Goal: Information Seeking & Learning: Get advice/opinions

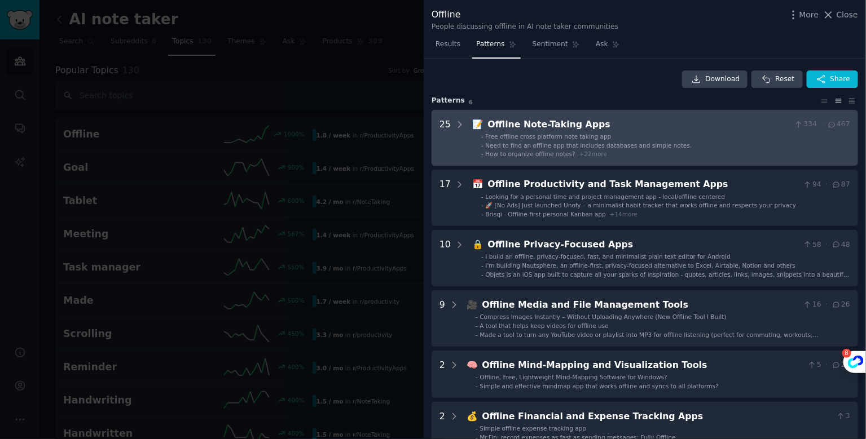
click at [464, 126] on Apps "25 📝 Offline Note-Taking Apps 334 · 467 - Free offline cross platform note taki…" at bounding box center [645, 138] width 426 height 56
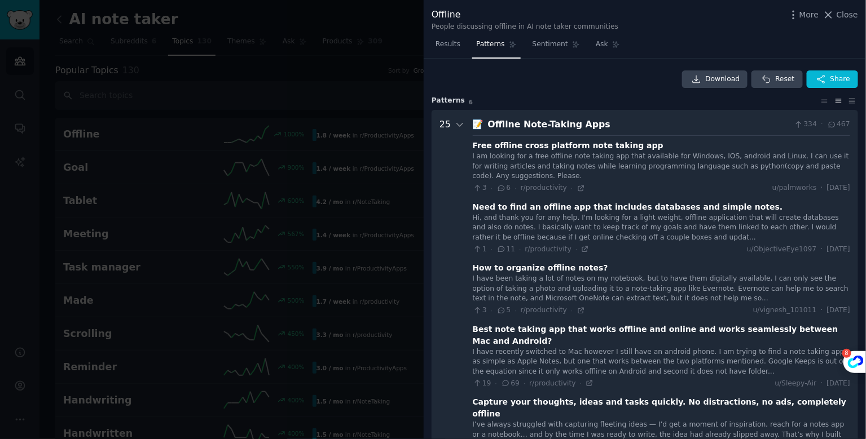
scroll to position [51, 0]
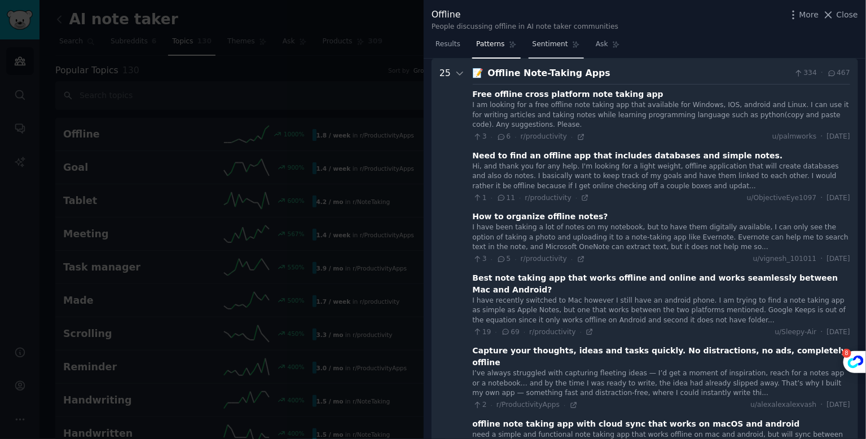
click at [556, 45] on span "Sentiment" at bounding box center [550, 44] width 36 height 10
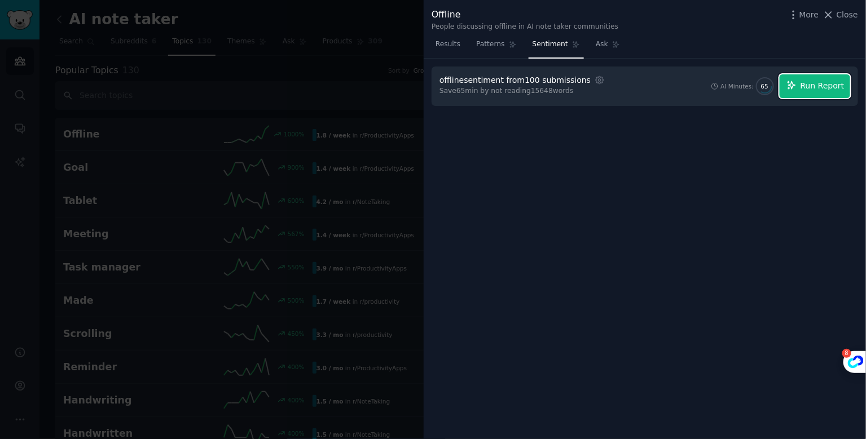
click at [818, 85] on span "Run Report" at bounding box center [822, 86] width 44 height 12
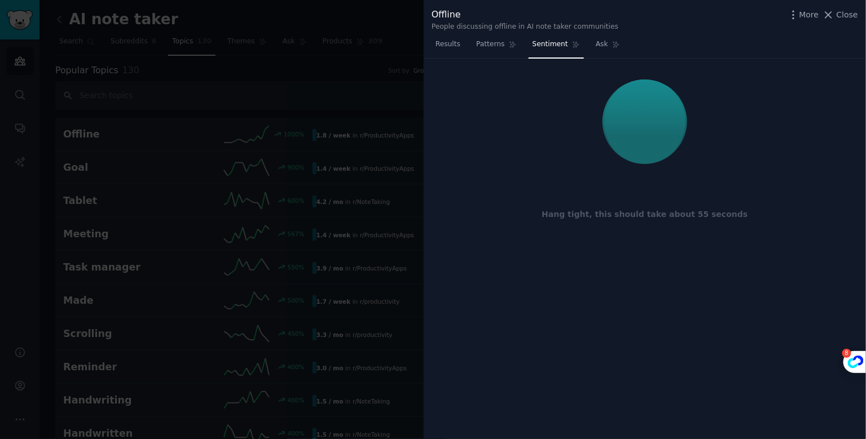
click at [685, 148] on div at bounding box center [644, 121] width 411 height 95
click at [651, 140] on div at bounding box center [644, 122] width 81 height 85
click at [483, 40] on span "Patterns" at bounding box center [490, 44] width 28 height 10
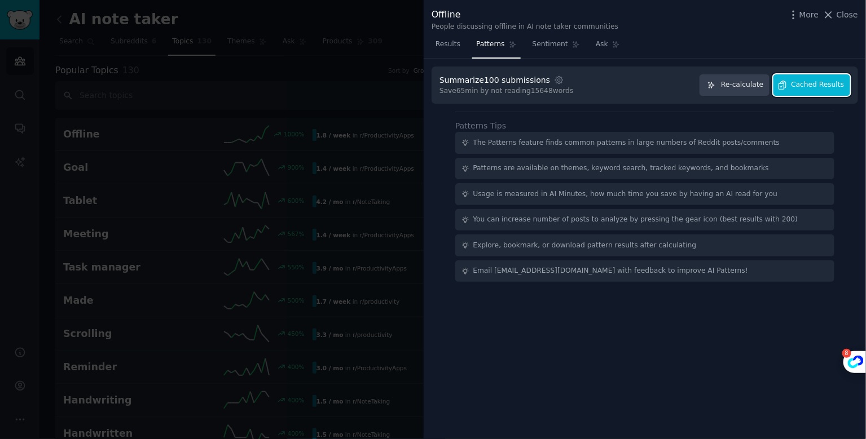
click at [827, 87] on span "Cached Results" at bounding box center [817, 85] width 53 height 10
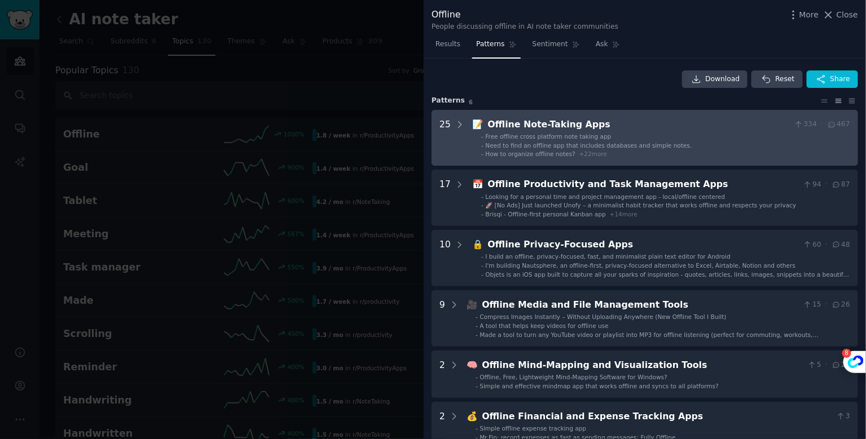
click at [616, 137] on li "- Free offline cross platform note taking app" at bounding box center [665, 137] width 369 height 8
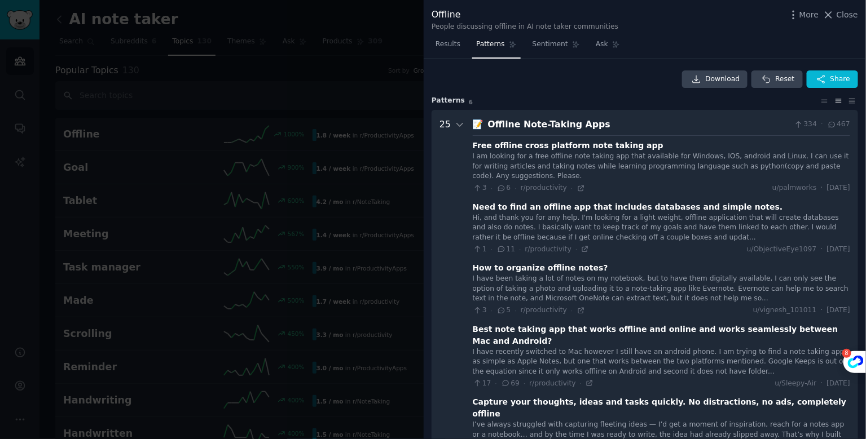
scroll to position [51, 0]
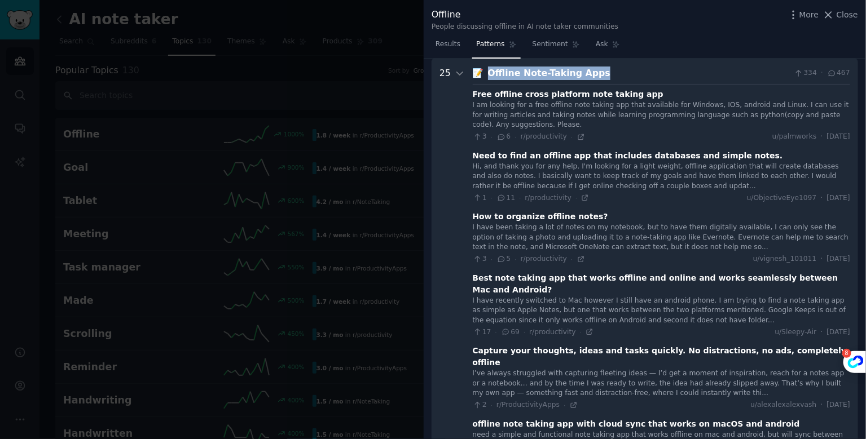
drag, startPoint x: 608, startPoint y: 70, endPoint x: 486, endPoint y: 70, distance: 122.4
click at [488, 70] on div "Offline Note-Taking Apps" at bounding box center [639, 74] width 302 height 14
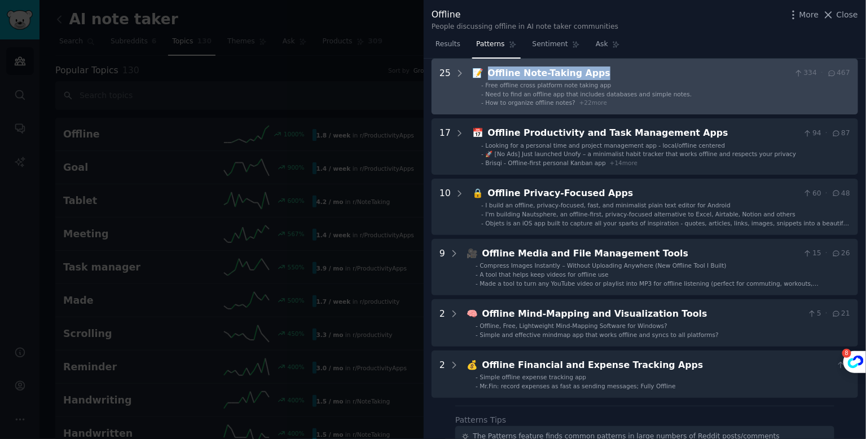
copy div "Offline Note-Taking Apps"
click at [546, 98] on ul "- Free offline cross platform note taking app - Need to find an offline app tha…" at bounding box center [661, 94] width 377 height 26
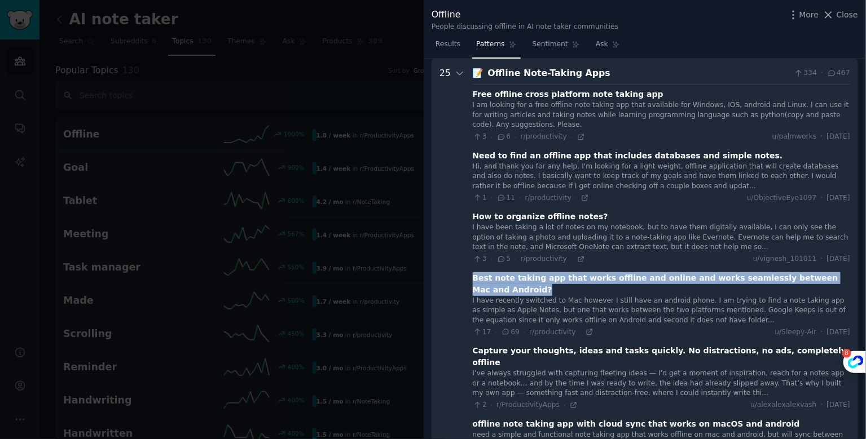
drag, startPoint x: 517, startPoint y: 288, endPoint x: 474, endPoint y: 279, distance: 43.3
click at [474, 279] on div "Best note taking app that works offline and online and works seamlessly between…" at bounding box center [661, 284] width 377 height 24
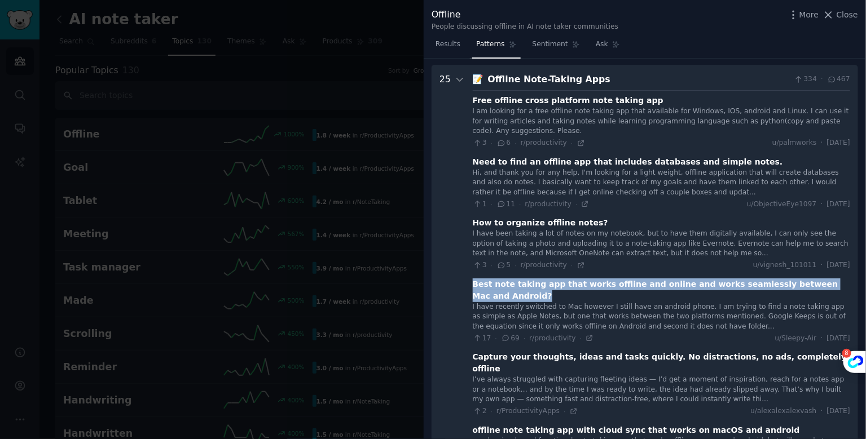
scroll to position [46, 0]
click at [587, 340] on icon at bounding box center [589, 338] width 5 height 5
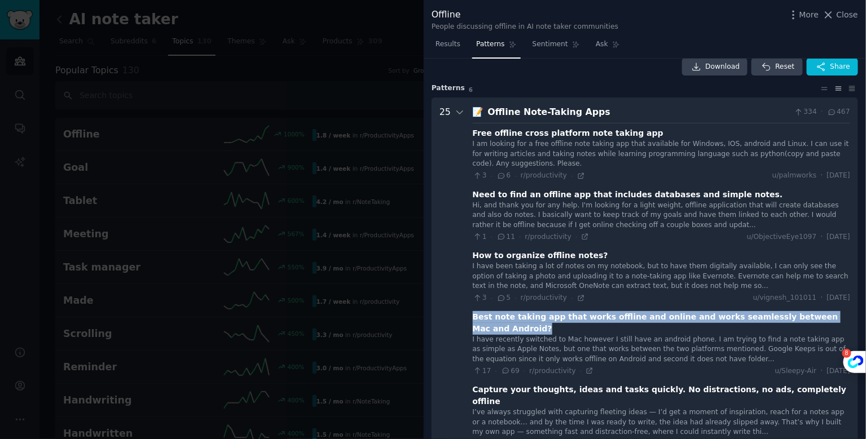
scroll to position [0, 0]
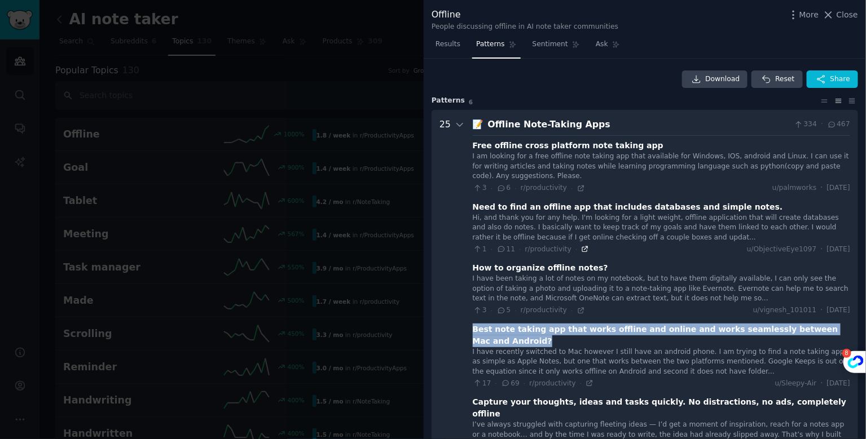
click at [583, 249] on icon at bounding box center [585, 249] width 5 height 5
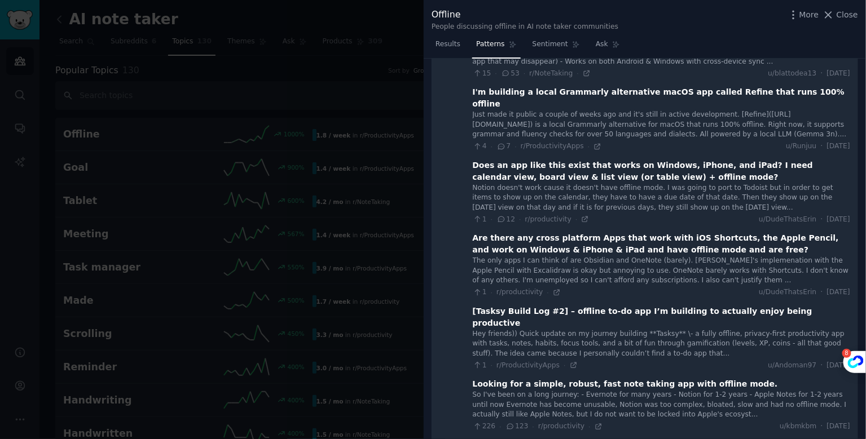
scroll to position [1211, 0]
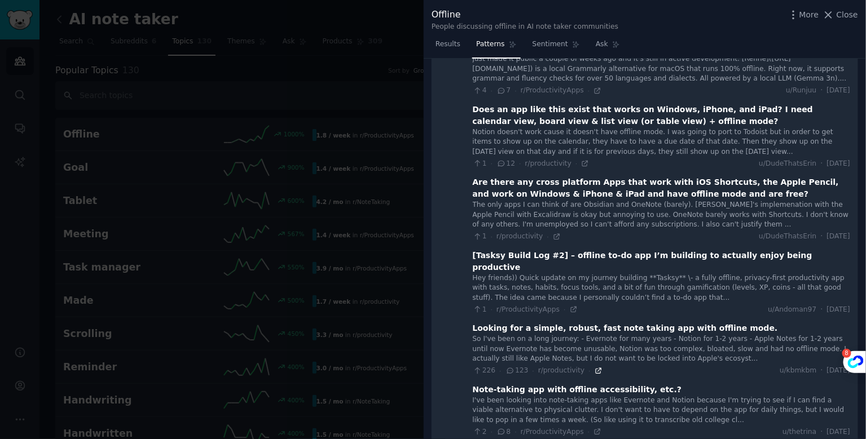
click at [595, 367] on icon at bounding box center [599, 371] width 8 height 8
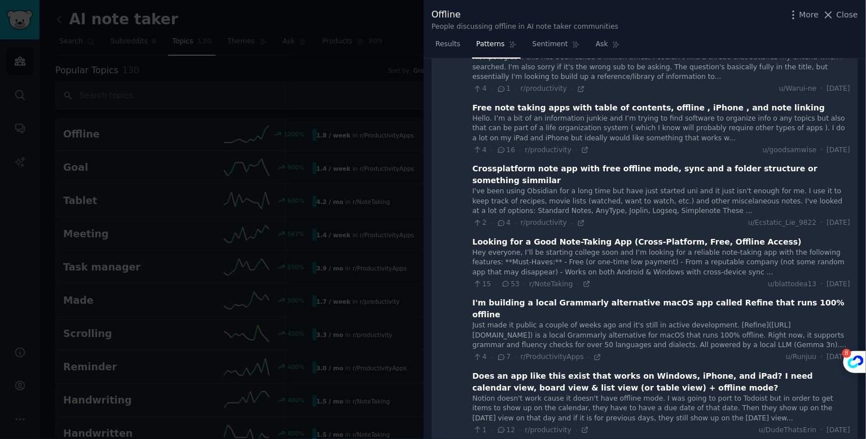
scroll to position [943, 0]
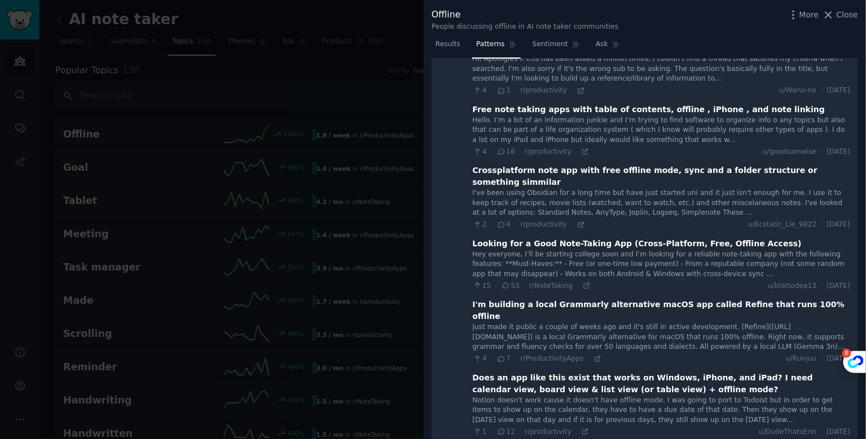
click at [557, 238] on div "Looking for a Good Note-Taking App (Cross-Platform, Free, Offline Access)" at bounding box center [637, 244] width 329 height 12
click at [583, 282] on icon at bounding box center [587, 286] width 8 height 8
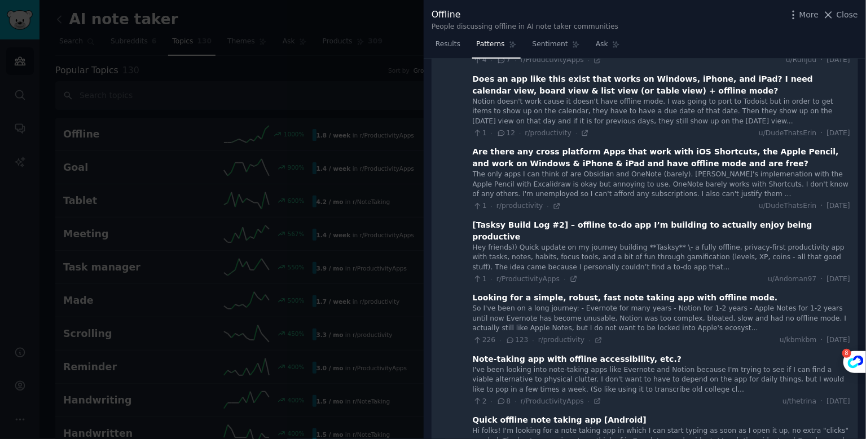
scroll to position [1241, 0]
click at [841, 17] on span "Close" at bounding box center [847, 15] width 21 height 12
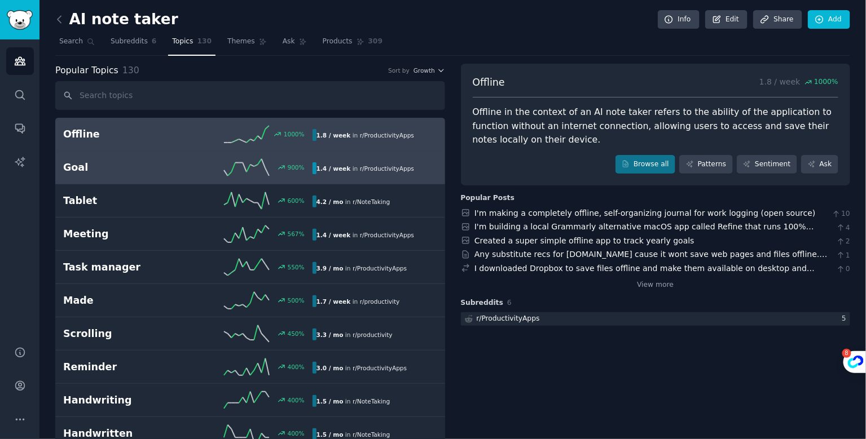
click at [113, 170] on h2 "Goal" at bounding box center [125, 168] width 125 height 14
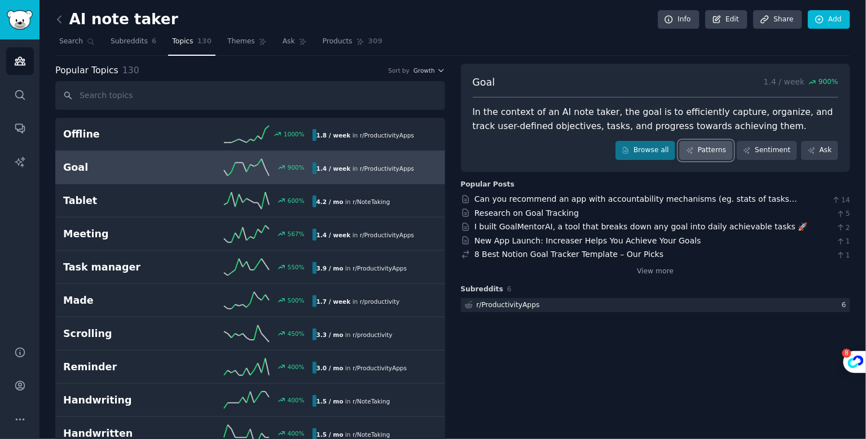
click at [716, 151] on link "Patterns" at bounding box center [705, 150] width 53 height 19
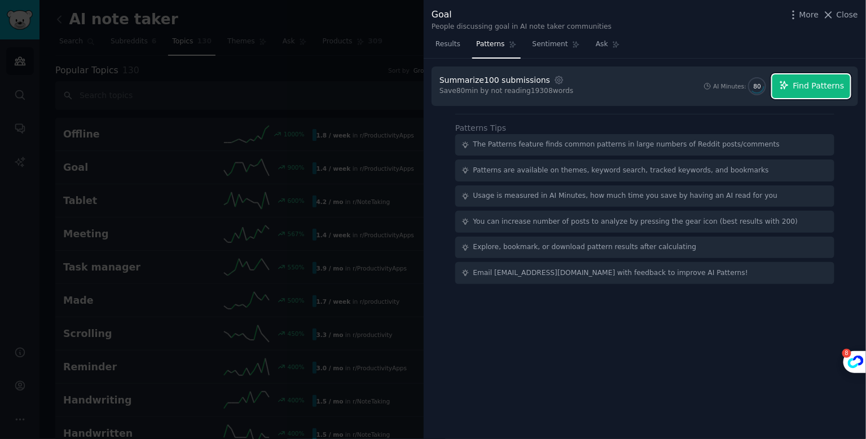
click at [805, 94] on button "Find Patterns" at bounding box center [811, 86] width 78 height 24
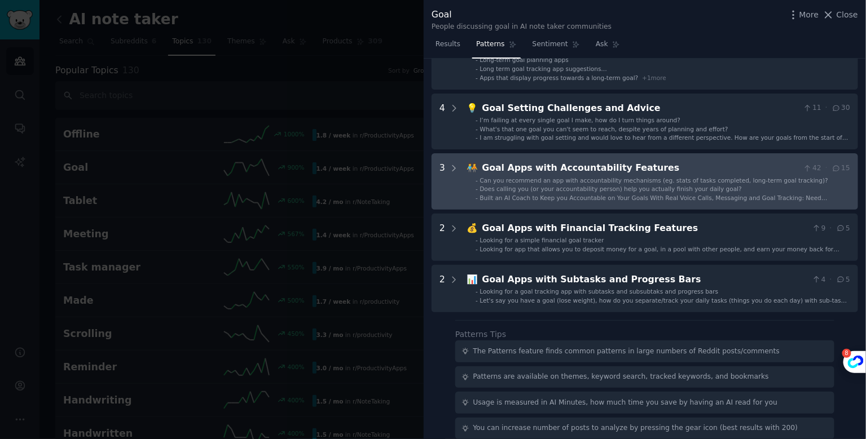
scroll to position [257, 0]
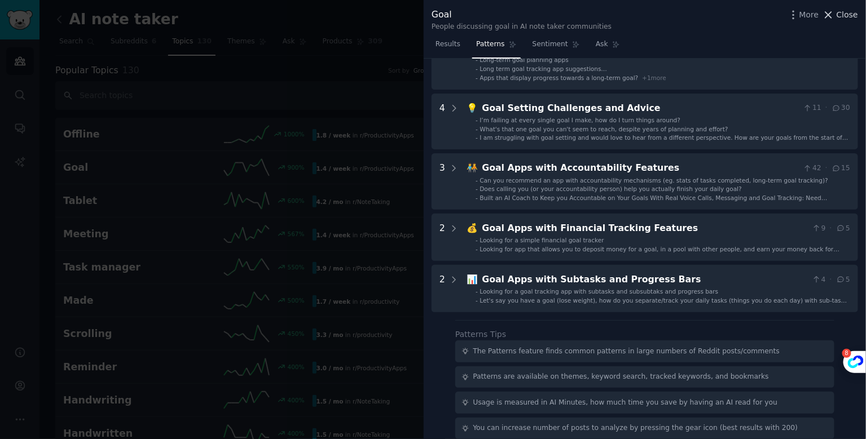
click at [849, 10] on span "Close" at bounding box center [847, 15] width 21 height 12
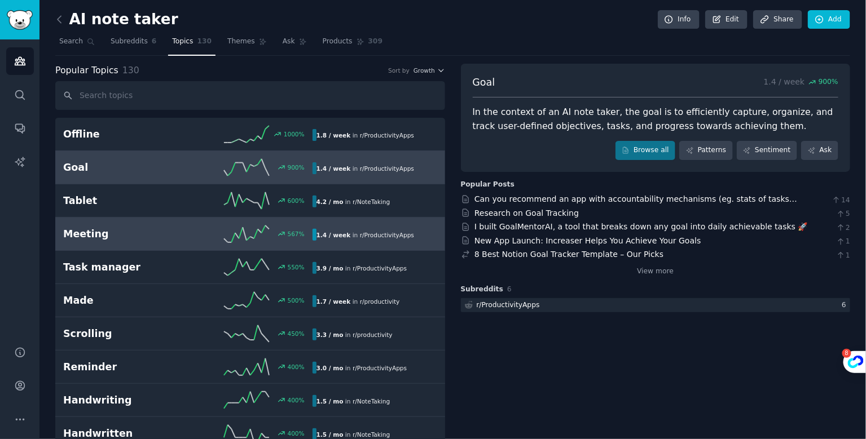
click at [181, 238] on h2 "Meeting" at bounding box center [125, 234] width 125 height 14
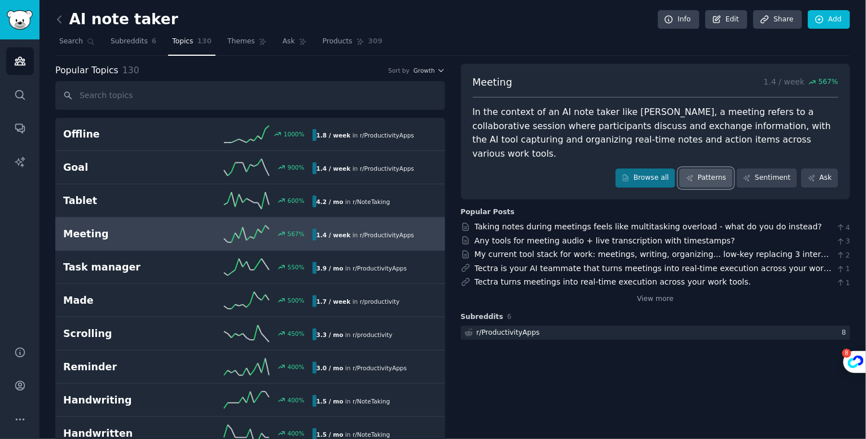
click at [722, 169] on link "Patterns" at bounding box center [705, 178] width 53 height 19
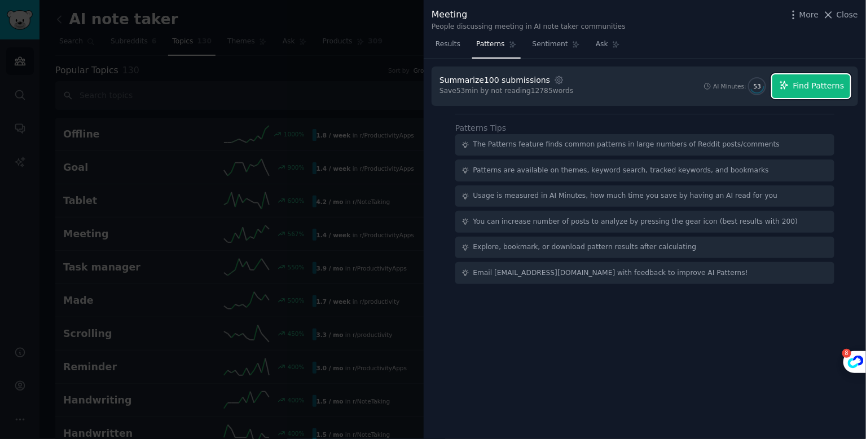
click at [828, 82] on span "Find Patterns" at bounding box center [818, 86] width 51 height 12
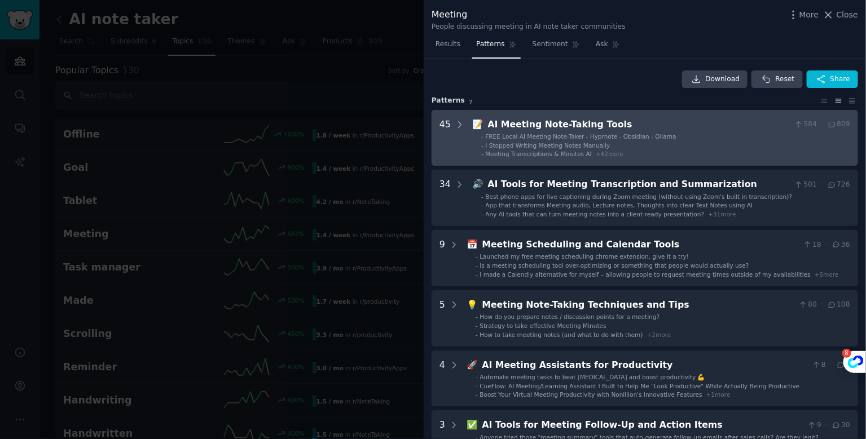
click at [597, 143] on span "I Stopped Writing Meeting Notes Manually" at bounding box center [548, 145] width 125 height 7
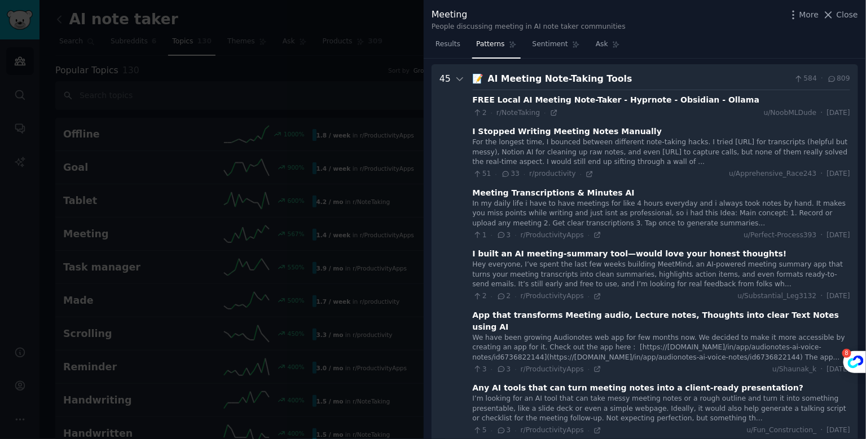
scroll to position [51, 0]
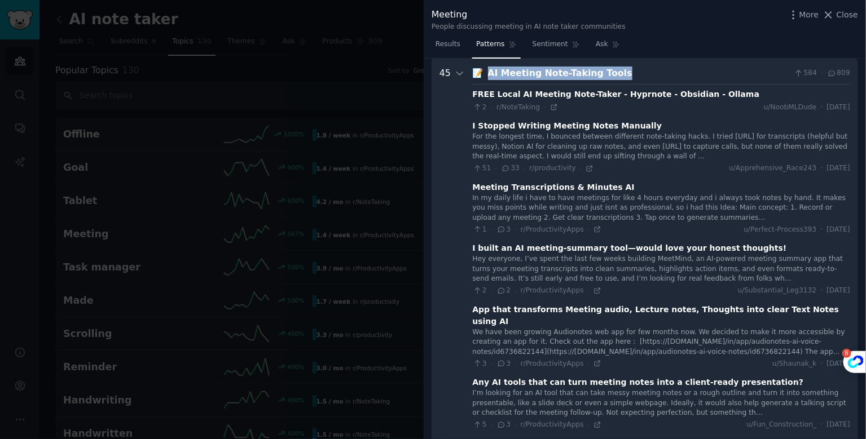
drag, startPoint x: 621, startPoint y: 72, endPoint x: 483, endPoint y: 72, distance: 137.6
click at [483, 72] on div "📝 AI Meeting Note-Taking Tools 584 · 809" at bounding box center [661, 74] width 377 height 14
copy div "AI Meeting Note-Taking Tools"
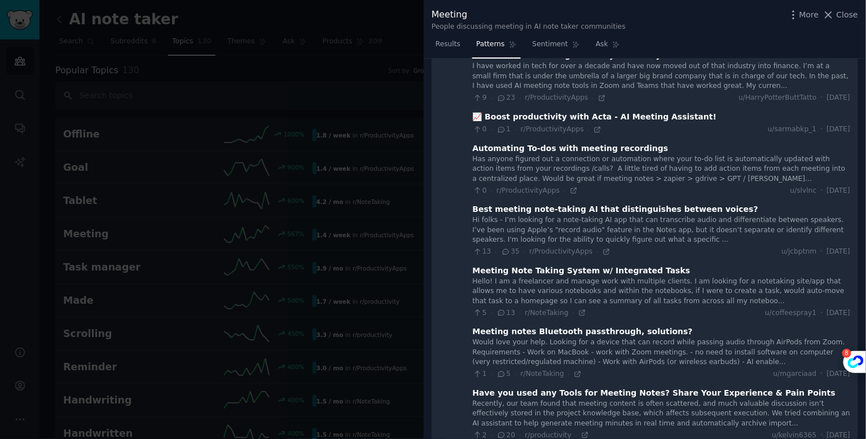
scroll to position [2341, 0]
drag, startPoint x: 604, startPoint y: 205, endPoint x: 553, endPoint y: 5, distance: 206.0
click at [0, 0] on div "Meeting People discussing meeting in AI note taker communities More Close Resul…" at bounding box center [433, 219] width 866 height 439
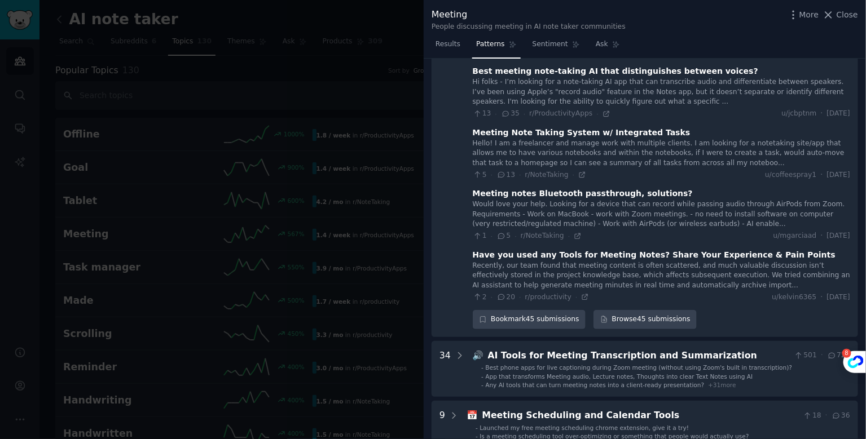
scroll to position [2481, 0]
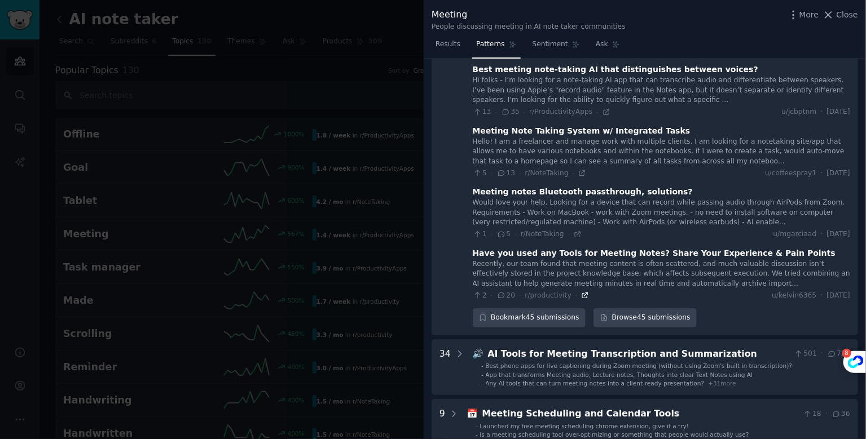
click at [583, 292] on icon at bounding box center [585, 296] width 8 height 8
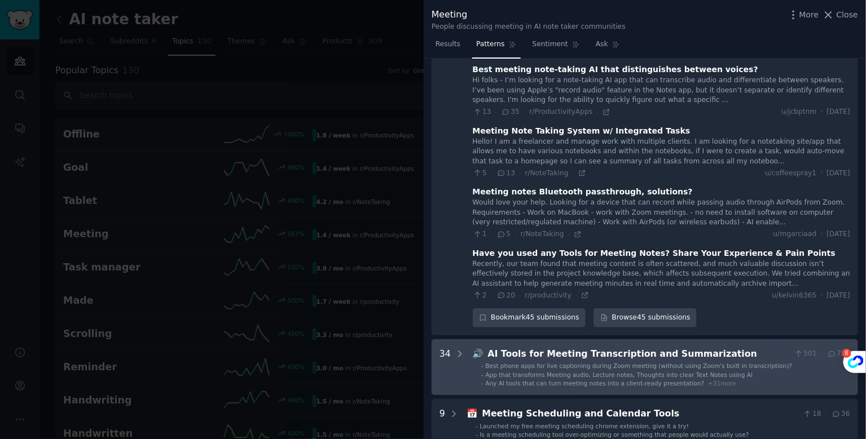
click at [517, 363] on span "Best phone apps for live captioning during Zoom meeting (without using Zoom's b…" at bounding box center [639, 366] width 307 height 7
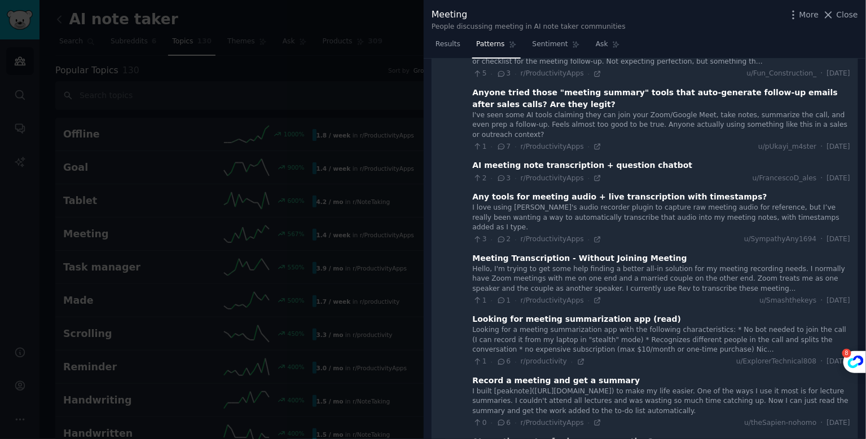
scroll to position [3000, 0]
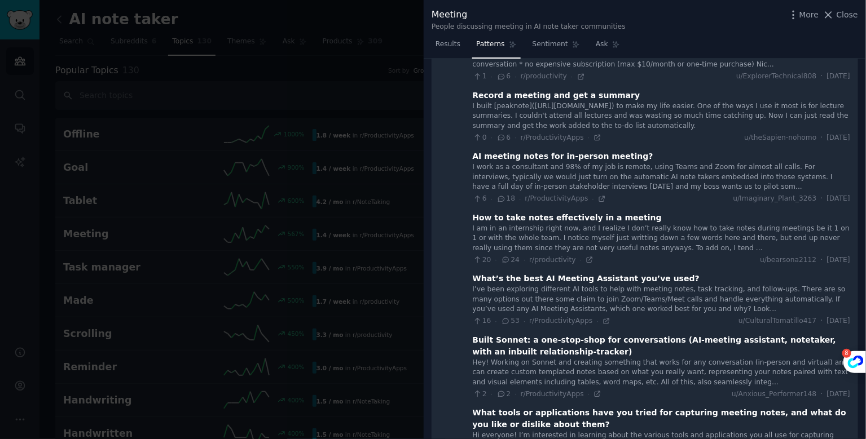
scroll to position [3257, 0]
click at [588, 256] on icon at bounding box center [589, 260] width 8 height 8
click at [602, 317] on icon at bounding box center [606, 321] width 8 height 8
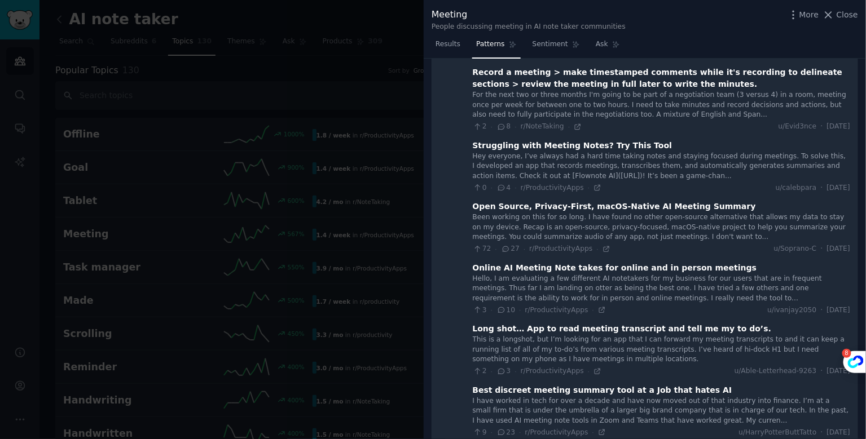
scroll to position [4200, 0]
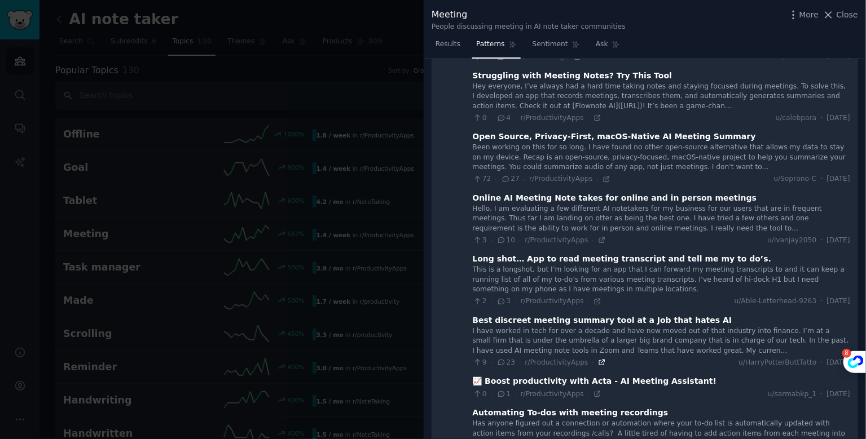
click at [601, 360] on icon at bounding box center [601, 362] width 5 height 5
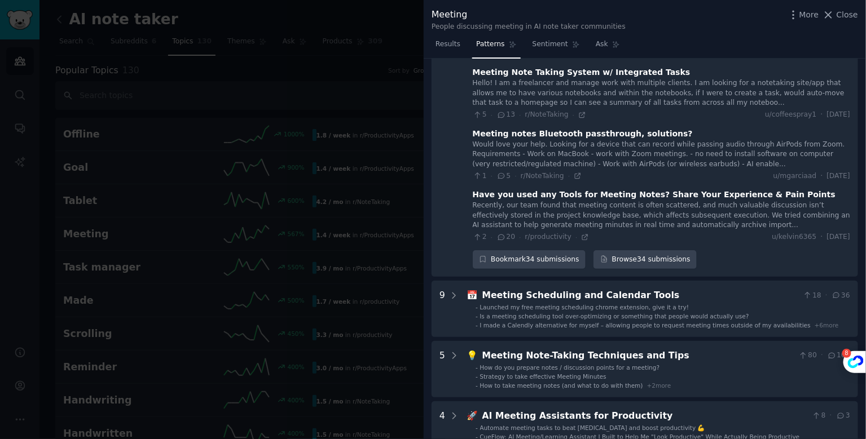
scroll to position [4663, 0]
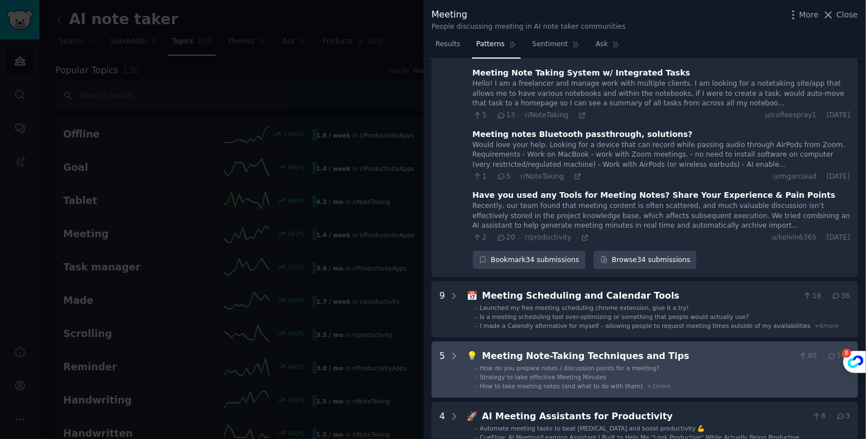
click at [598, 374] on span "Strategy to take effective Meeting Minutes" at bounding box center [543, 377] width 126 height 7
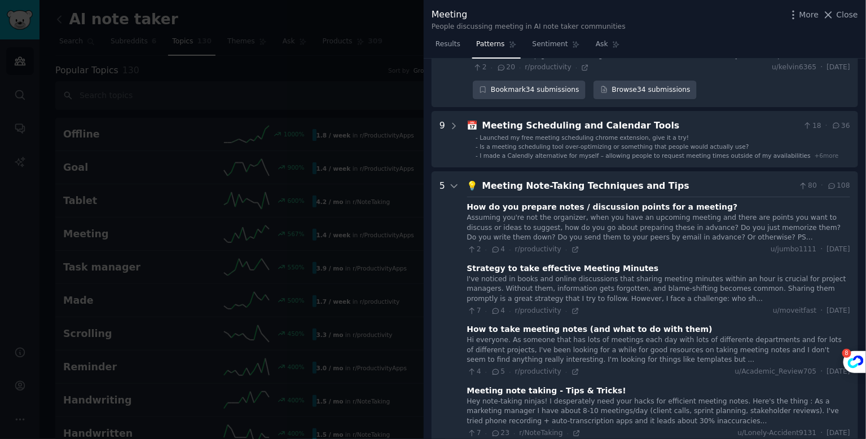
scroll to position [4851, 0]
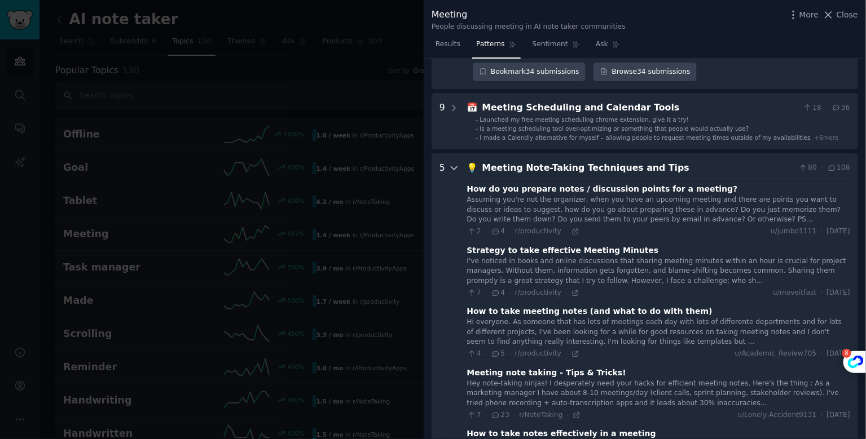
click at [451, 163] on icon at bounding box center [454, 168] width 10 height 10
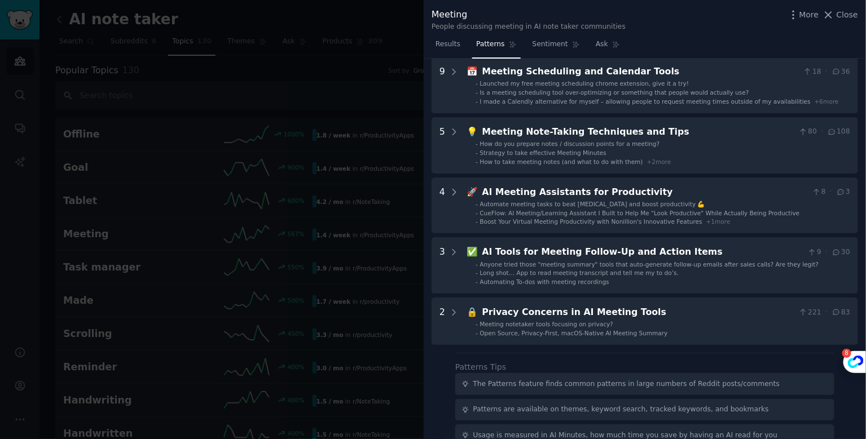
scroll to position [4886, 0]
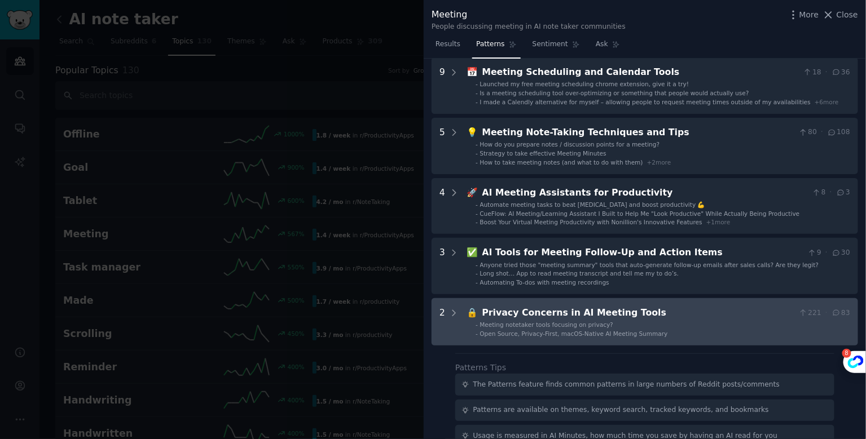
click at [525, 321] on div "Meeting notetaker tools focusing on privacy?" at bounding box center [547, 325] width 134 height 8
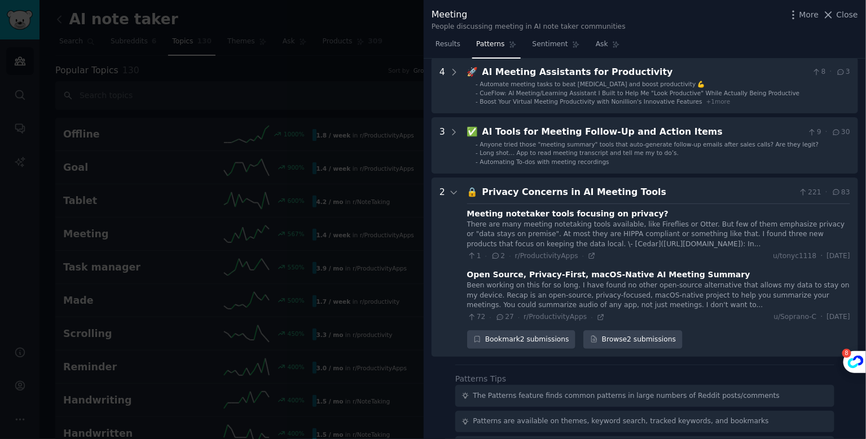
scroll to position [5018, 0]
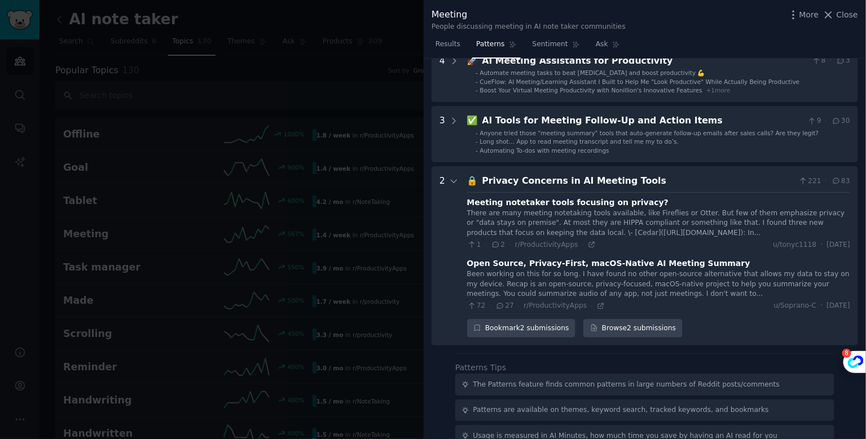
click at [400, 223] on div at bounding box center [433, 219] width 866 height 439
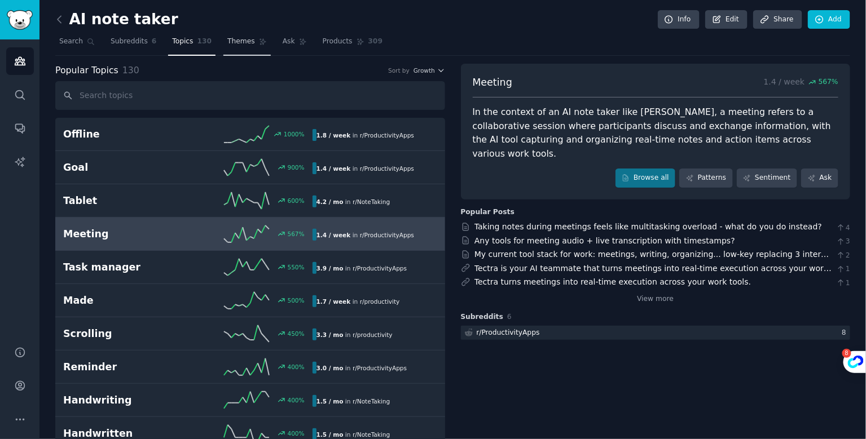
click at [234, 40] on span "Themes" at bounding box center [241, 42] width 28 height 10
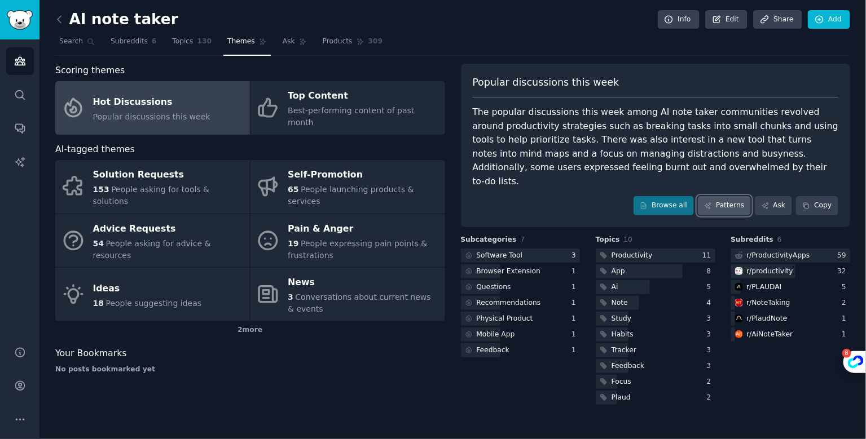
click at [730, 196] on link "Patterns" at bounding box center [724, 205] width 53 height 19
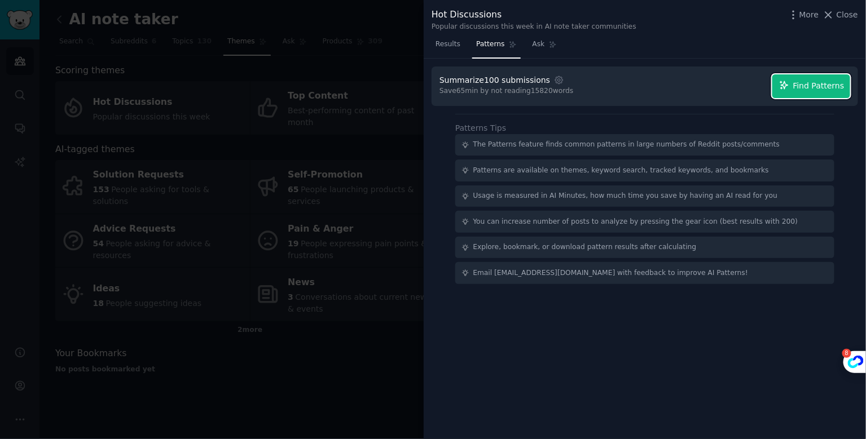
click at [816, 95] on button "Find Patterns" at bounding box center [811, 86] width 78 height 24
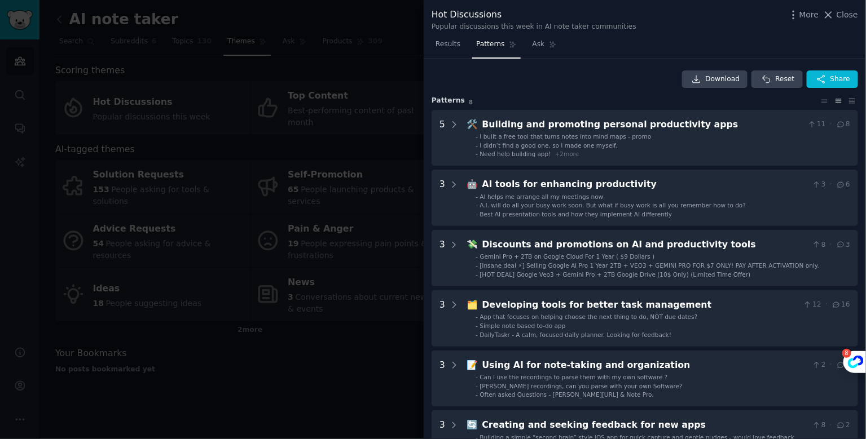
click at [380, 380] on div at bounding box center [433, 219] width 866 height 439
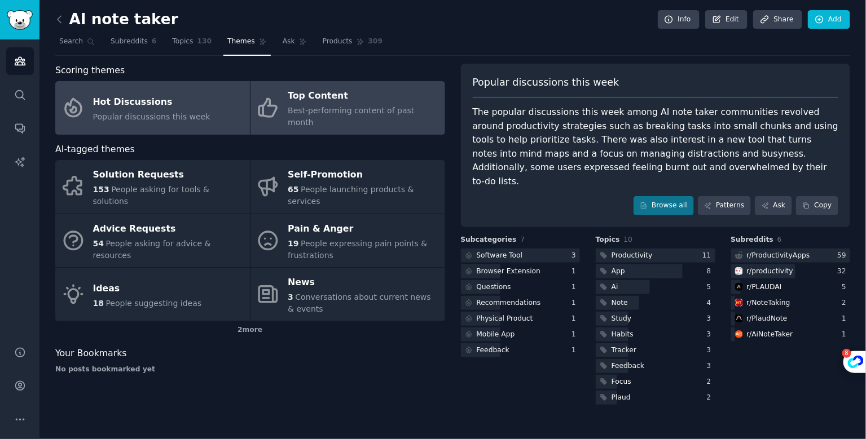
click at [340, 96] on div "Top Content" at bounding box center [363, 96] width 151 height 18
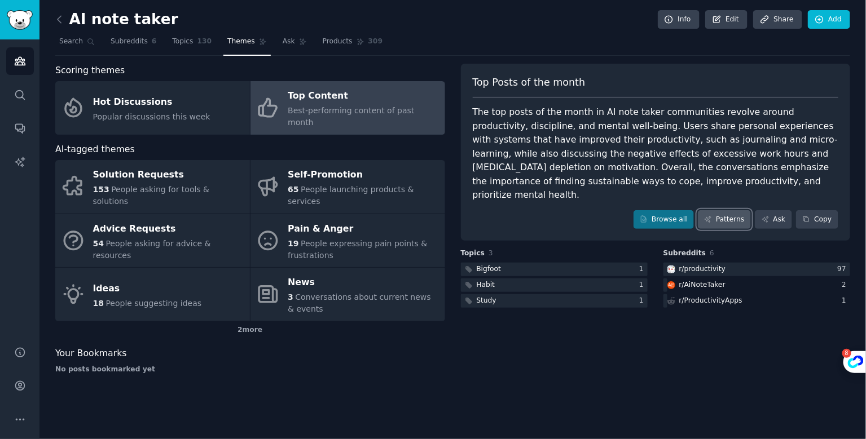
click at [735, 210] on link "Patterns" at bounding box center [724, 219] width 53 height 19
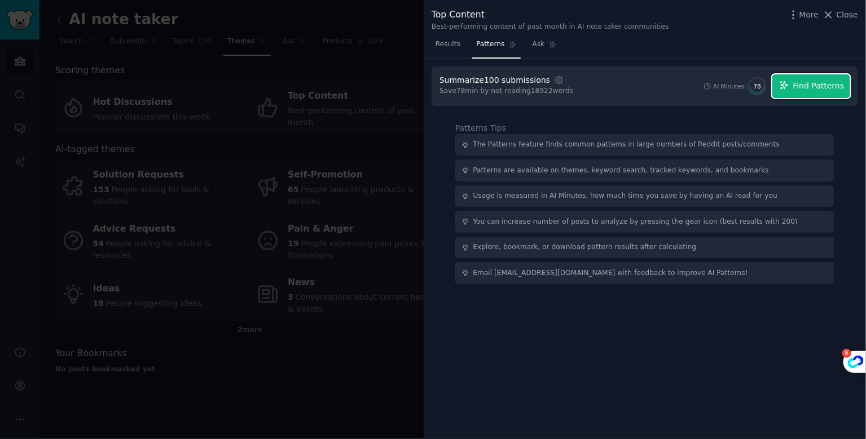
click at [826, 90] on span "Find Patterns" at bounding box center [818, 86] width 51 height 12
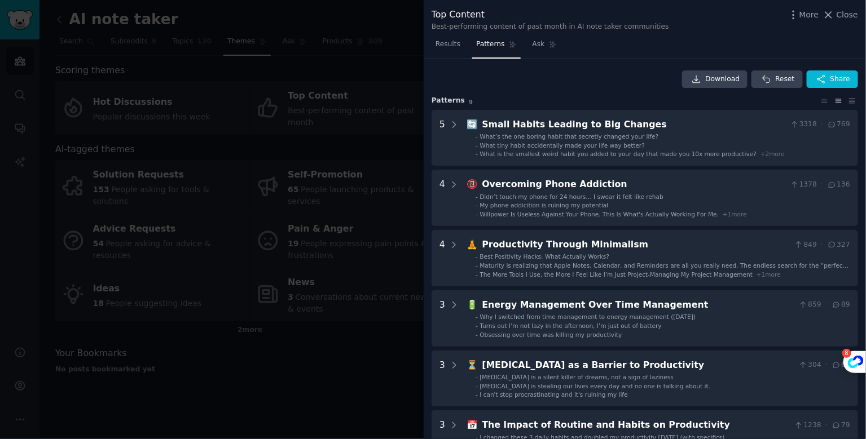
click at [347, 361] on div at bounding box center [433, 219] width 866 height 439
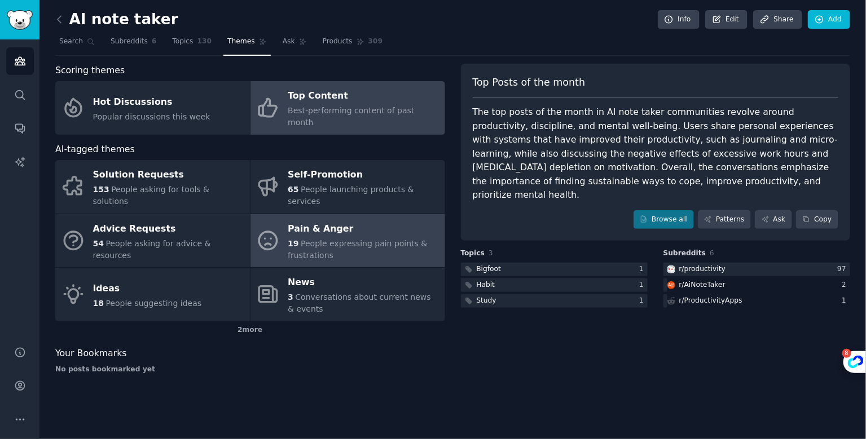
click at [338, 239] on span "People expressing pain points & frustrations" at bounding box center [357, 249] width 139 height 21
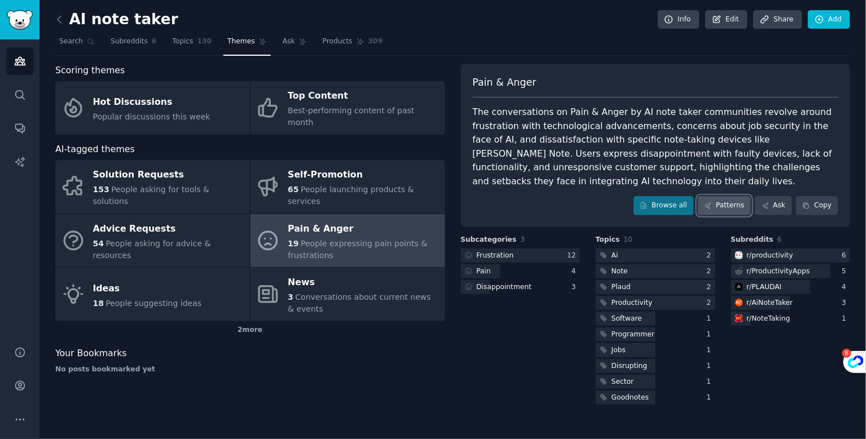
click at [731, 212] on link "Patterns" at bounding box center [724, 205] width 53 height 19
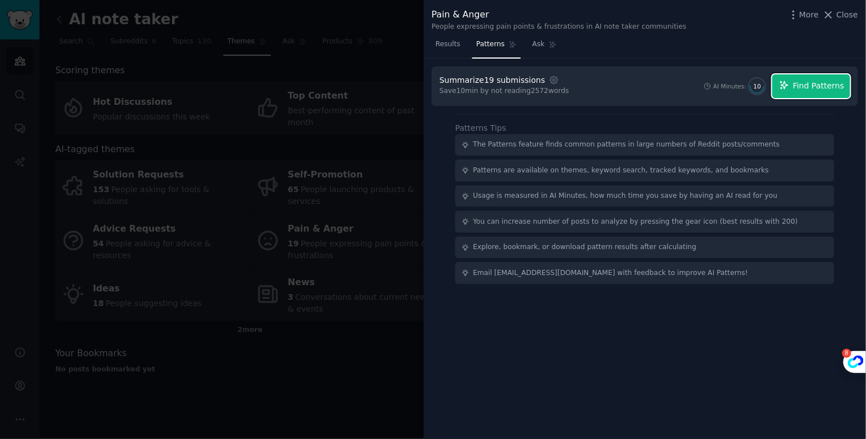
click at [808, 84] on span "Find Patterns" at bounding box center [818, 86] width 51 height 12
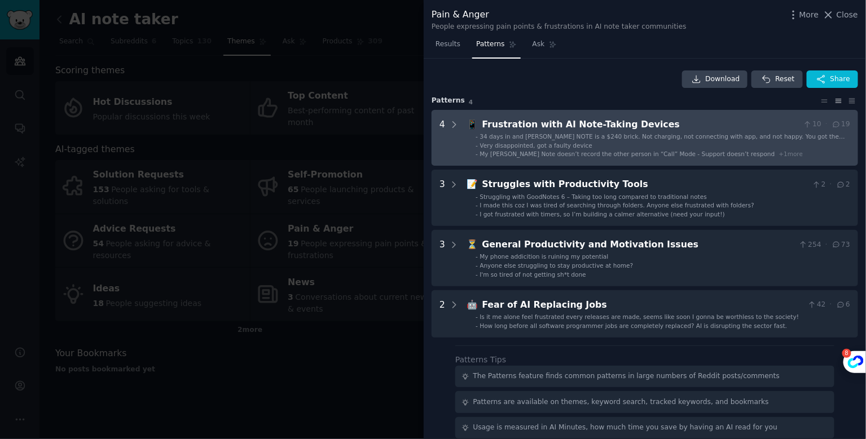
click at [681, 130] on div "Frustration with AI Note-Taking Devices" at bounding box center [640, 125] width 316 height 14
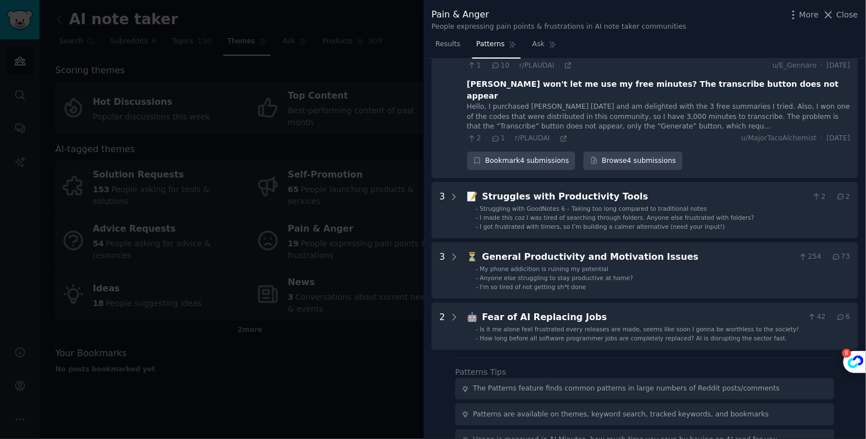
scroll to position [262, 0]
click at [292, 361] on div at bounding box center [433, 219] width 866 height 439
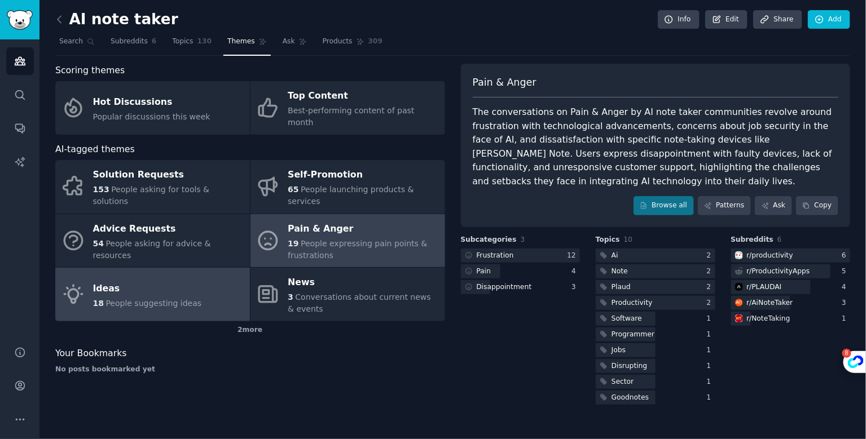
click at [146, 280] on div "Ideas" at bounding box center [147, 289] width 109 height 18
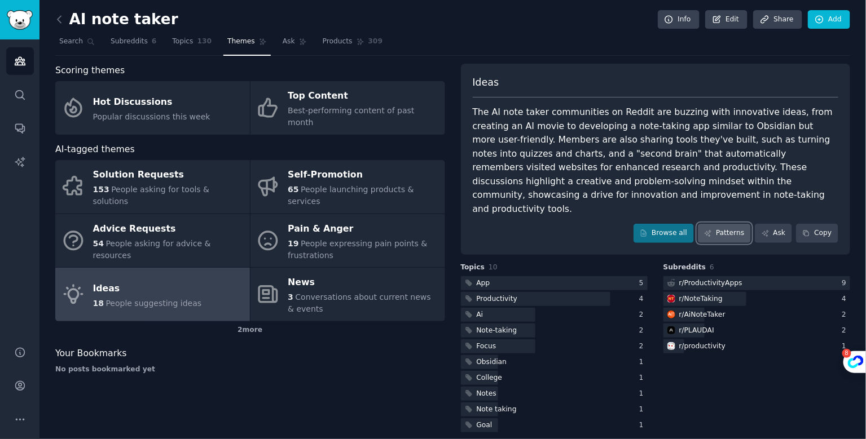
click at [741, 224] on link "Patterns" at bounding box center [724, 233] width 53 height 19
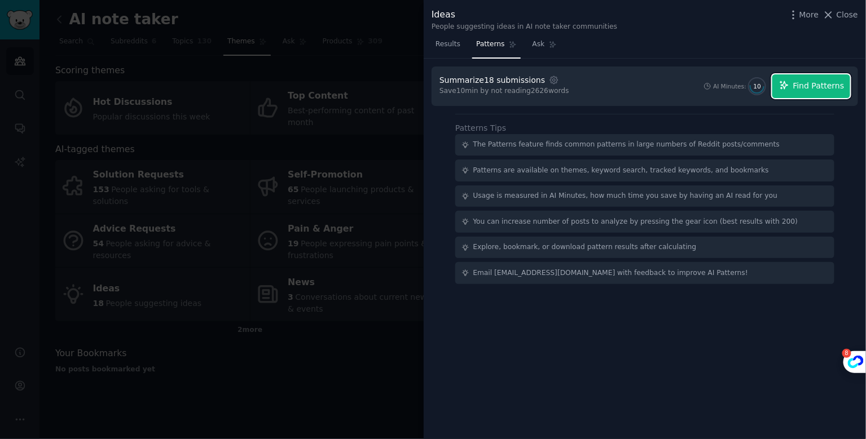
click at [806, 94] on button "Find Patterns" at bounding box center [811, 86] width 78 height 24
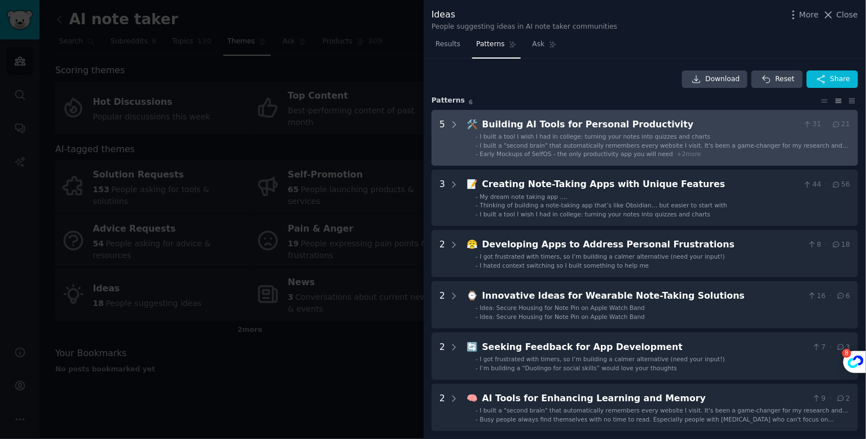
click at [676, 122] on div "Building AI Tools for Personal Productivity" at bounding box center [640, 125] width 316 height 14
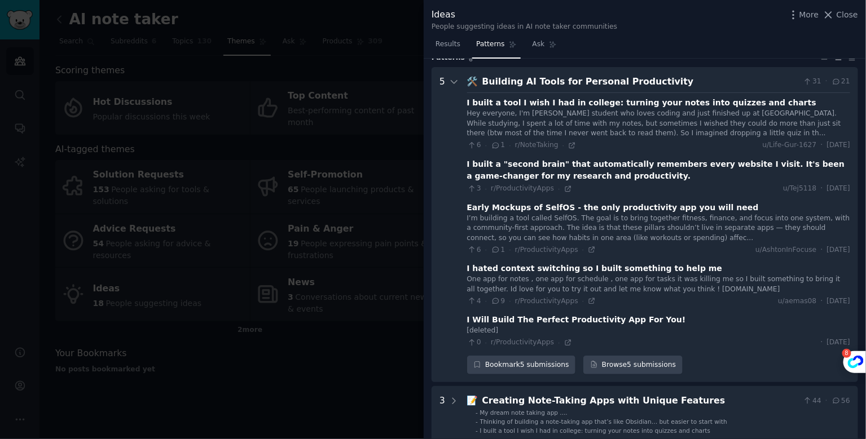
scroll to position [51, 0]
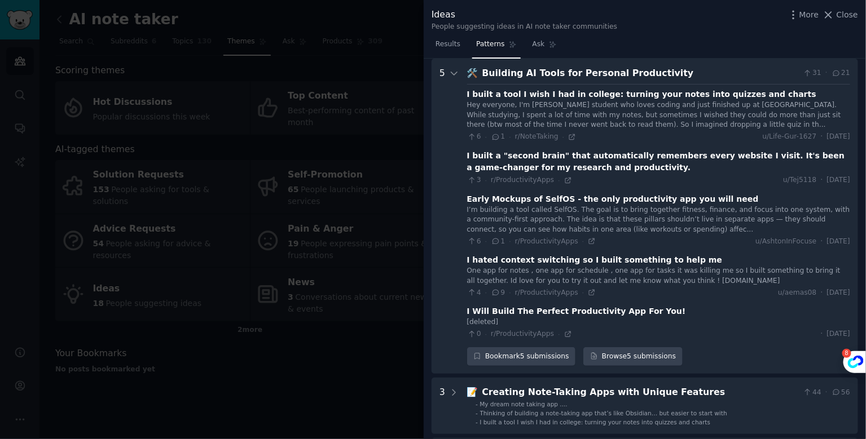
click at [591, 296] on div "4 · 9 · r/ProductivityApps ·" at bounding box center [531, 293] width 129 height 10
click at [591, 293] on icon at bounding box center [592, 293] width 8 height 8
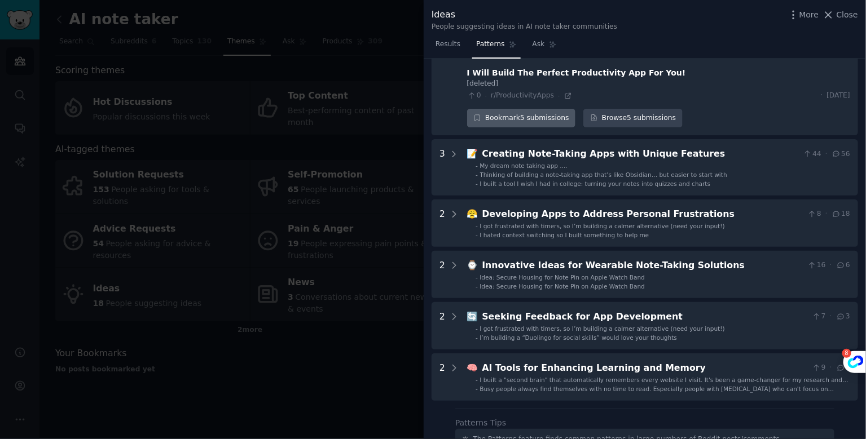
scroll to position [288, 0]
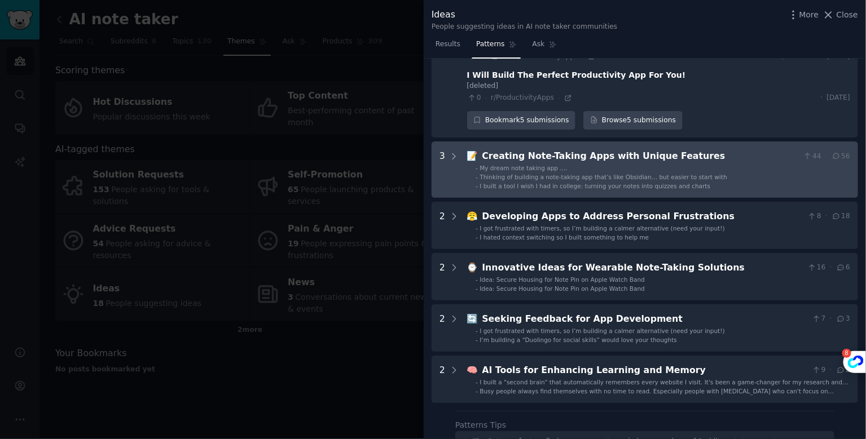
click at [578, 184] on span "I built a tool I wish I had in college: turning your notes into quizzes and cha…" at bounding box center [595, 186] width 231 height 7
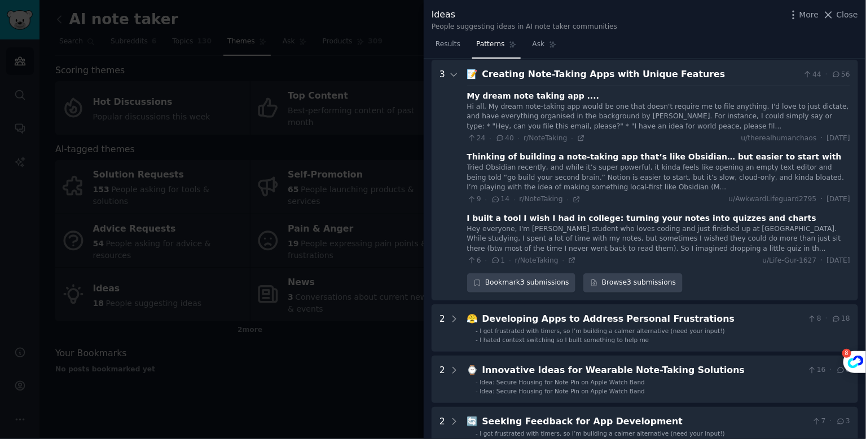
scroll to position [370, 0]
click at [580, 138] on icon at bounding box center [581, 138] width 8 height 8
click at [574, 196] on icon at bounding box center [577, 199] width 8 height 8
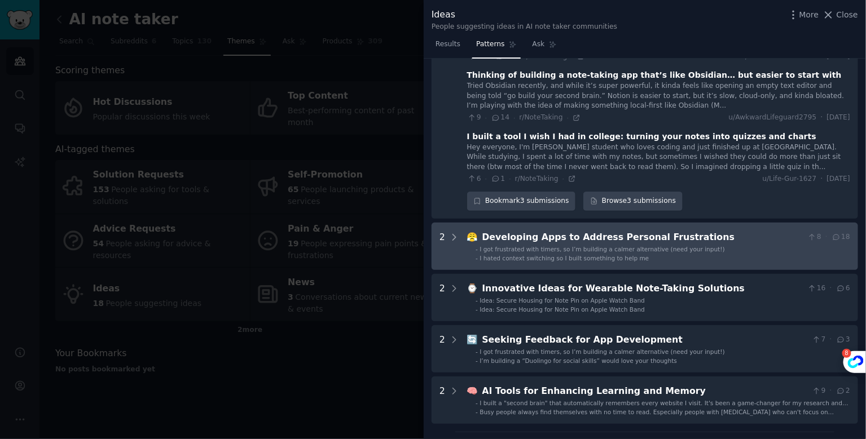
scroll to position [452, 0]
click at [538, 254] on span "I hated context switching so I built something to help me" at bounding box center [564, 257] width 169 height 7
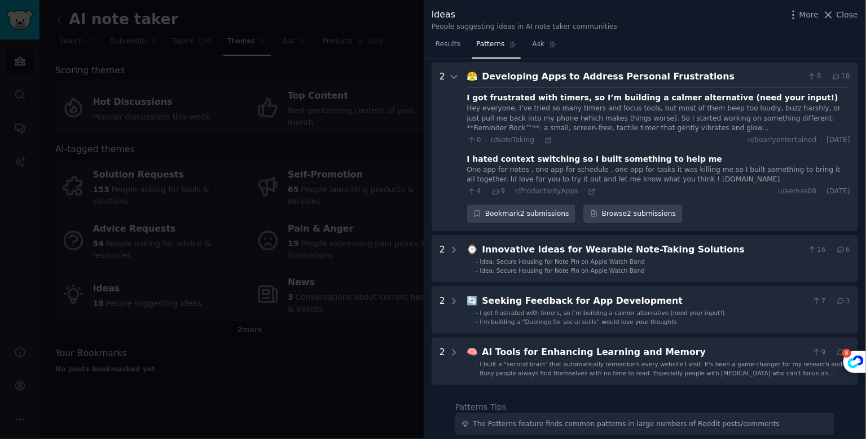
scroll to position [614, 0]
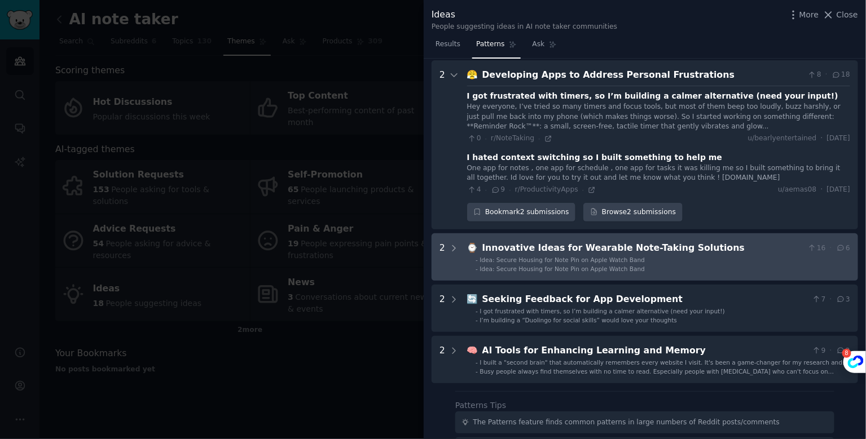
click at [610, 257] on span "Idea: Secure Housing for Note Pin on Apple Watch Band" at bounding box center [562, 260] width 165 height 7
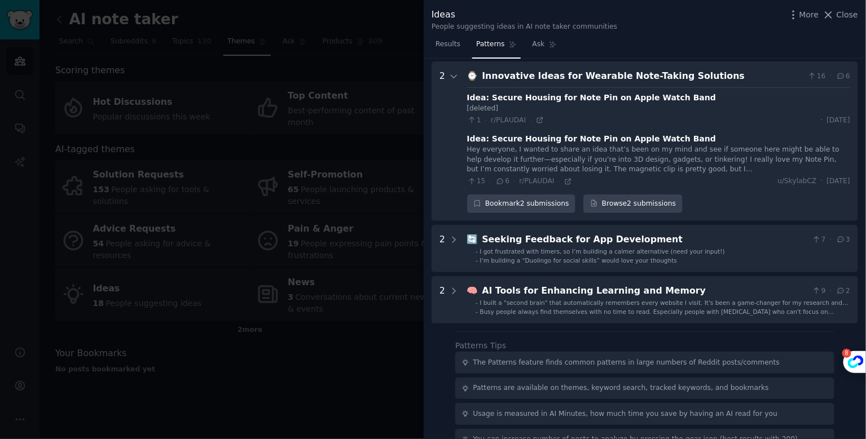
scroll to position [786, 0]
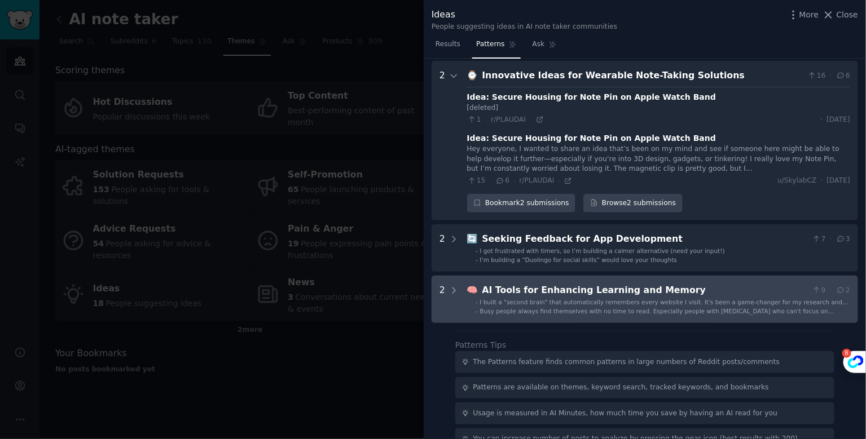
click at [548, 299] on span "I built a "second brain" that automatically remembers every website I visit. It…" at bounding box center [664, 306] width 368 height 15
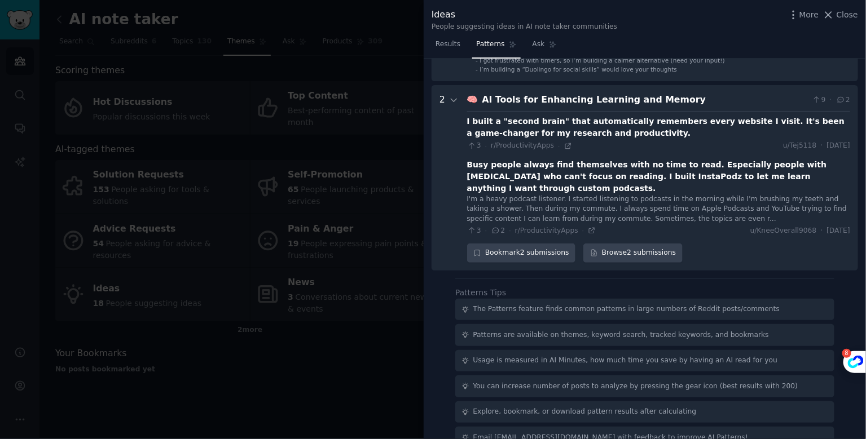
scroll to position [981, 0]
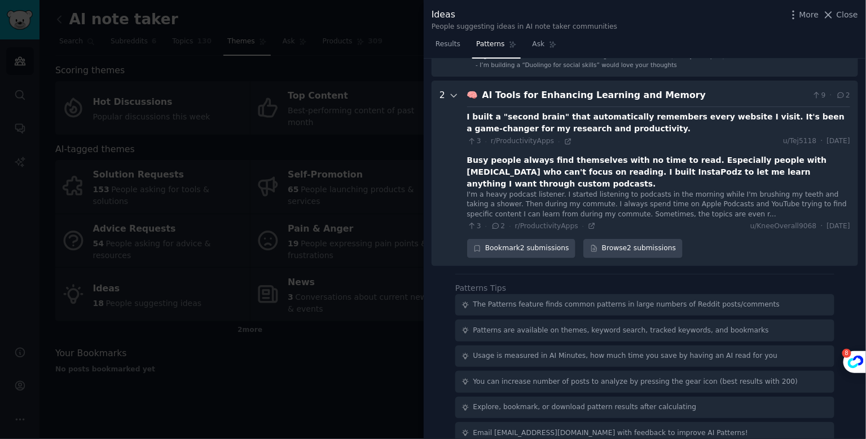
click at [455, 94] on icon at bounding box center [454, 95] width 6 height 3
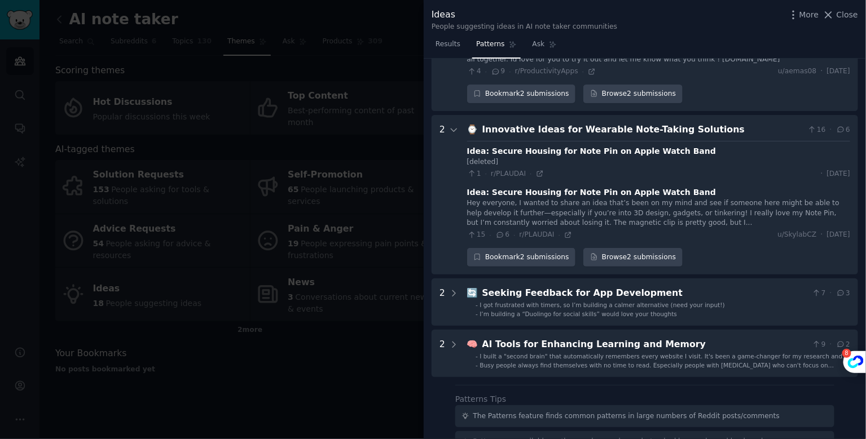
scroll to position [729, 0]
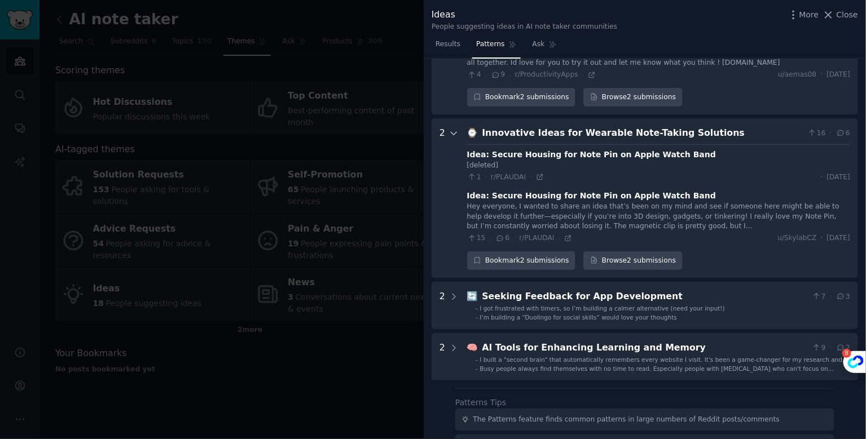
click at [455, 132] on icon at bounding box center [454, 134] width 10 height 10
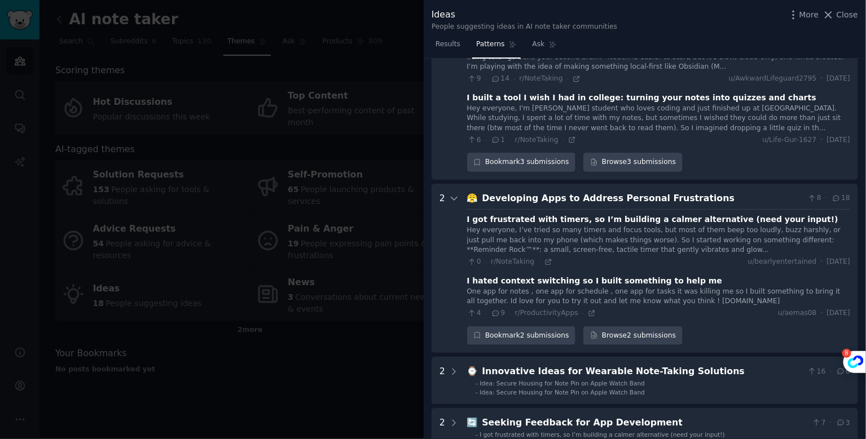
scroll to position [483, 0]
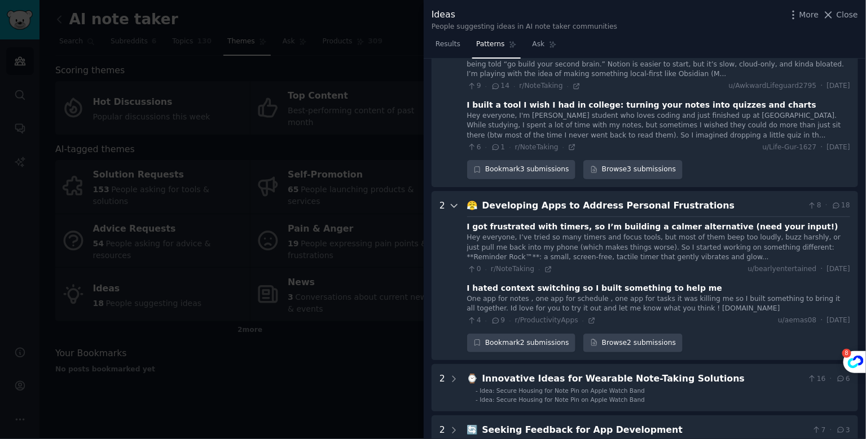
click at [454, 208] on div at bounding box center [454, 276] width 10 height 154
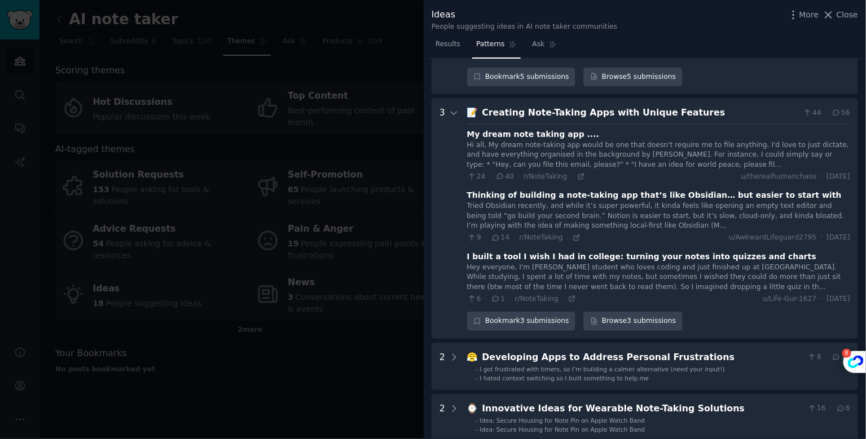
scroll to position [329, 0]
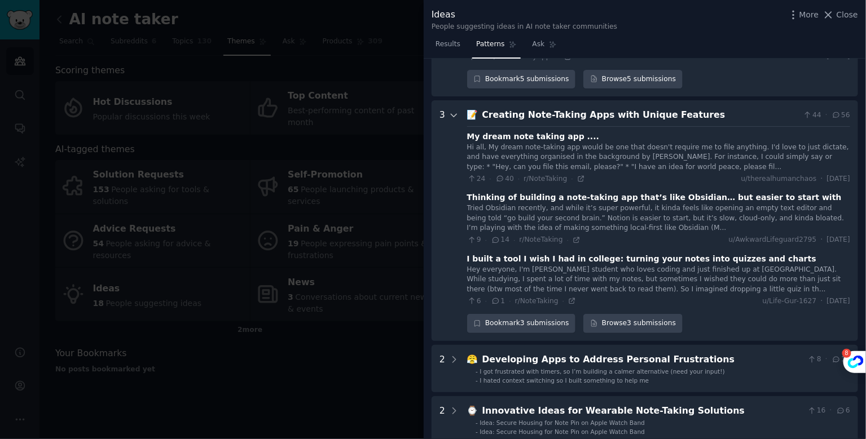
click at [456, 113] on icon at bounding box center [454, 116] width 10 height 10
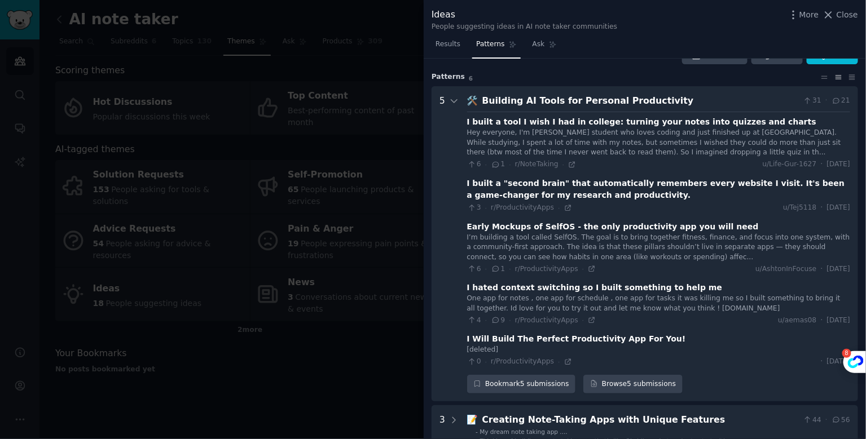
scroll to position [0, 0]
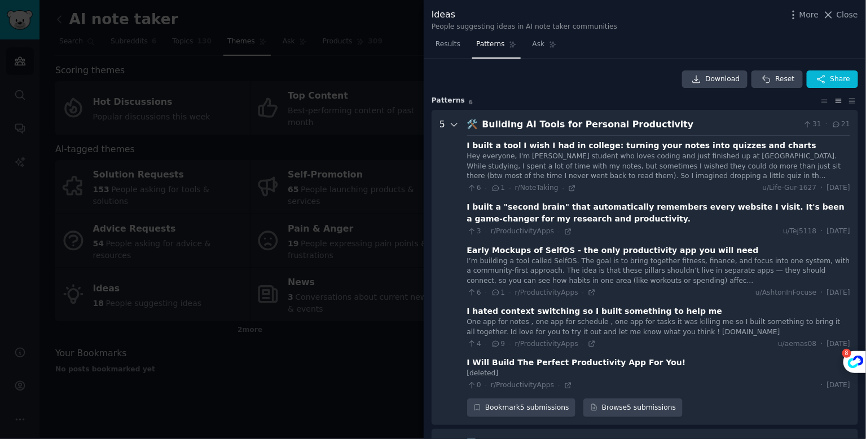
click at [455, 123] on icon at bounding box center [454, 125] width 10 height 10
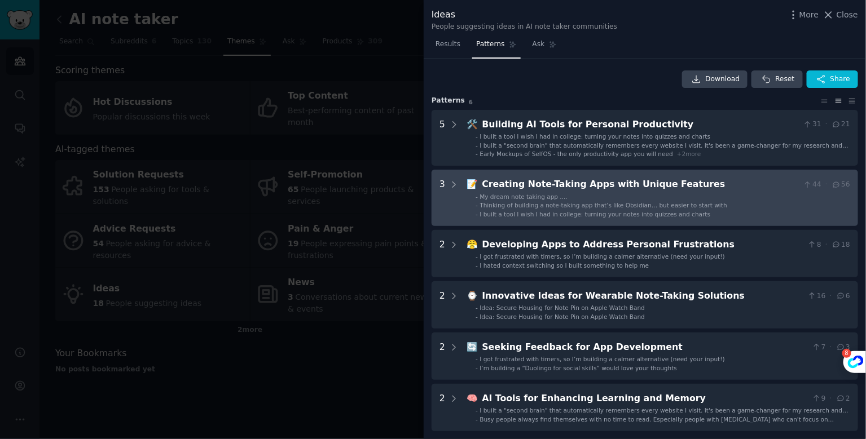
click at [558, 200] on div "My dream note taking app ...." at bounding box center [523, 197] width 87 height 8
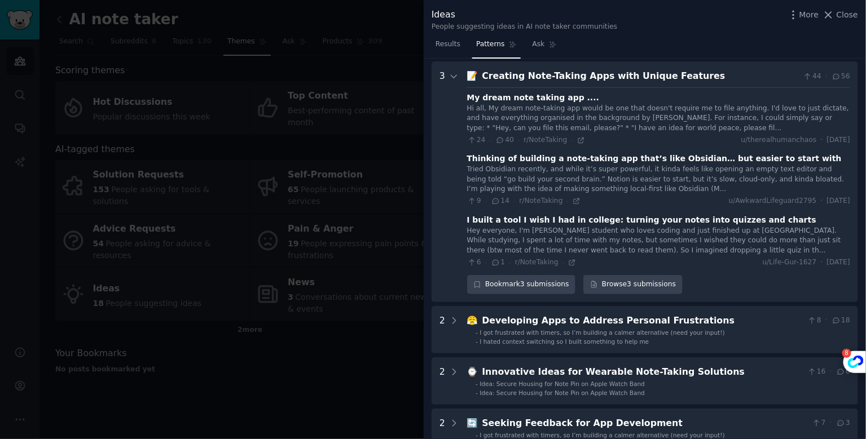
scroll to position [111, 0]
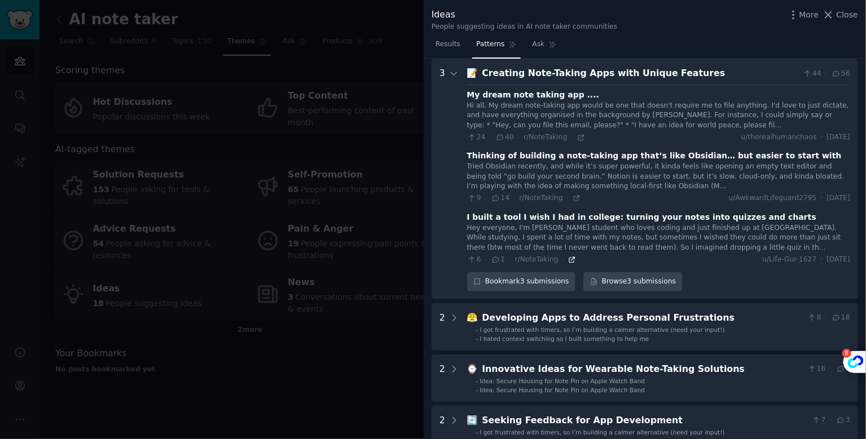
click at [570, 261] on icon at bounding box center [572, 259] width 5 height 5
click at [844, 15] on span "Close" at bounding box center [847, 15] width 21 height 12
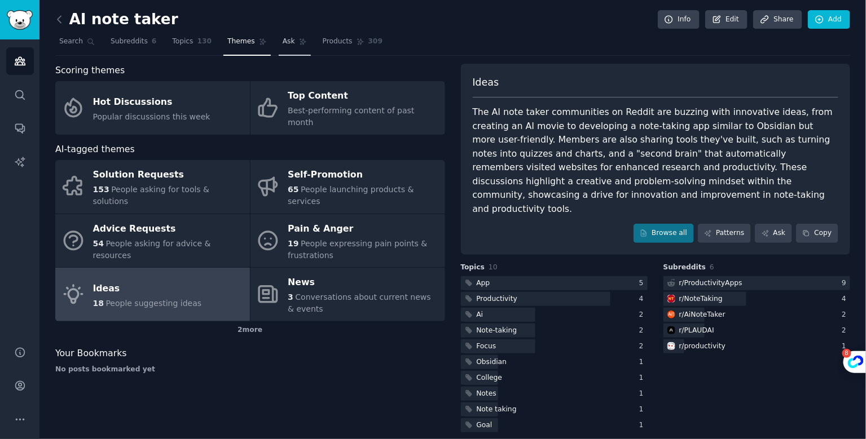
click at [290, 45] on span "Ask" at bounding box center [289, 42] width 12 height 10
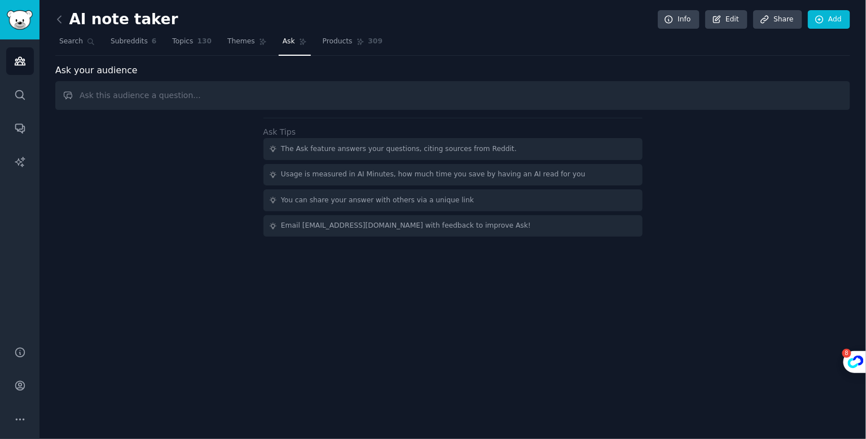
click at [258, 102] on input "text" at bounding box center [452, 95] width 795 height 29
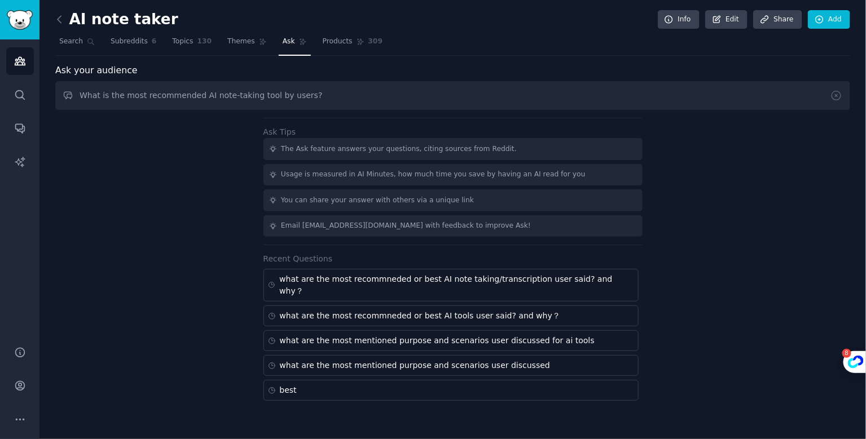
type input "What is the most recommended AI note-taking tool by users?"
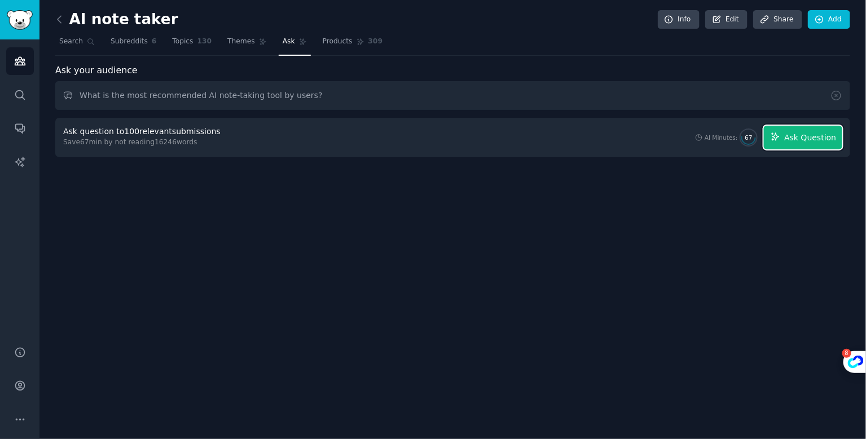
click at [804, 132] on span "Ask Question" at bounding box center [810, 138] width 52 height 12
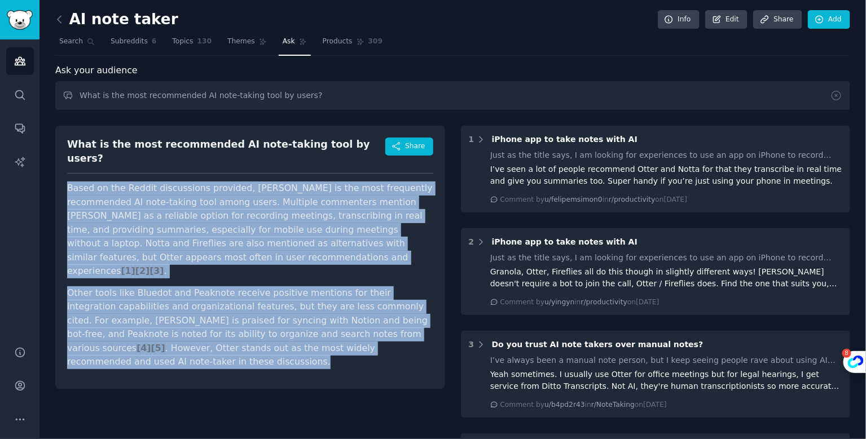
drag, startPoint x: 64, startPoint y: 178, endPoint x: 404, endPoint y: 322, distance: 368.8
click at [404, 322] on div "What is the most recommended AI note-taking tool by users? Share Based on the R…" at bounding box center [250, 257] width 390 height 263
copy article "Based on the Reddit discussions provided, Otter is the most frequently recommen…"
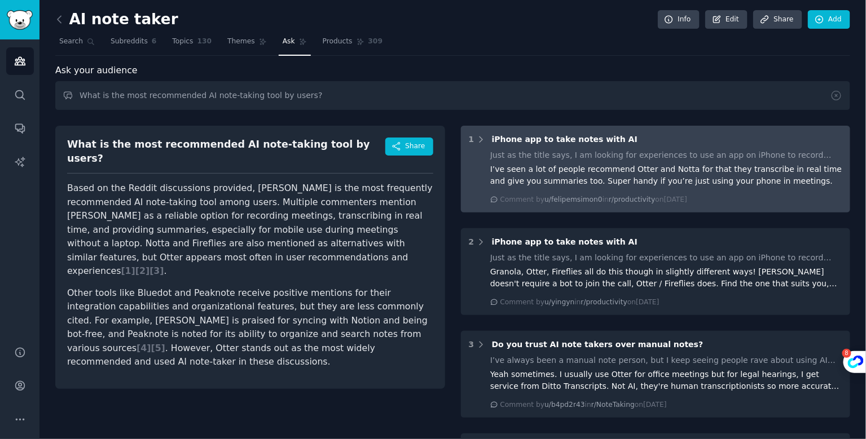
click at [672, 164] on div "I’ve seen a lot of people recommend Otter and Notta for that they transcribe in…" at bounding box center [666, 176] width 352 height 24
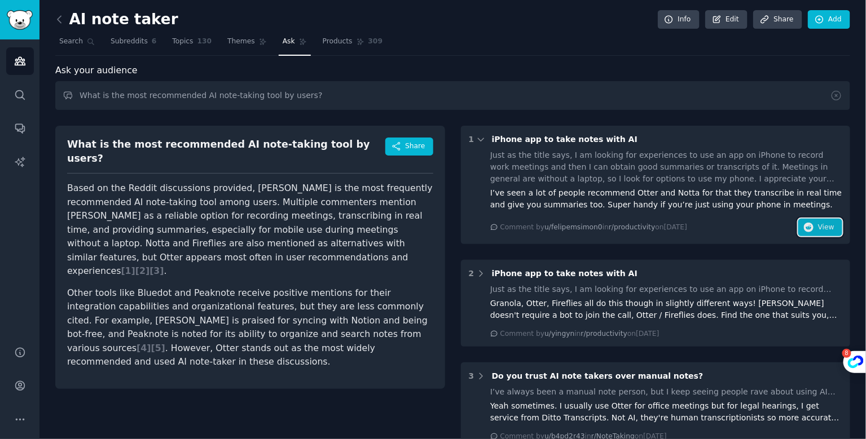
click at [813, 227] on button "View" at bounding box center [820, 228] width 44 height 18
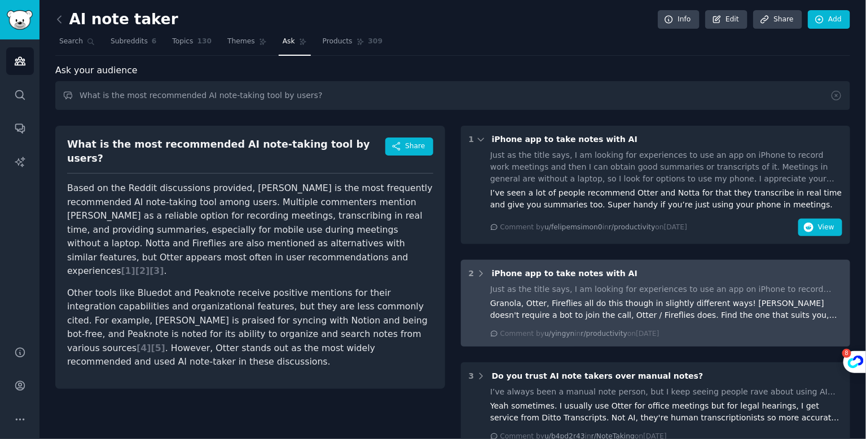
click at [758, 303] on div "Granola, Otter, Fireflies all do this though in slightly different ways! E.g. G…" at bounding box center [666, 310] width 352 height 24
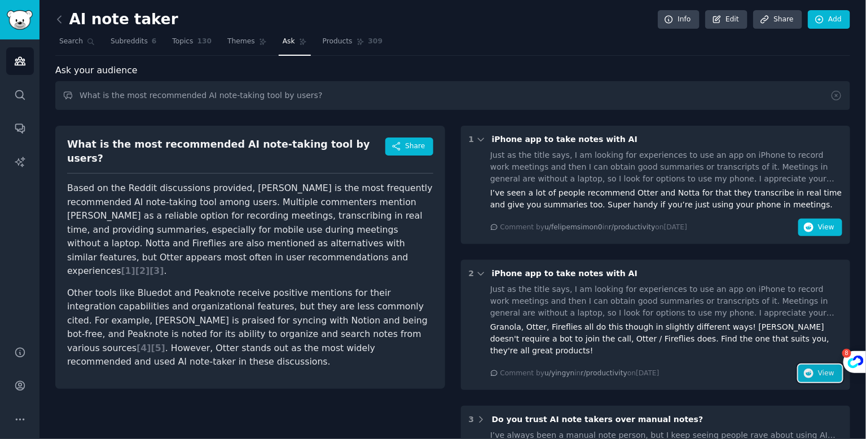
click at [811, 369] on icon "button" at bounding box center [809, 374] width 10 height 10
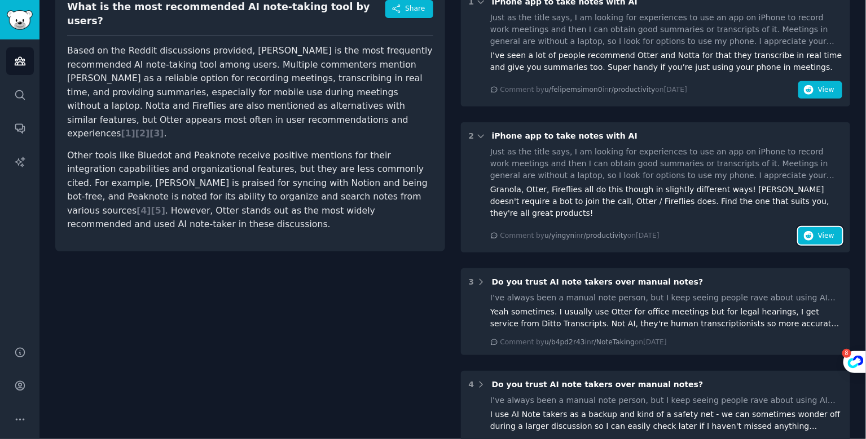
scroll to position [138, 0]
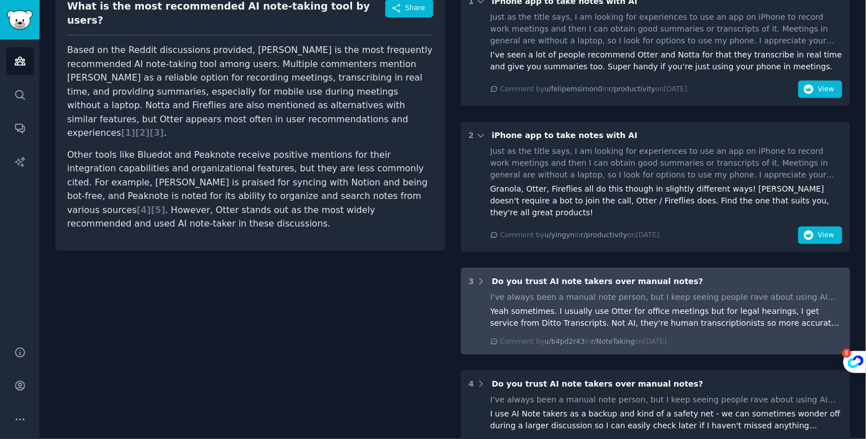
click at [628, 306] on div "Yeah sometimes. I usually use Otter for office meetings but for legal hearings,…" at bounding box center [666, 318] width 352 height 24
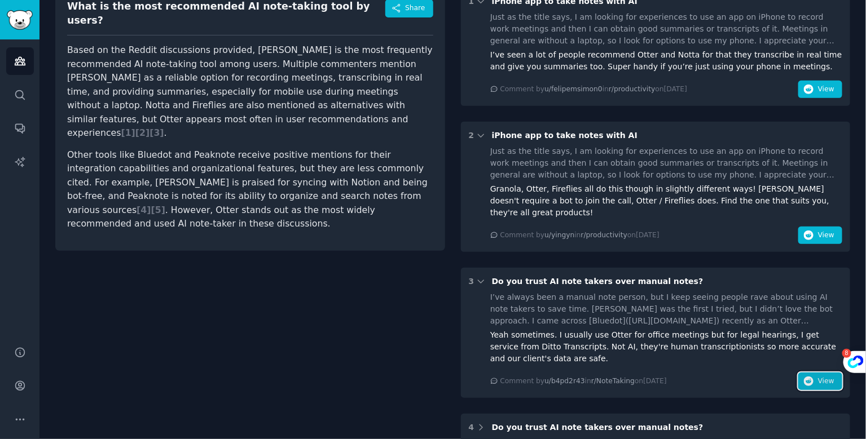
click at [824, 377] on span "View" at bounding box center [826, 382] width 16 height 10
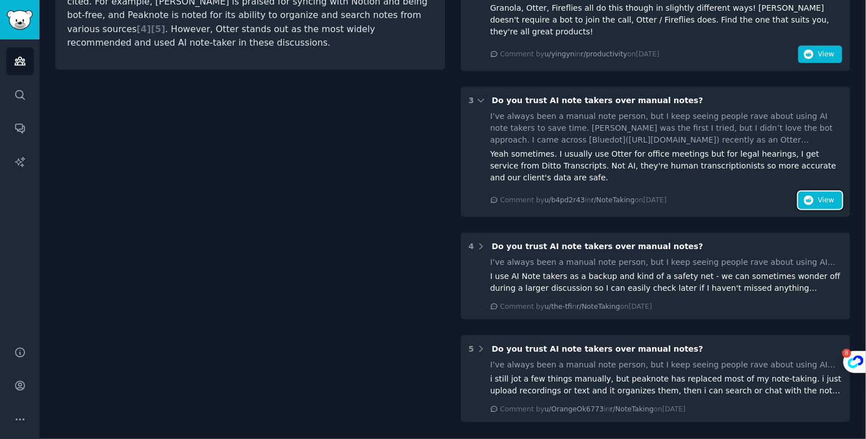
scroll to position [320, 0]
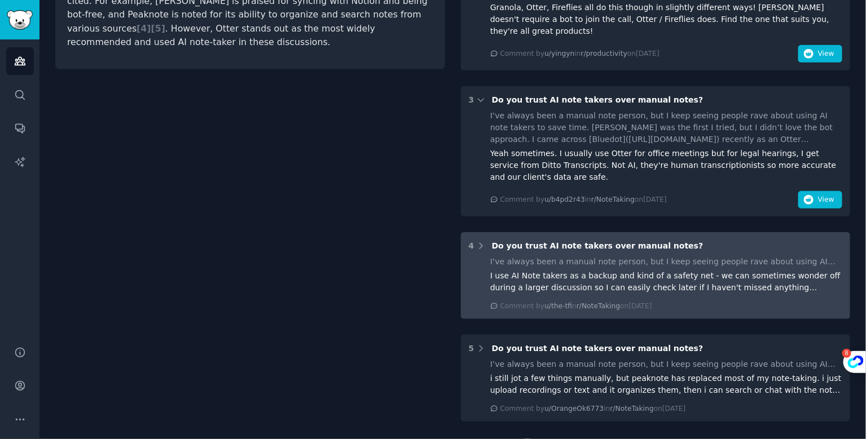
click at [765, 256] on div "I’ve always been a manual note person, but I keep seeing people rave about usin…" at bounding box center [666, 262] width 352 height 12
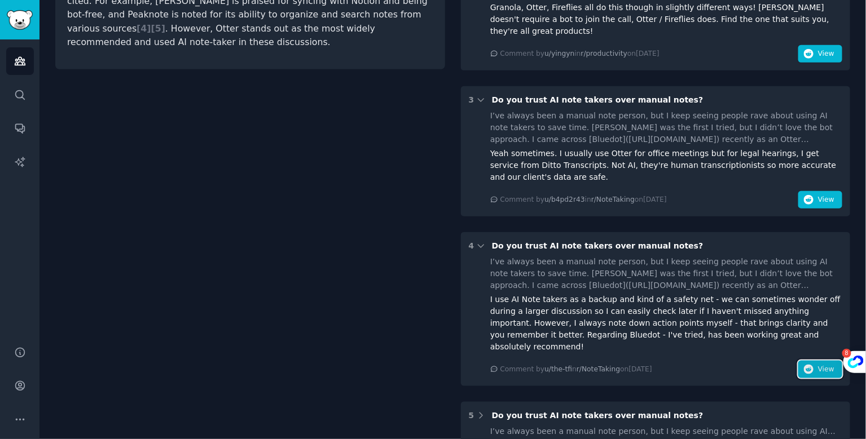
click at [808, 365] on icon "button" at bounding box center [809, 370] width 10 height 10
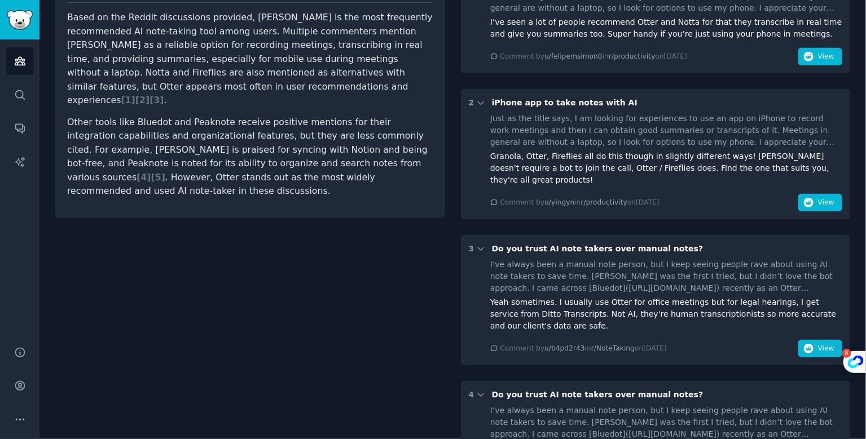
scroll to position [0, 0]
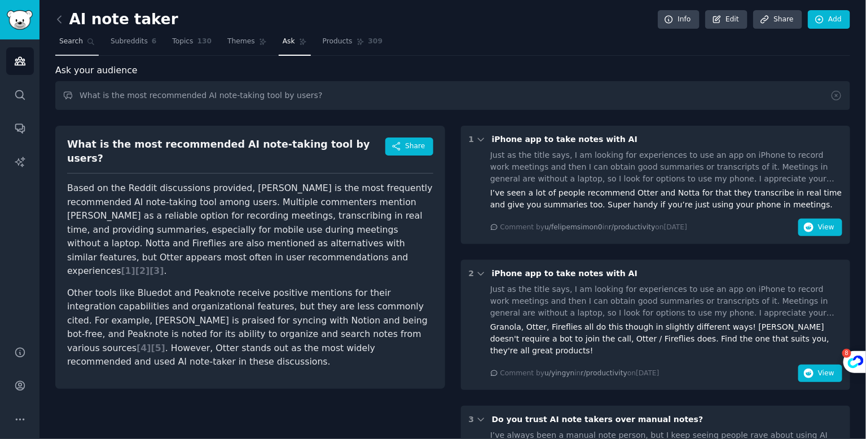
click at [71, 38] on span "Search" at bounding box center [71, 42] width 24 height 10
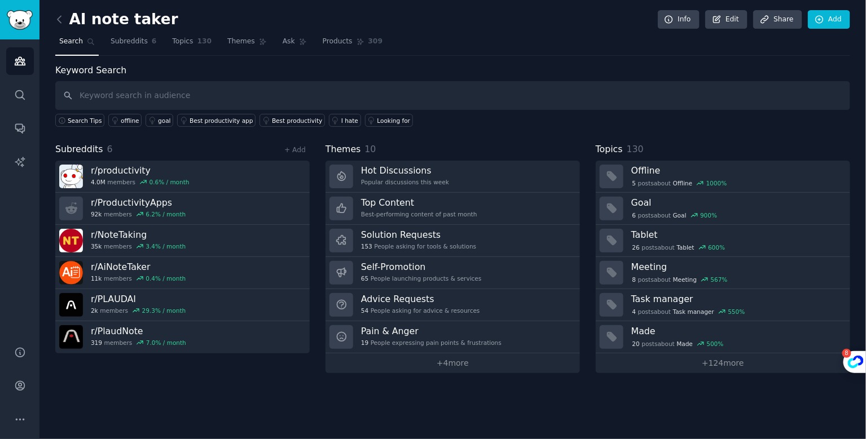
click at [124, 93] on input "text" at bounding box center [452, 95] width 795 height 29
type input "looking for"
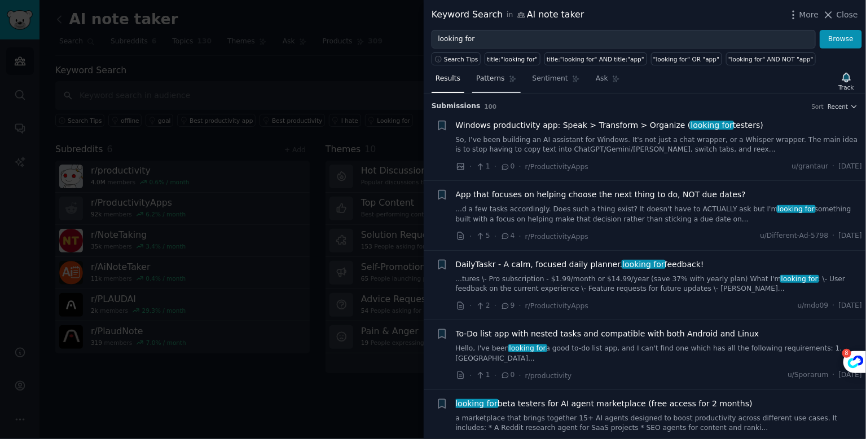
click at [492, 79] on span "Patterns" at bounding box center [490, 79] width 28 height 10
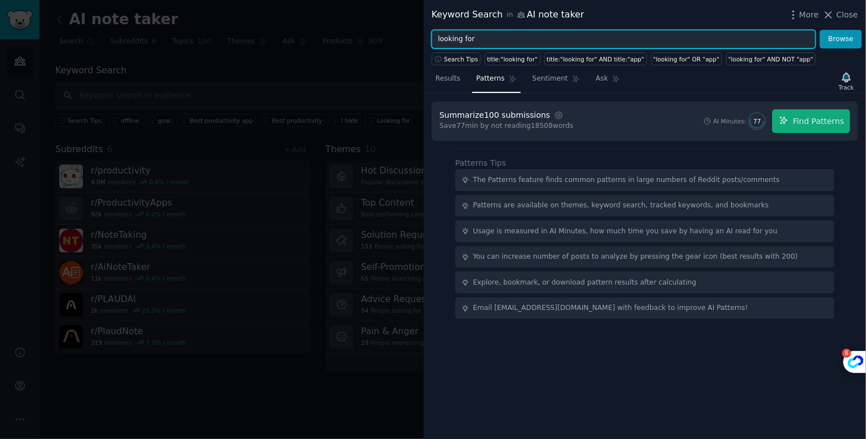
click at [551, 37] on input "looking for" at bounding box center [624, 39] width 384 height 19
click at [820, 30] on button "Browse" at bounding box center [841, 39] width 42 height 19
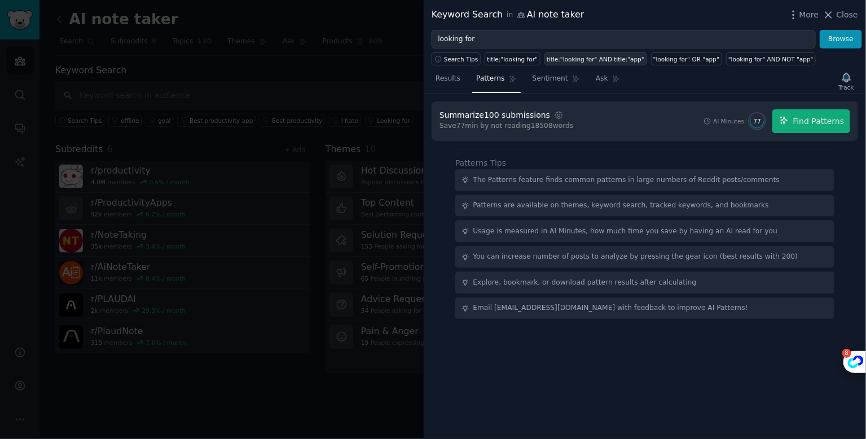
click at [607, 56] on div "title:"looking for" AND title:"app"" at bounding box center [596, 59] width 98 height 8
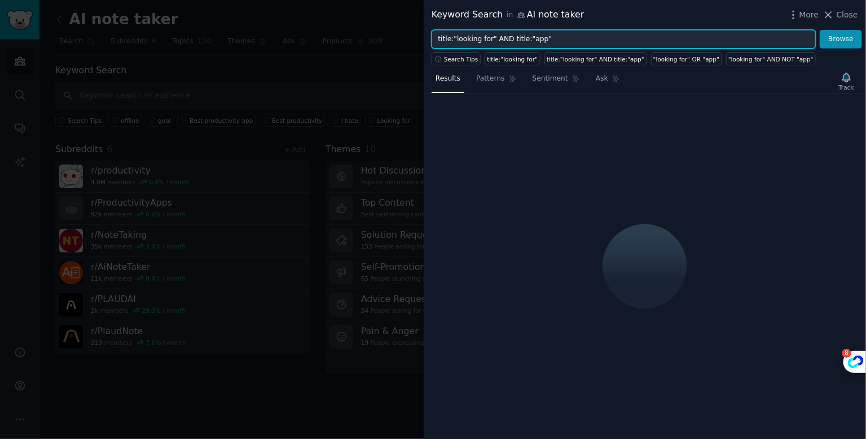
click at [555, 39] on input "title:"looking for" AND title:"app"" at bounding box center [624, 39] width 384 height 19
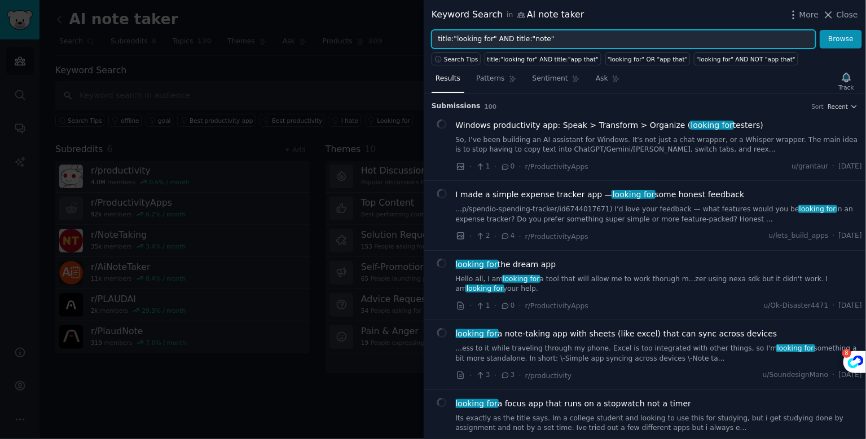
type input "title:"looking for" AND title:"note""
click at [820, 30] on button "Browse" at bounding box center [841, 39] width 42 height 19
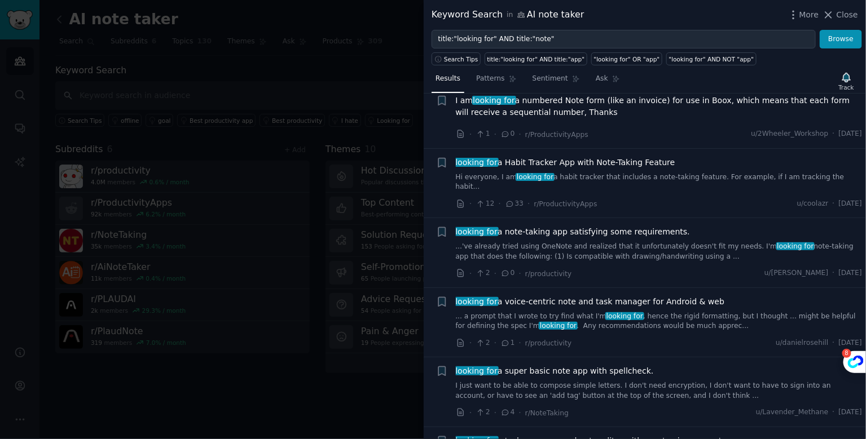
scroll to position [2239, 0]
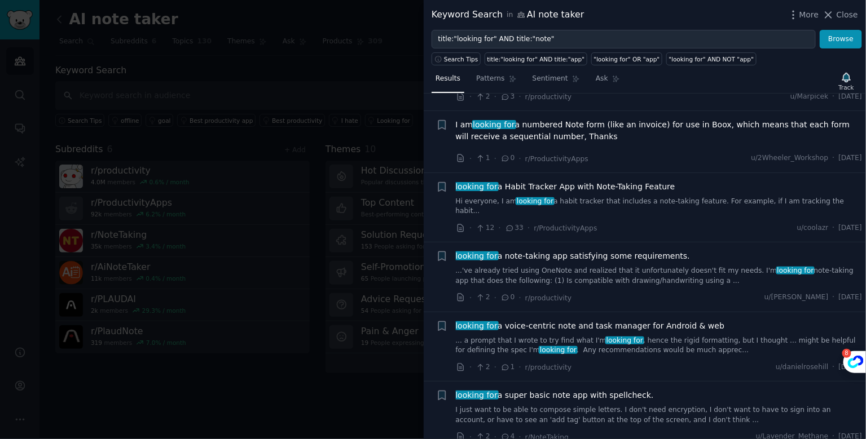
drag, startPoint x: 604, startPoint y: 162, endPoint x: 432, endPoint y: 63, distance: 199.1
click at [0, 0] on div "Keyword Search in AI note taker More Close title:"looking for" AND title:"note"…" at bounding box center [433, 219] width 866 height 439
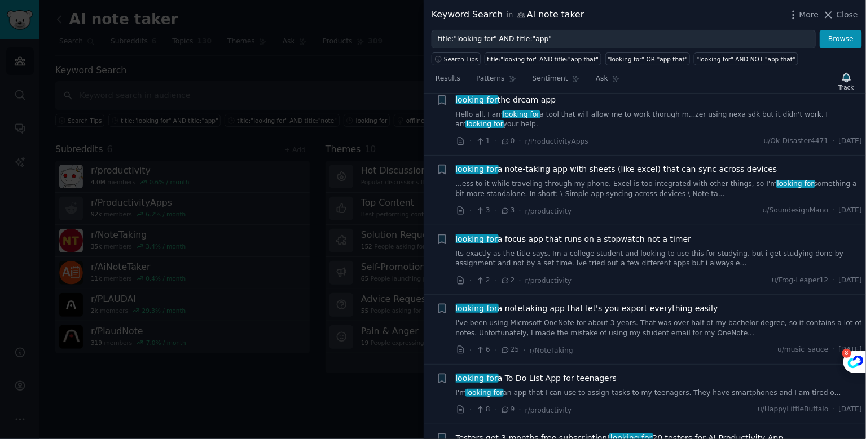
scroll to position [193, 0]
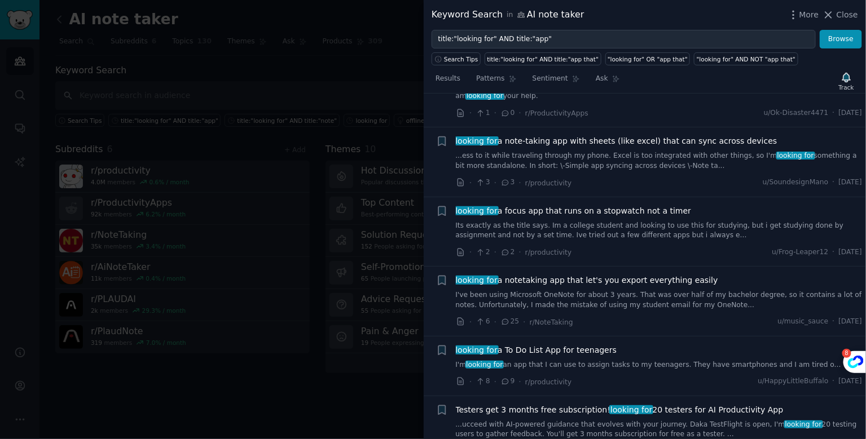
click at [632, 280] on span "looking for a notetaking app that let's you export everything easily" at bounding box center [587, 281] width 262 height 12
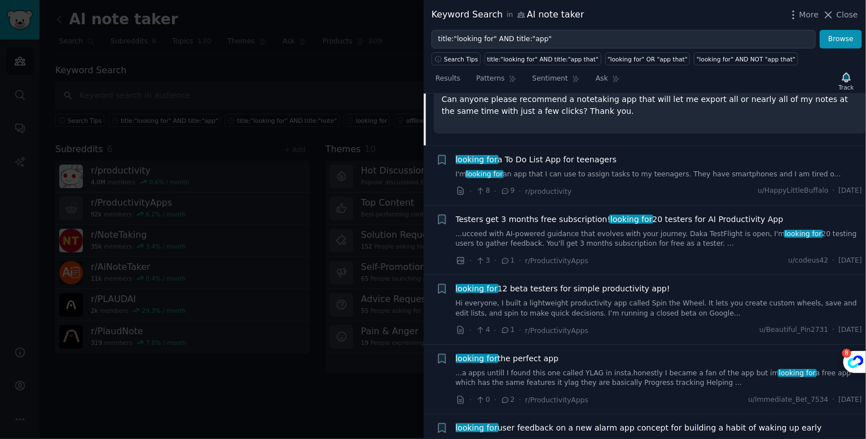
scroll to position [1067, 0]
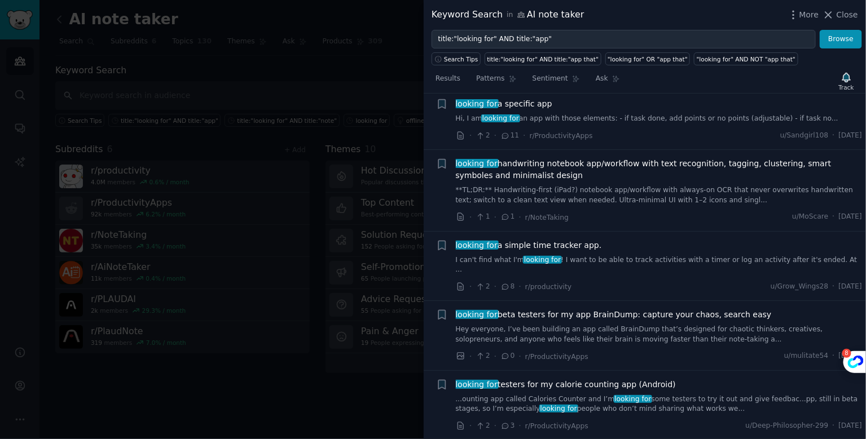
click at [241, 373] on div at bounding box center [433, 219] width 866 height 439
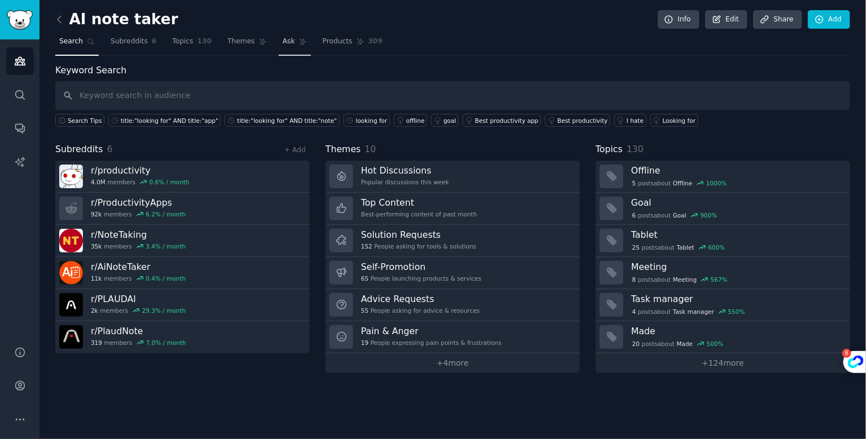
click at [292, 42] on link "Ask" at bounding box center [295, 44] width 32 height 23
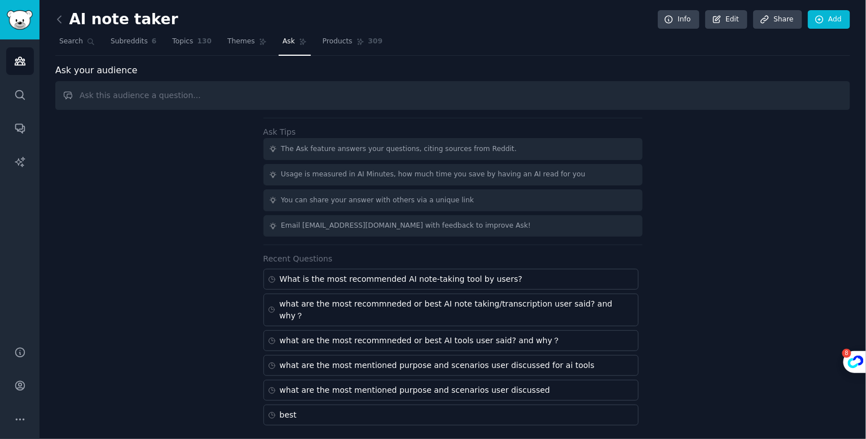
click at [253, 90] on input "text" at bounding box center [452, 95] width 795 height 29
type input "y"
type input "what are the best or most recommended AI note taking/transcription tools user s…"
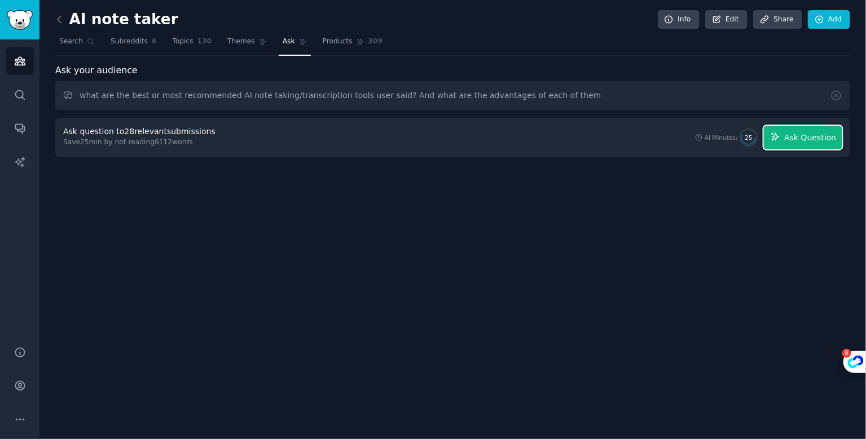
click at [805, 132] on span "Ask Question" at bounding box center [810, 138] width 52 height 12
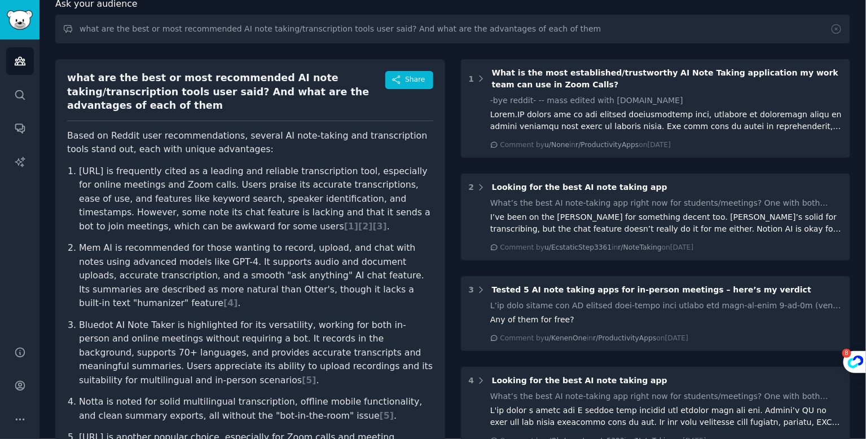
scroll to position [68, 0]
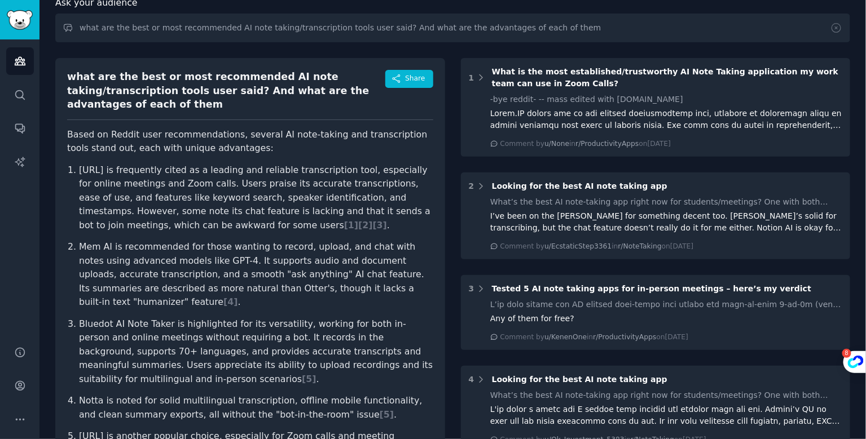
drag, startPoint x: 70, startPoint y: 118, endPoint x: 240, endPoint y: 331, distance: 272.1
click at [240, 331] on article "Based on Reddit user recommendations, several AI note-taking and transcription …" at bounding box center [250, 419] width 366 height 583
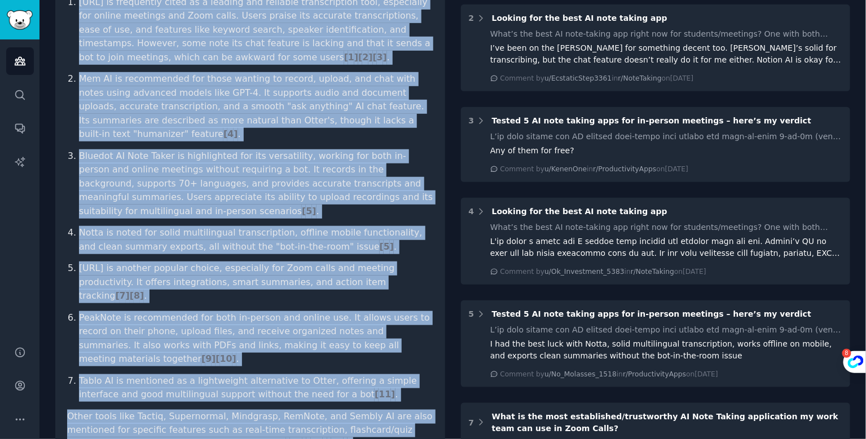
scroll to position [274, 0]
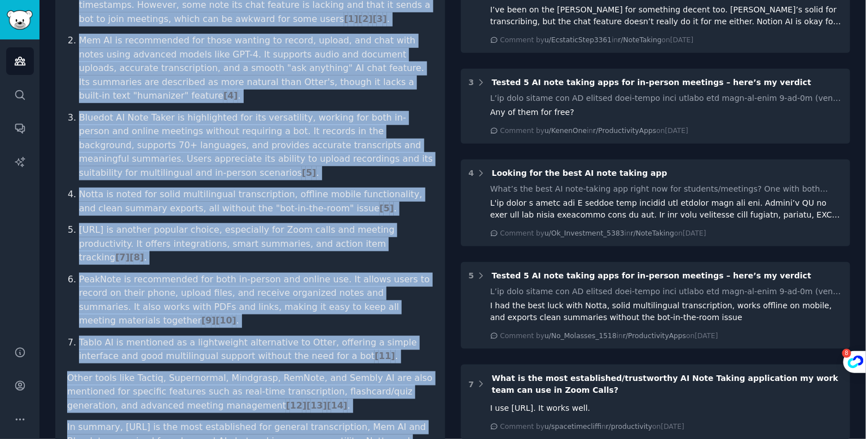
drag, startPoint x: 69, startPoint y: 118, endPoint x: 410, endPoint y: 421, distance: 455.9
click at [410, 421] on article "Based on Reddit user recommendations, several AI note-taking and transcription …" at bounding box center [250, 213] width 366 height 583
copy article "Based on Reddit user recommendations, several AI note-taking and transcription …"
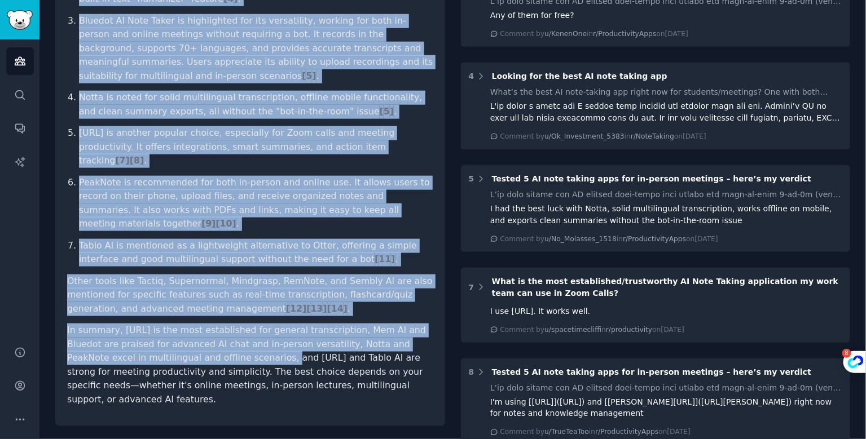
scroll to position [0, 0]
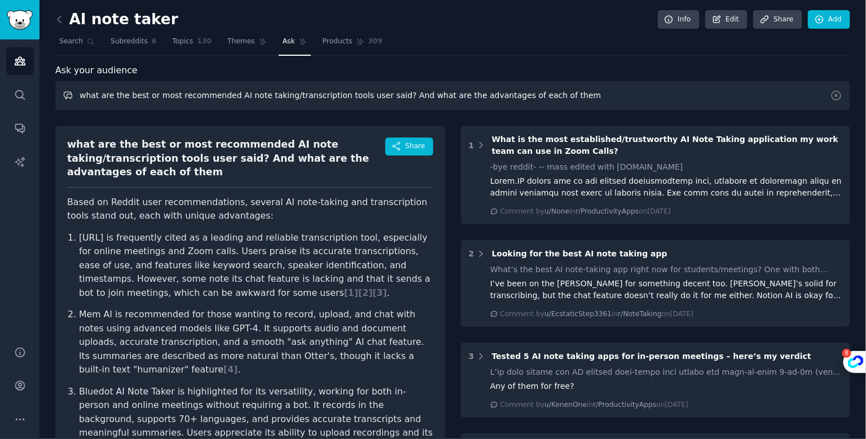
drag, startPoint x: 564, startPoint y: 98, endPoint x: 79, endPoint y: 93, distance: 485.1
click at [79, 93] on input "what are the best or most recommended AI note taking/transcription tools user s…" at bounding box center [452, 95] width 795 height 29
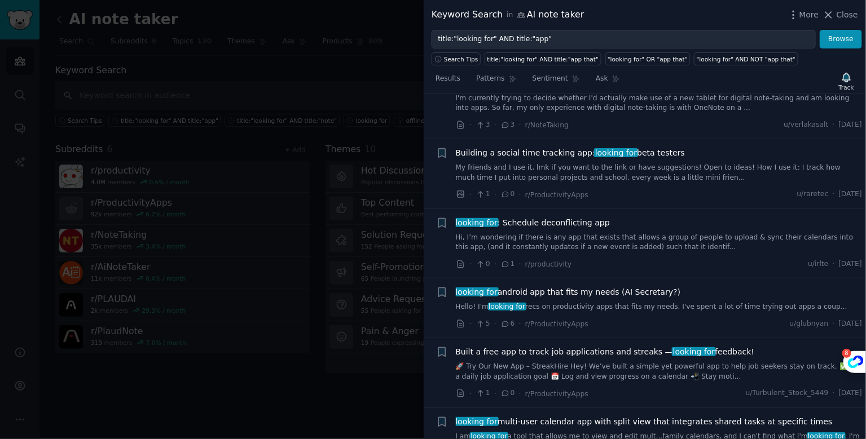
scroll to position [3991, 0]
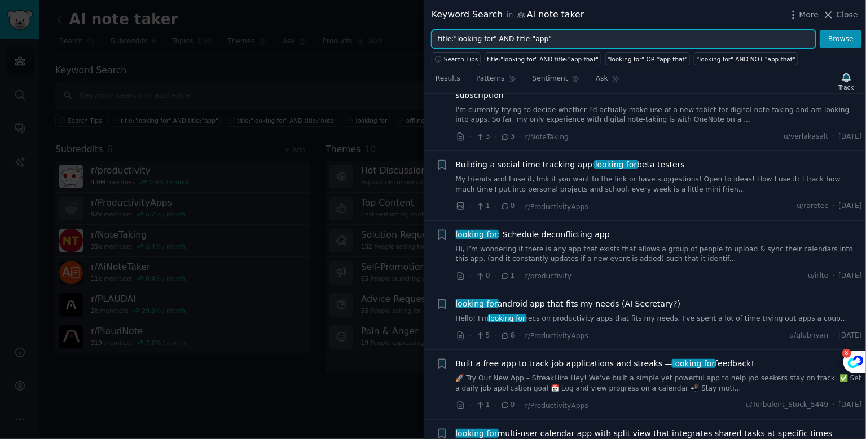
drag, startPoint x: 542, startPoint y: 42, endPoint x: 530, endPoint y: 42, distance: 11.8
click at [530, 42] on input "title:"looking for" AND title:"app"" at bounding box center [624, 39] width 384 height 19
click at [820, 30] on button "Browse" at bounding box center [841, 39] width 42 height 19
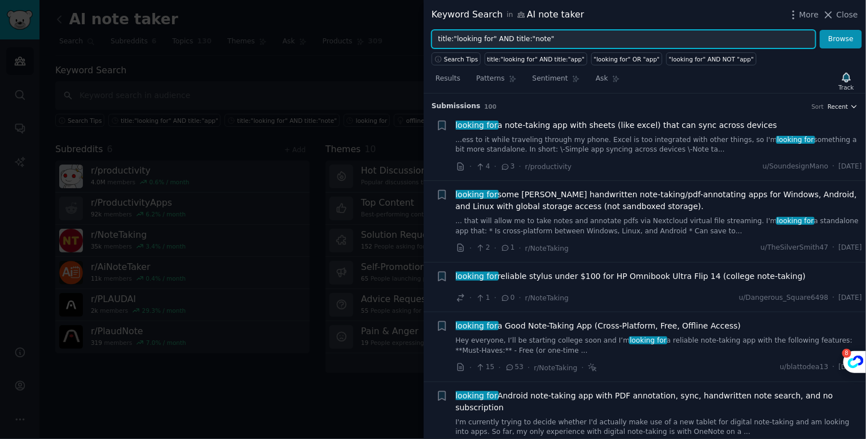
click at [854, 104] on icon "button" at bounding box center [854, 107] width 8 height 8
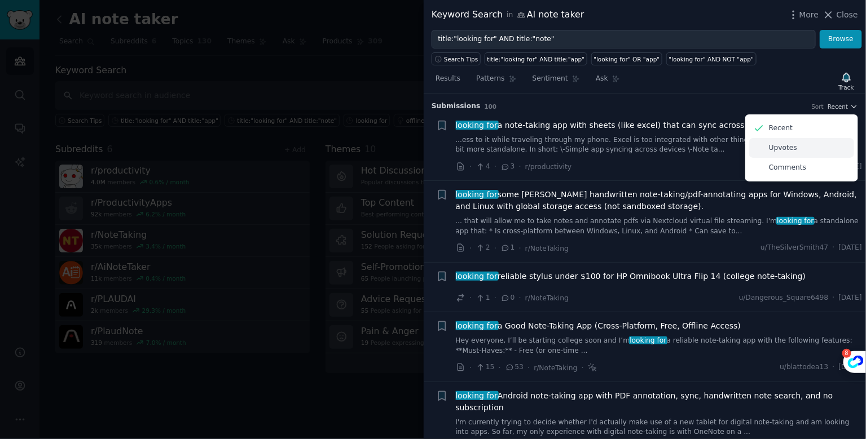
click at [799, 149] on div "Upvotes" at bounding box center [801, 148] width 105 height 20
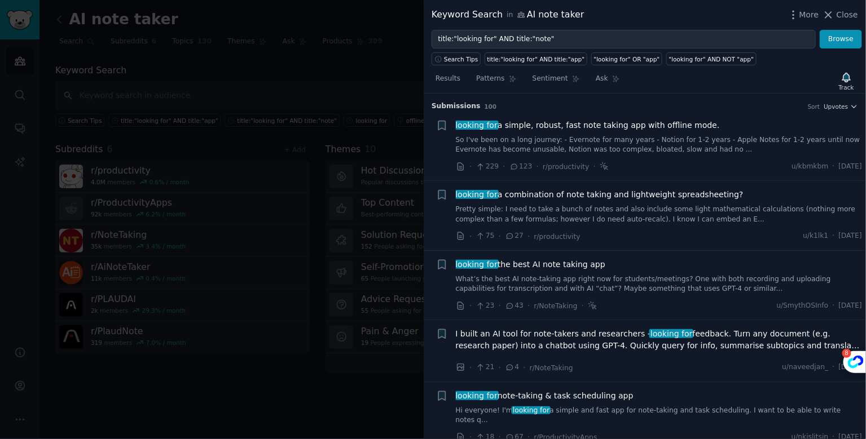
click at [654, 231] on div "· 75 · 27 · r/productivity u/k1lk1 · Mon 2022/10/31" at bounding box center [659, 237] width 407 height 12
click at [685, 191] on span "looking for a combination of note taking and lightweight spreadsheeting?" at bounding box center [600, 195] width 288 height 12
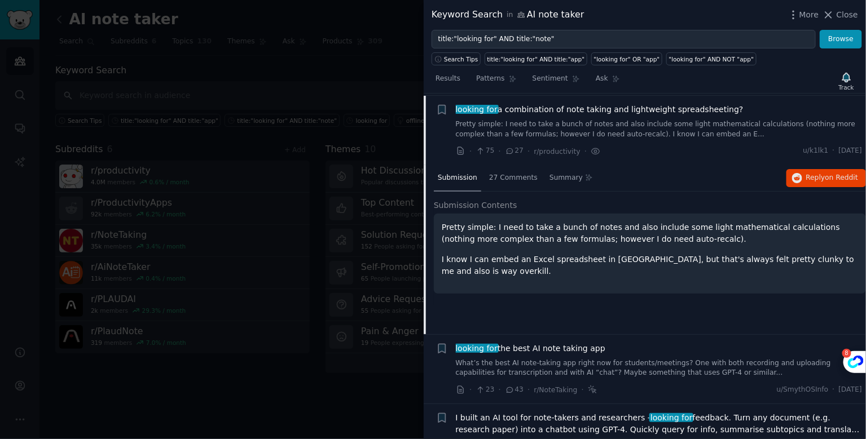
scroll to position [87, 0]
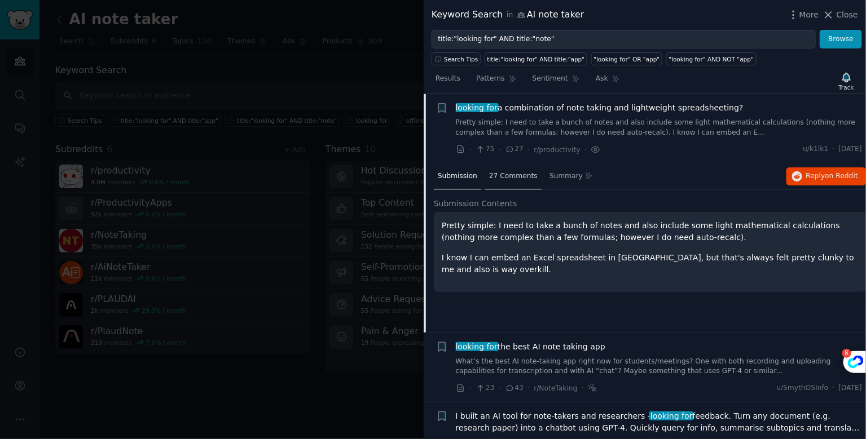
click at [516, 171] on span "27 Comments" at bounding box center [513, 176] width 49 height 10
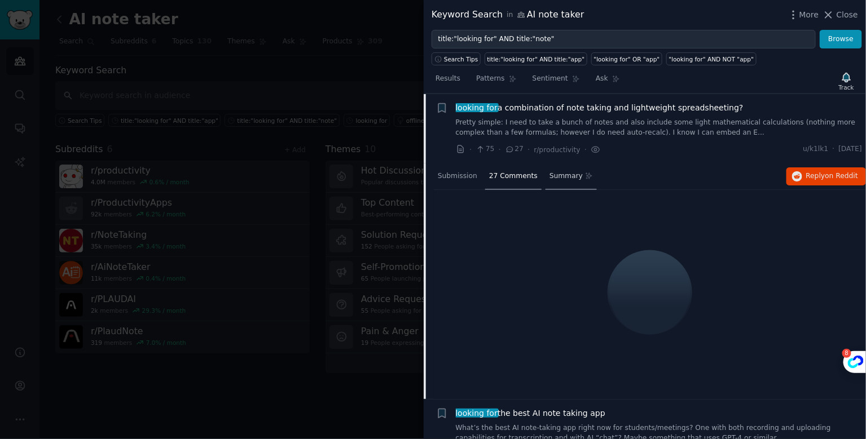
click at [567, 182] on div "Summary" at bounding box center [570, 177] width 51 height 27
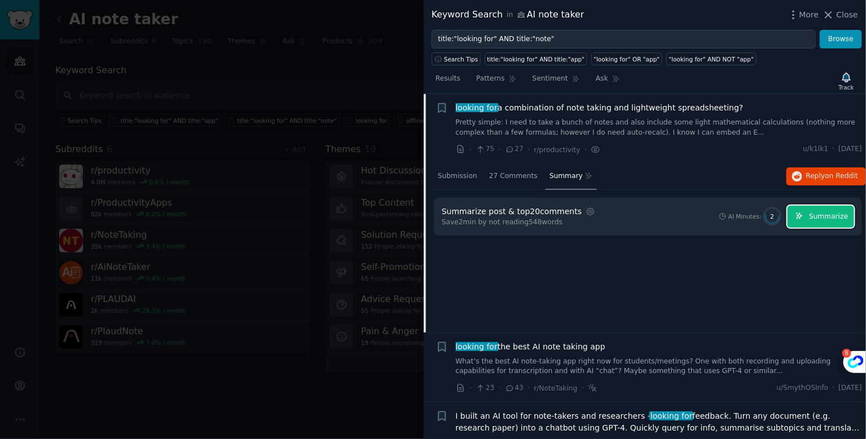
click at [831, 213] on span "Summarize" at bounding box center [828, 217] width 39 height 10
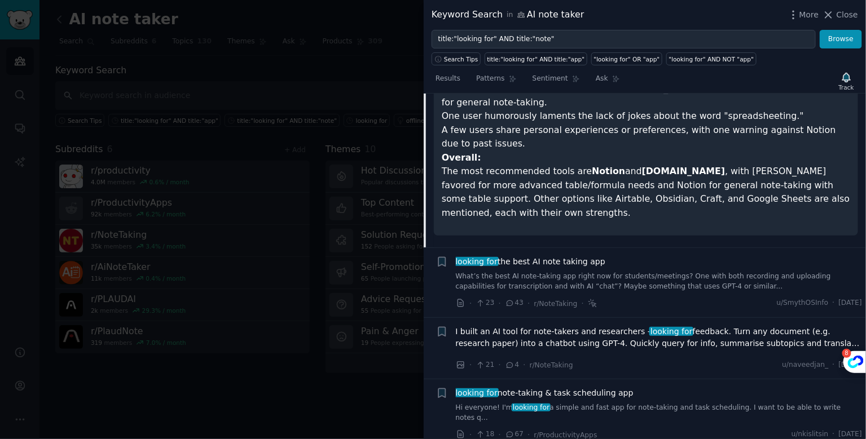
scroll to position [584, 0]
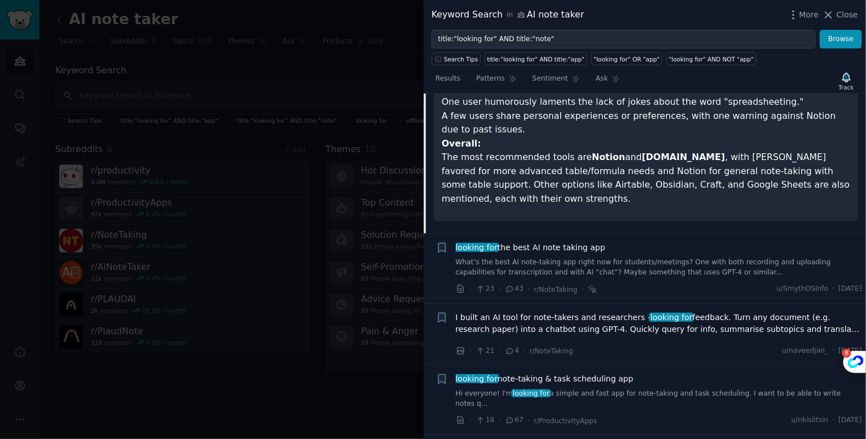
click at [609, 258] on link "What’s the best AI note-taking app right now for students/meetings? One with bo…" at bounding box center [659, 268] width 407 height 20
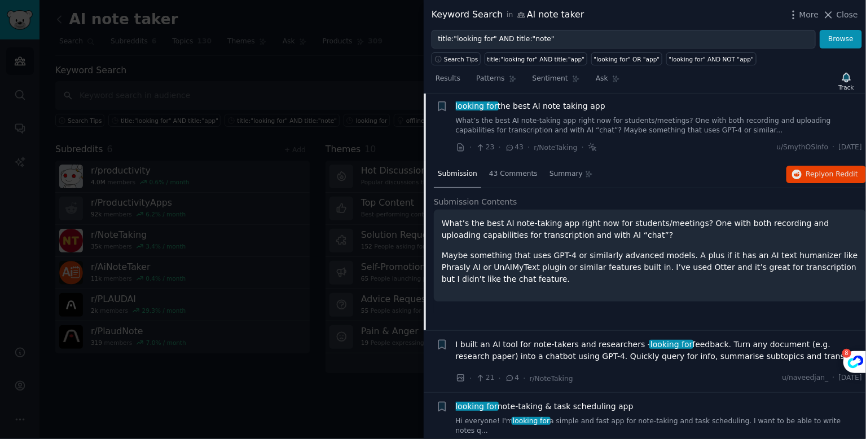
scroll to position [156, 0]
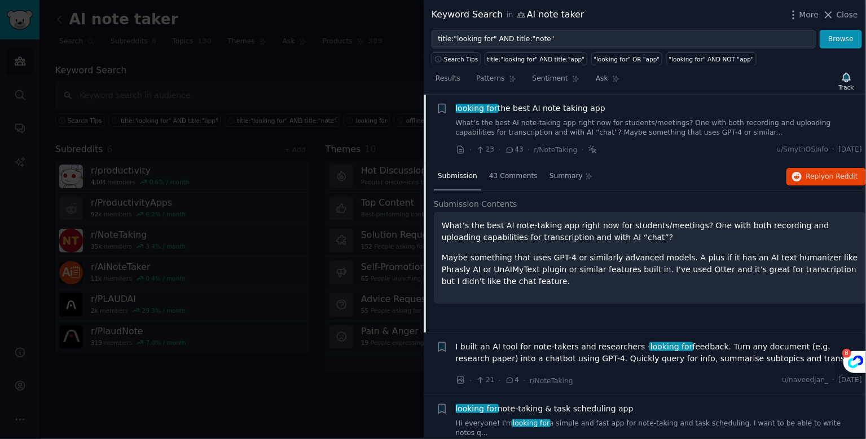
click at [592, 149] on icon at bounding box center [592, 149] width 7 height 7
click at [589, 149] on icon at bounding box center [592, 149] width 7 height 7
click at [821, 177] on span "Reply on Reddit" at bounding box center [832, 177] width 52 height 10
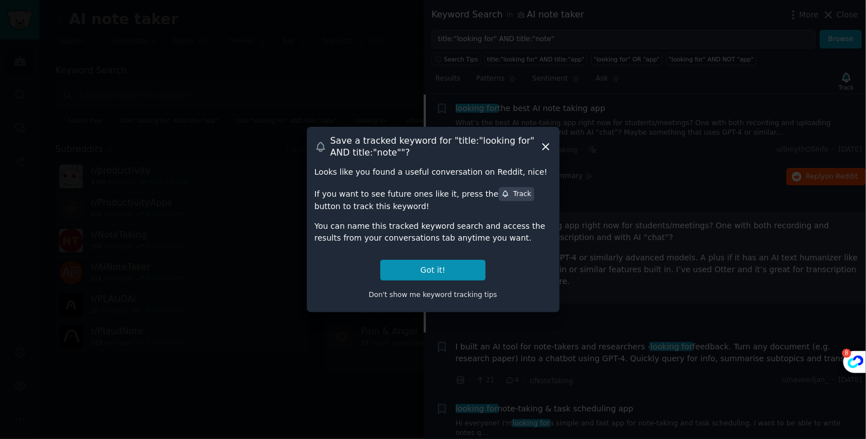
click at [545, 147] on icon at bounding box center [546, 147] width 6 height 6
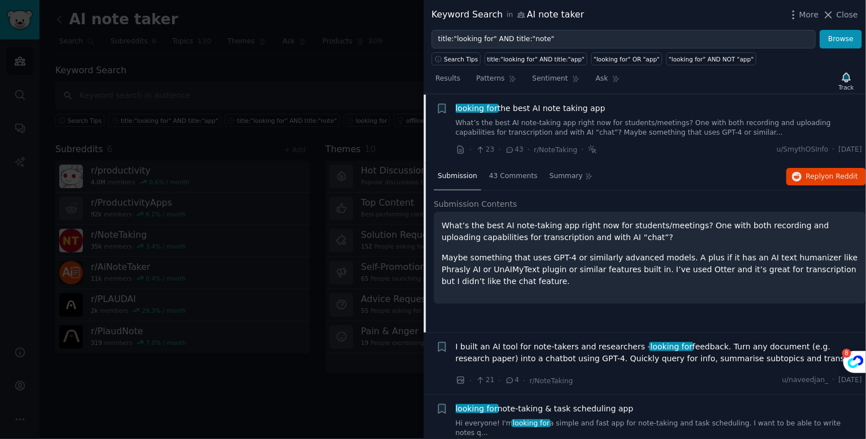
click at [603, 302] on div "Submission Contents What’s the best AI note-taking app right now for students/m…" at bounding box center [650, 258] width 432 height 118
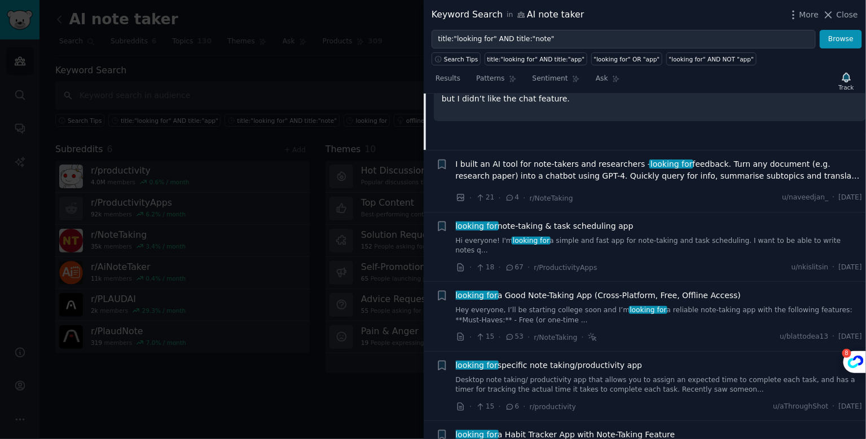
scroll to position [359, 0]
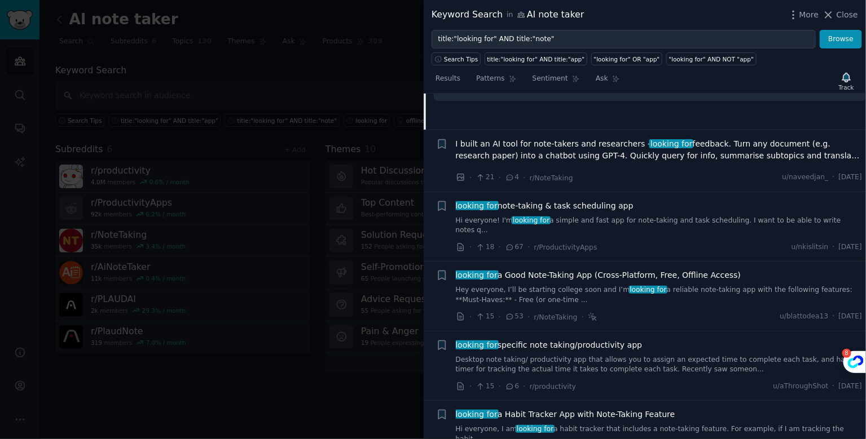
click at [618, 223] on div "looking for note-taking & task scheduling app Hi everyone! I'm looking for a si…" at bounding box center [659, 227] width 407 height 54
click at [602, 222] on link "Hi everyone! I'm looking for a simple and fast app for note-taking and task sch…" at bounding box center [659, 226] width 407 height 20
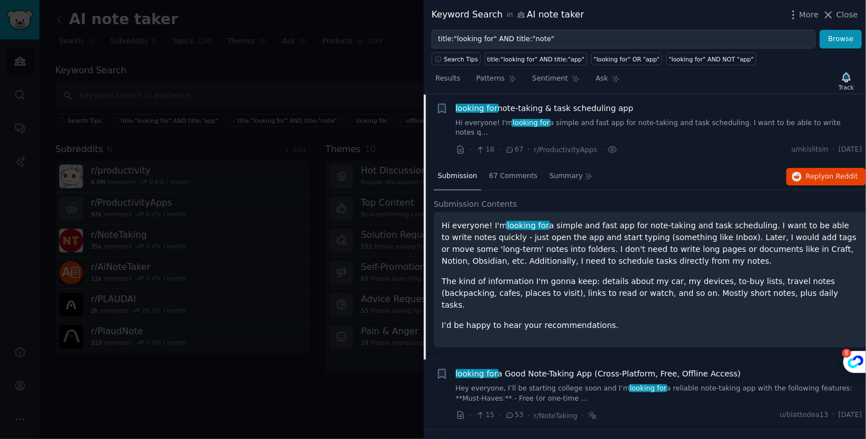
scroll to position [287, 0]
click at [824, 170] on button "Reply on Reddit" at bounding box center [826, 178] width 80 height 18
drag, startPoint x: 637, startPoint y: 105, endPoint x: 456, endPoint y: 103, distance: 181.1
click at [456, 103] on div "looking for note-taking & task scheduling app" at bounding box center [659, 109] width 407 height 12
copy span "looking for note-taking & task scheduling app"
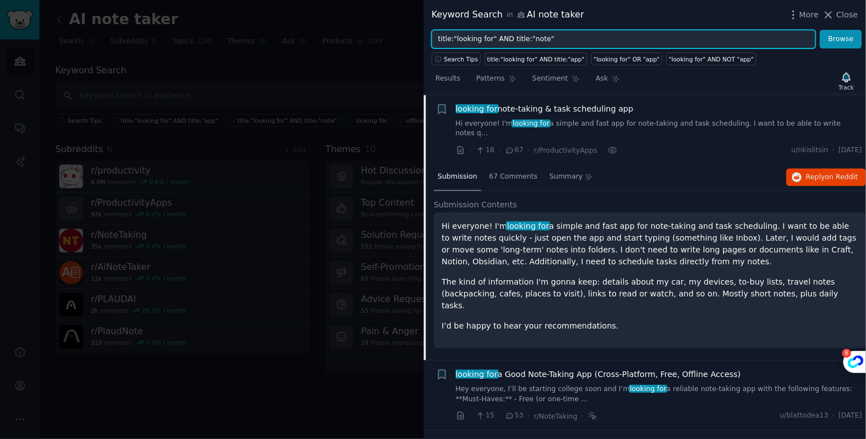
drag, startPoint x: 569, startPoint y: 36, endPoint x: 435, endPoint y: 37, distance: 133.7
click at [435, 37] on input "title:"looking for" AND title:"note"" at bounding box center [624, 39] width 384 height 19
click at [820, 30] on button "Browse" at bounding box center [841, 39] width 42 height 19
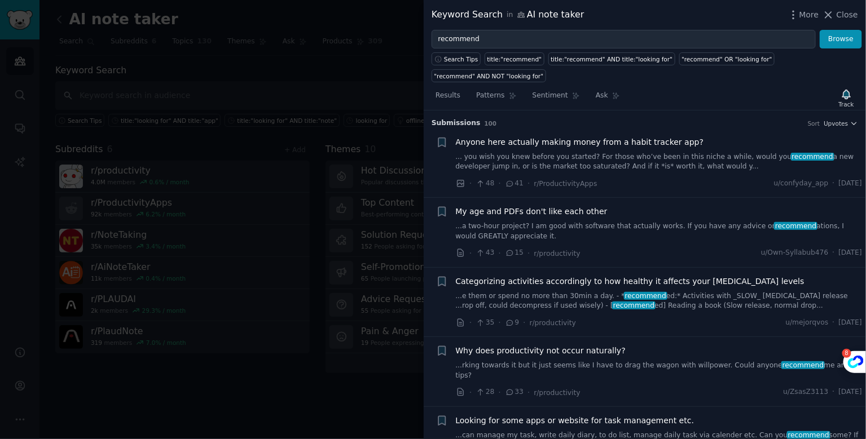
click at [531, 55] on div "title:"recommend"" at bounding box center [514, 59] width 55 height 8
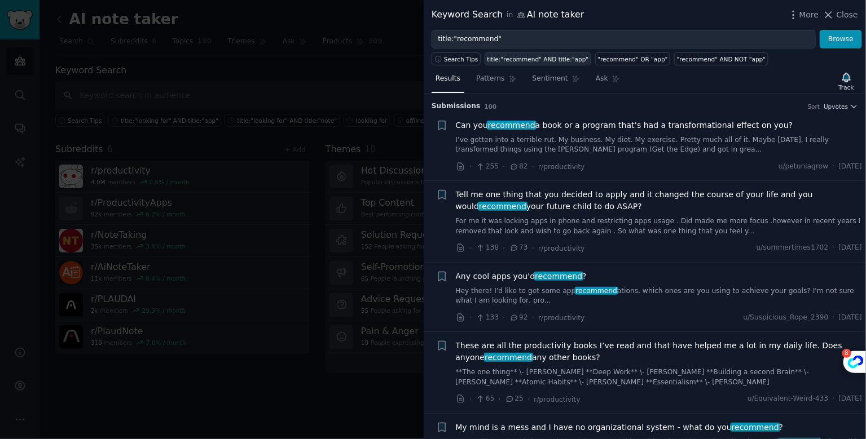
click at [552, 60] on div "title:"recommend" AND title:"app"" at bounding box center [538, 59] width 102 height 8
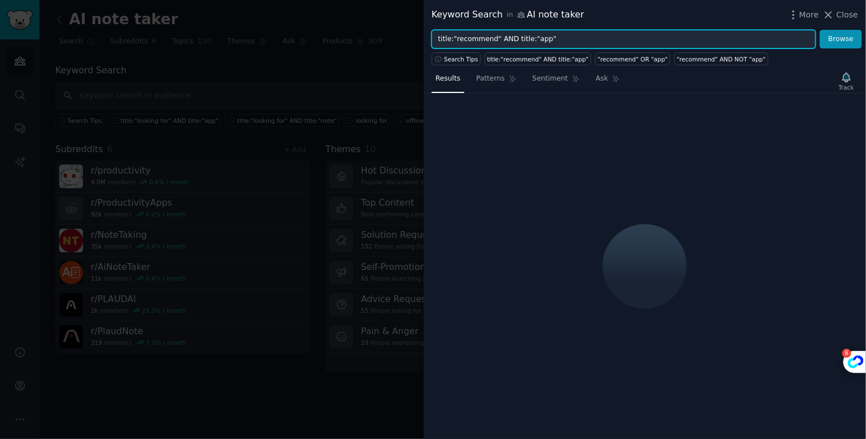
drag, startPoint x: 548, startPoint y: 41, endPoint x: 534, endPoint y: 41, distance: 13.5
click at [534, 41] on input "title:"recommend" AND title:"app"" at bounding box center [624, 39] width 384 height 19
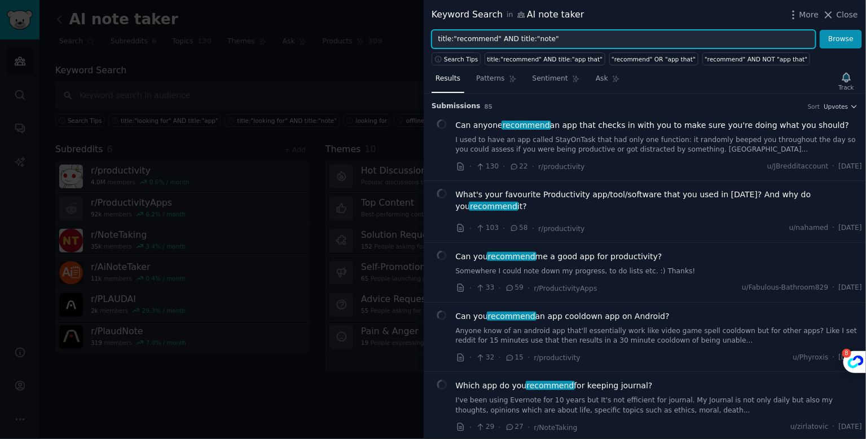
type input "title:"recommend" AND title:"note""
click at [820, 30] on button "Browse" at bounding box center [841, 39] width 42 height 19
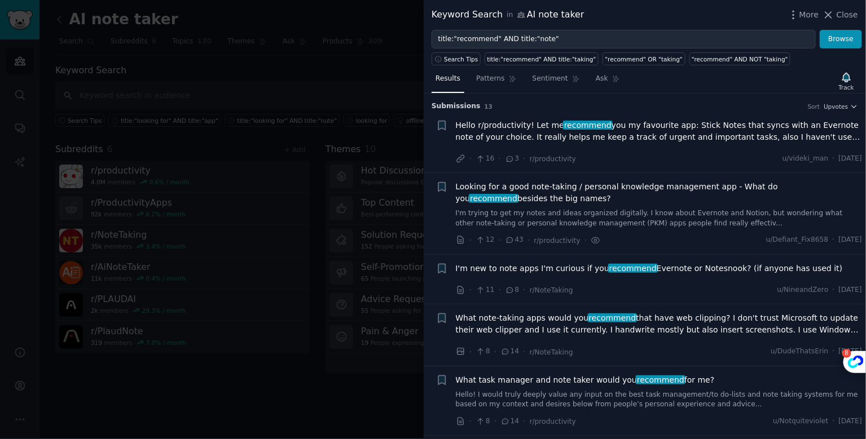
click at [553, 196] on span "Looking for a good note-taking / personal knowledge management app - What do yo…" at bounding box center [659, 193] width 407 height 24
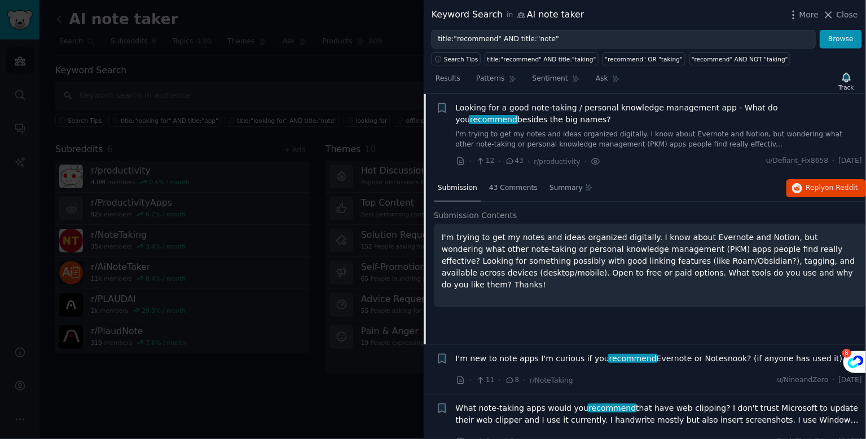
scroll to position [79, 0]
click at [822, 187] on span "Reply on Reddit" at bounding box center [832, 188] width 52 height 10
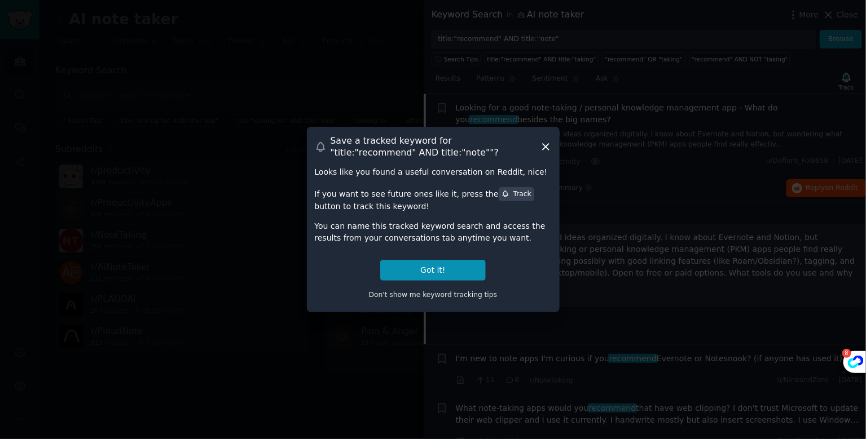
click at [542, 146] on icon at bounding box center [546, 147] width 12 height 12
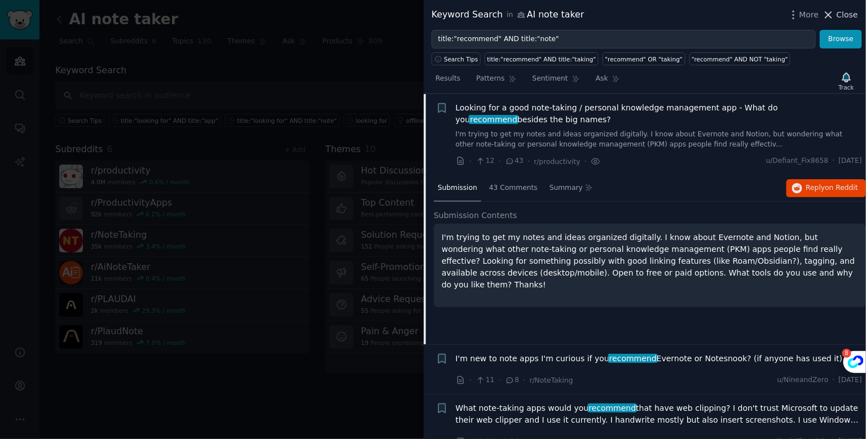
click at [846, 17] on span "Close" at bounding box center [847, 15] width 21 height 12
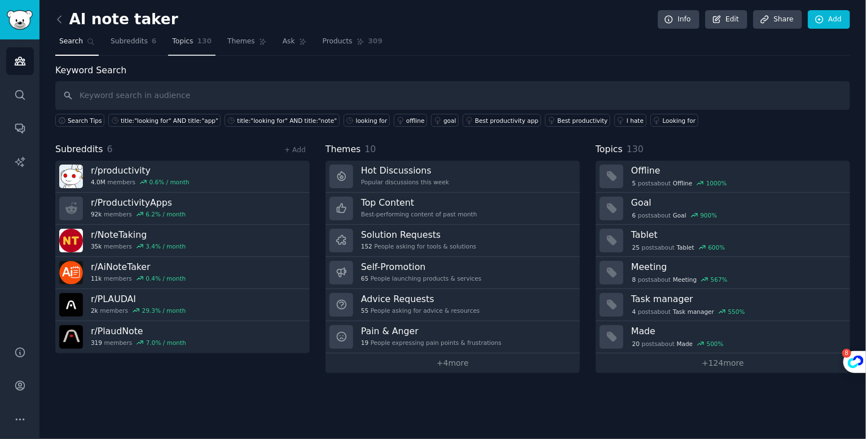
click at [188, 43] on span "Topics" at bounding box center [182, 42] width 21 height 10
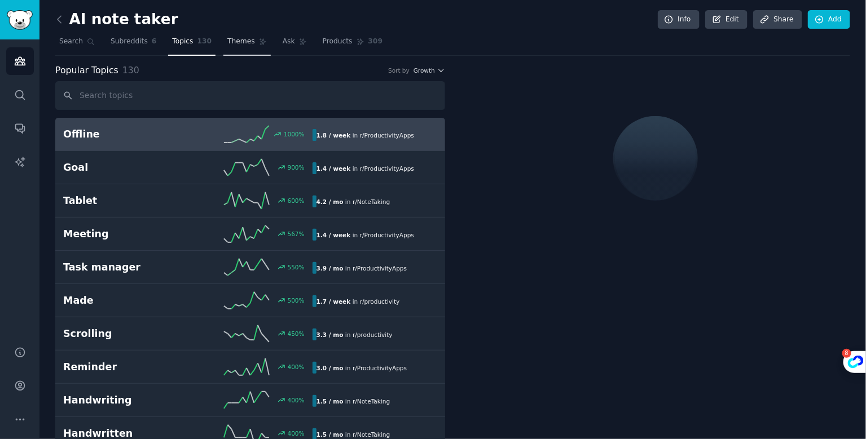
click at [235, 43] on span "Themes" at bounding box center [241, 42] width 28 height 10
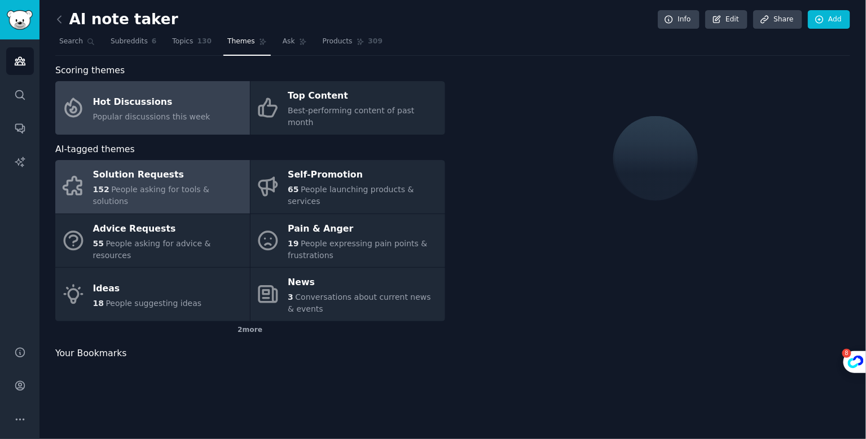
click at [204, 184] on div "152 People asking for tools & solutions" at bounding box center [168, 196] width 151 height 24
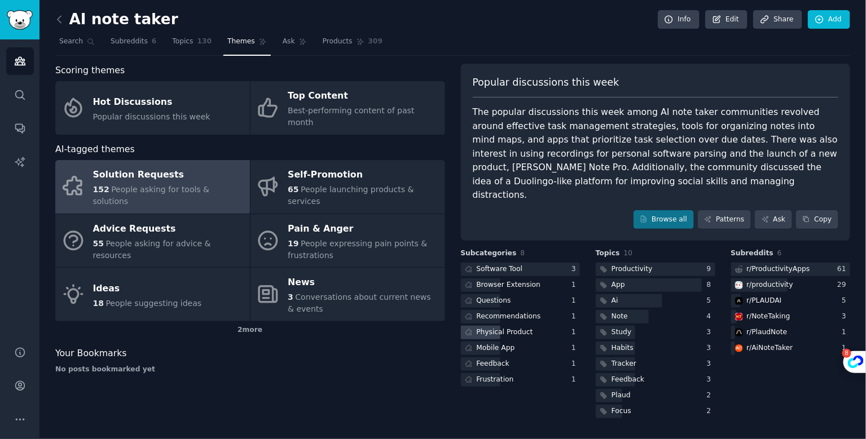
click at [497, 328] on div "Physical Product" at bounding box center [505, 333] width 56 height 10
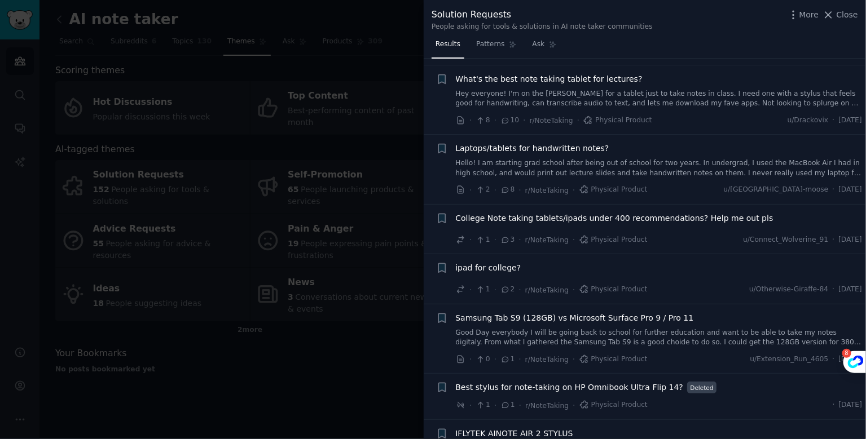
scroll to position [158, 0]
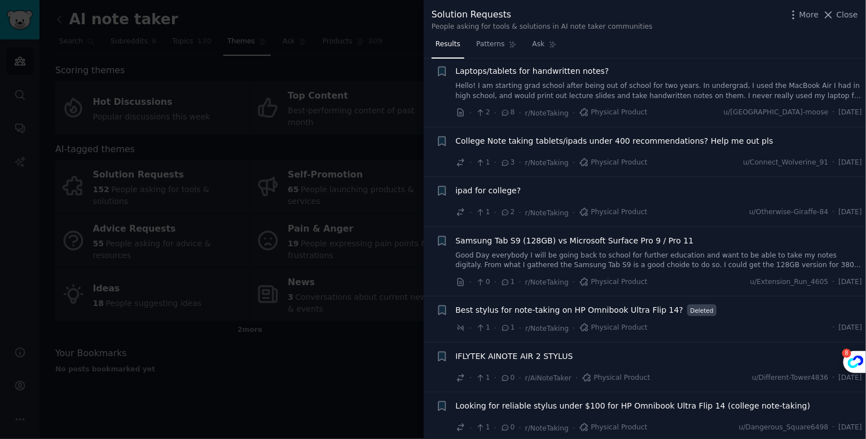
click at [316, 385] on div at bounding box center [433, 219] width 866 height 439
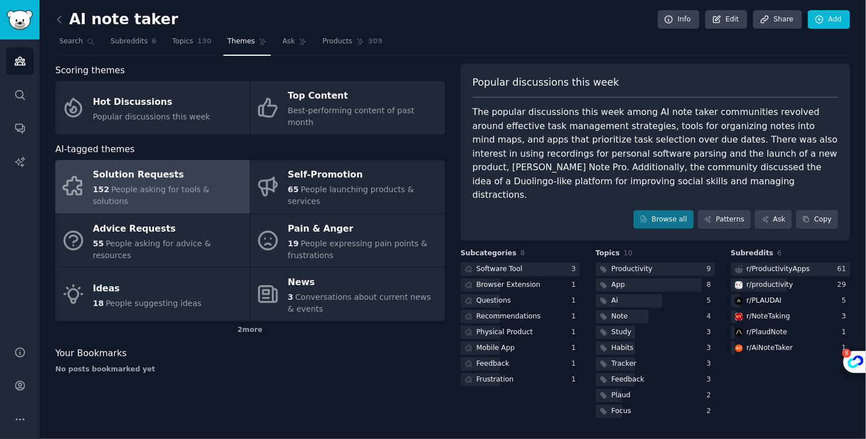
click at [246, 43] on span "Themes" at bounding box center [241, 42] width 28 height 10
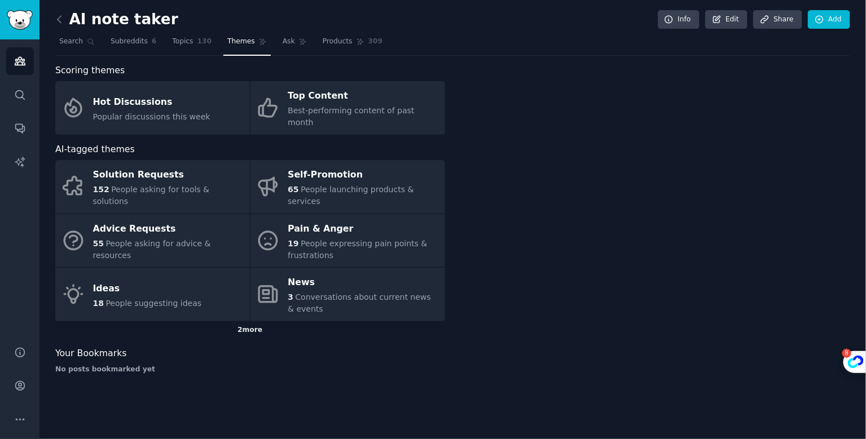
click at [253, 322] on div "2 more" at bounding box center [250, 331] width 390 height 18
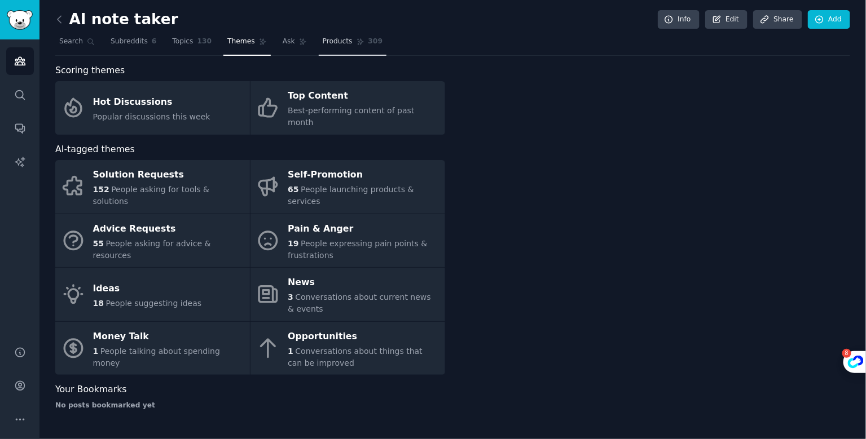
click at [329, 48] on link "Products 309" at bounding box center [353, 44] width 68 height 23
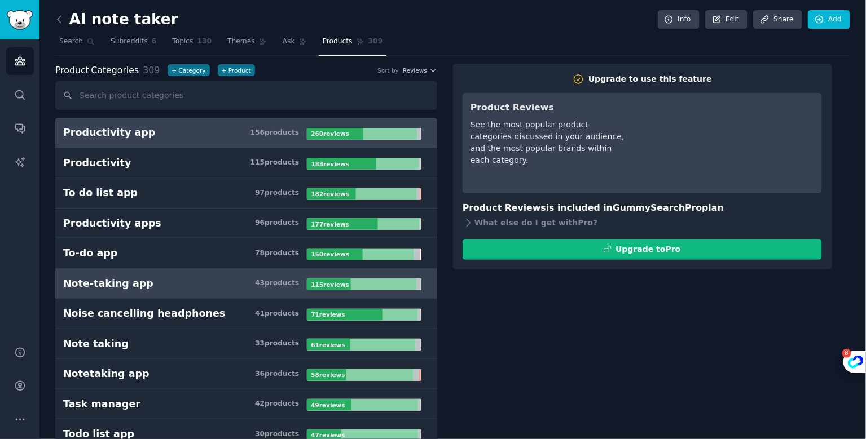
click at [196, 277] on h3 "Note-taking app 43 product s" at bounding box center [185, 284] width 244 height 14
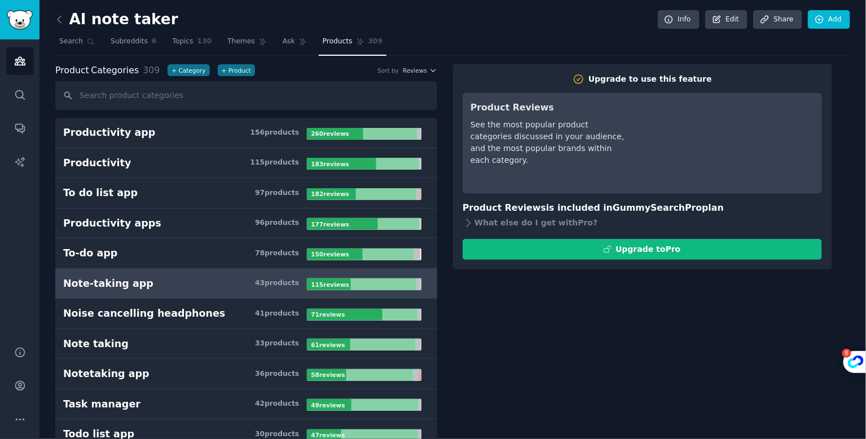
click at [349, 284] on div "115 review s" at bounding box center [331, 285] width 48 height 12
click at [79, 51] on link "Search" at bounding box center [76, 44] width 43 height 23
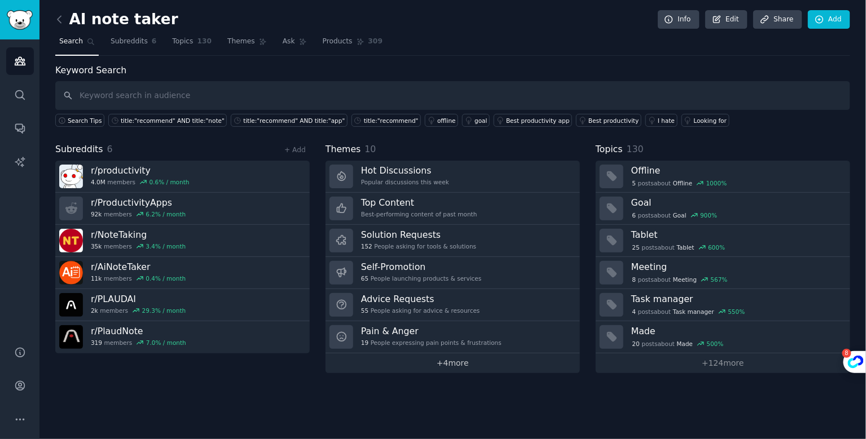
click at [439, 367] on link "+ 4 more" at bounding box center [452, 364] width 254 height 20
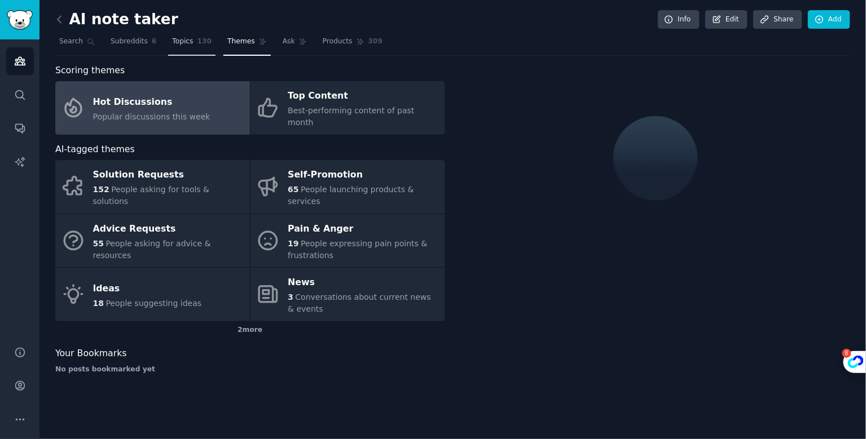
click at [192, 40] on span "Topics" at bounding box center [182, 42] width 21 height 10
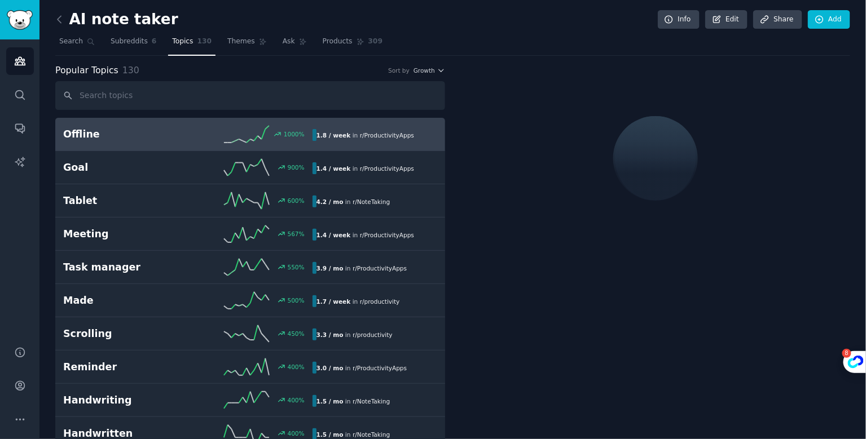
click at [224, 103] on input "text" at bounding box center [250, 95] width 390 height 29
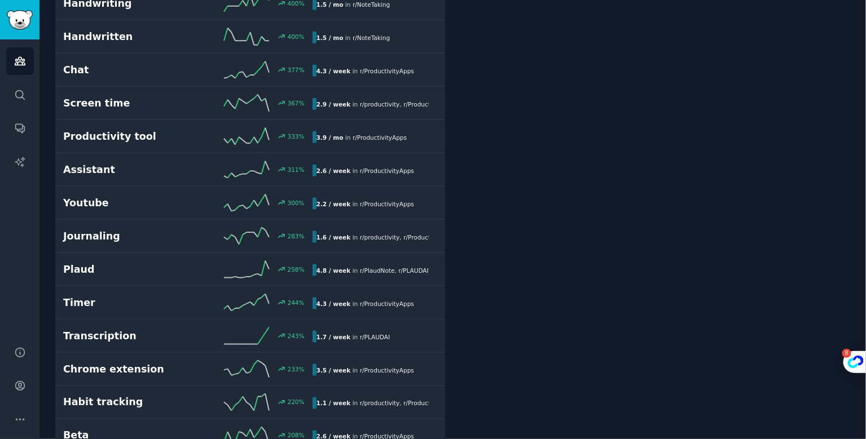
scroll to position [398, 0]
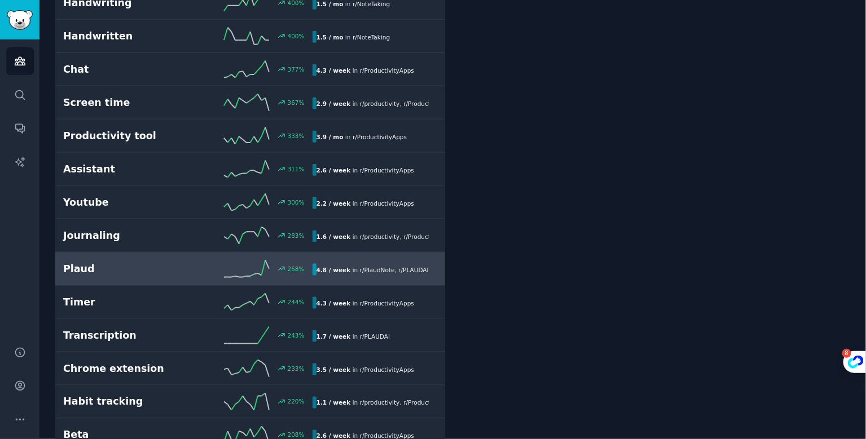
click at [140, 271] on div "Plaud 258 % 4.8 / week in r/ PlaudNote , r/ PLAUDAI" at bounding box center [250, 269] width 374 height 17
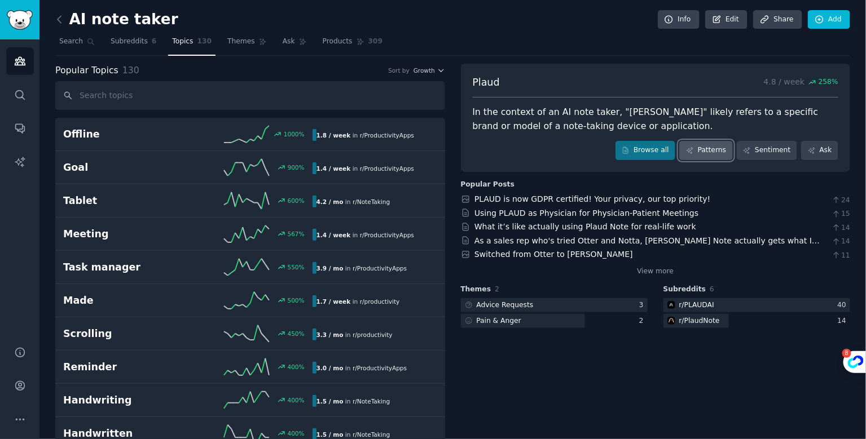
click at [708, 151] on link "Patterns" at bounding box center [705, 150] width 53 height 19
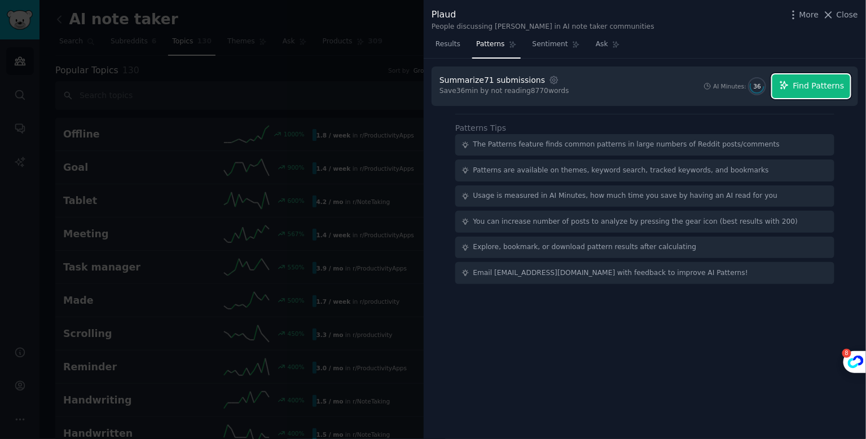
click at [811, 83] on span "Find Patterns" at bounding box center [818, 86] width 51 height 12
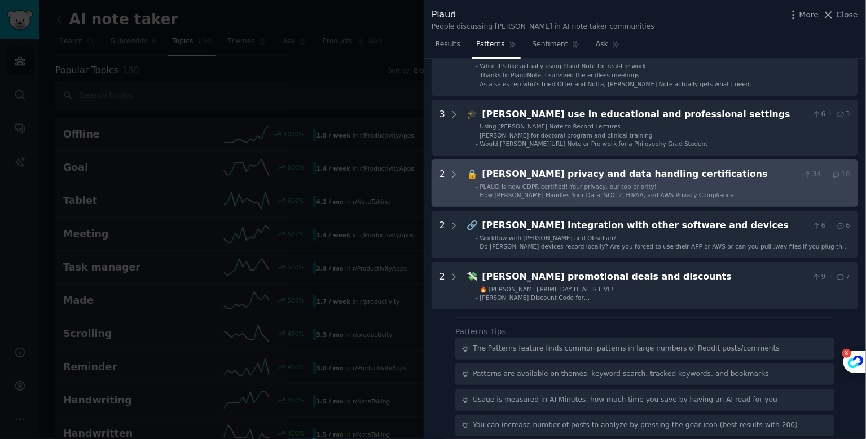
scroll to position [256, 0]
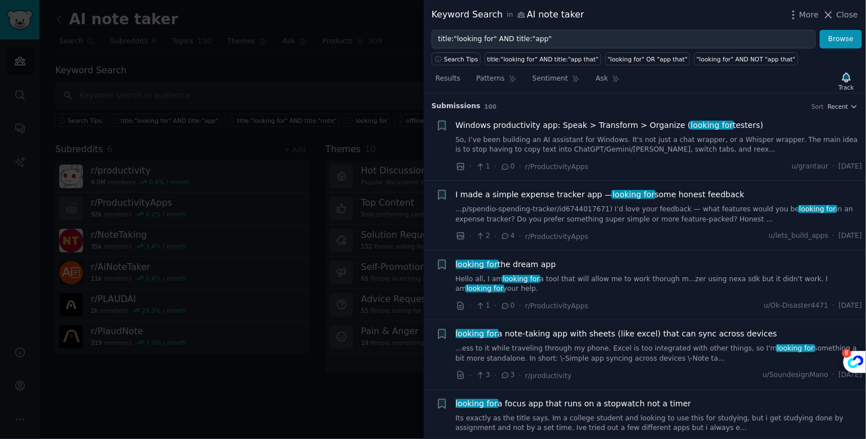
click at [340, 360] on div at bounding box center [433, 219] width 866 height 439
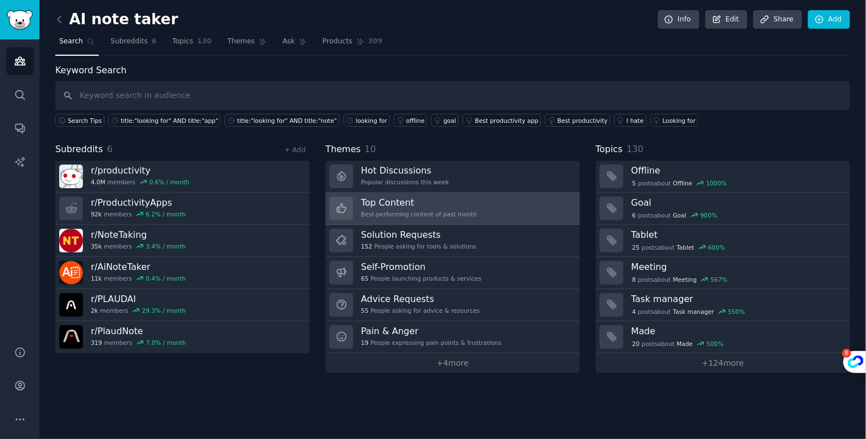
click at [432, 207] on div "Top Content Best-performing content of past month" at bounding box center [419, 209] width 116 height 24
